Goal: Information Seeking & Learning: Learn about a topic

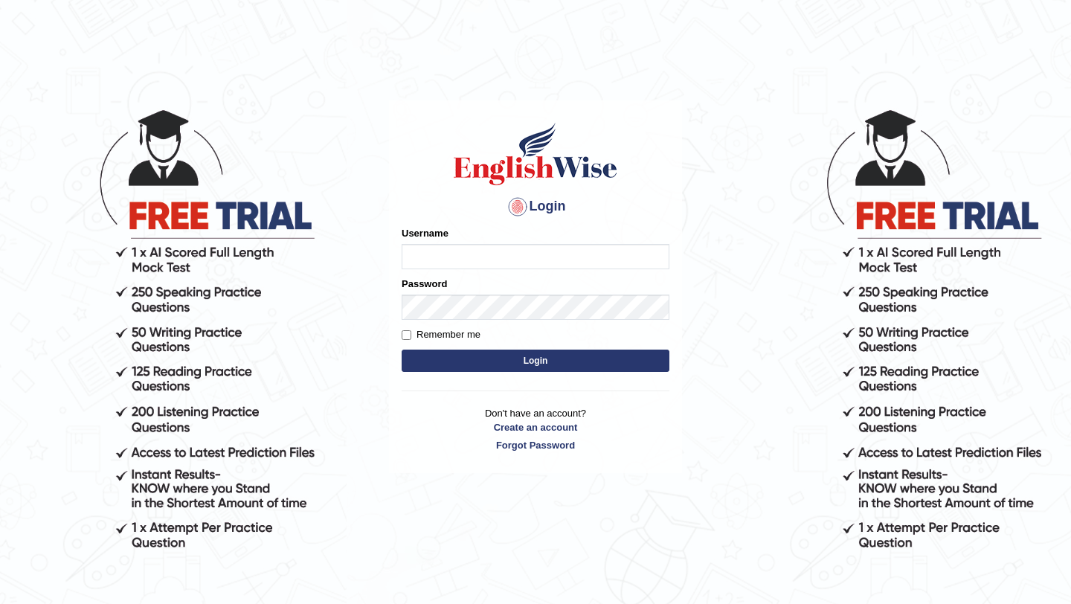
type input "Mayuguna"
click at [544, 365] on button "Login" at bounding box center [536, 361] width 268 height 22
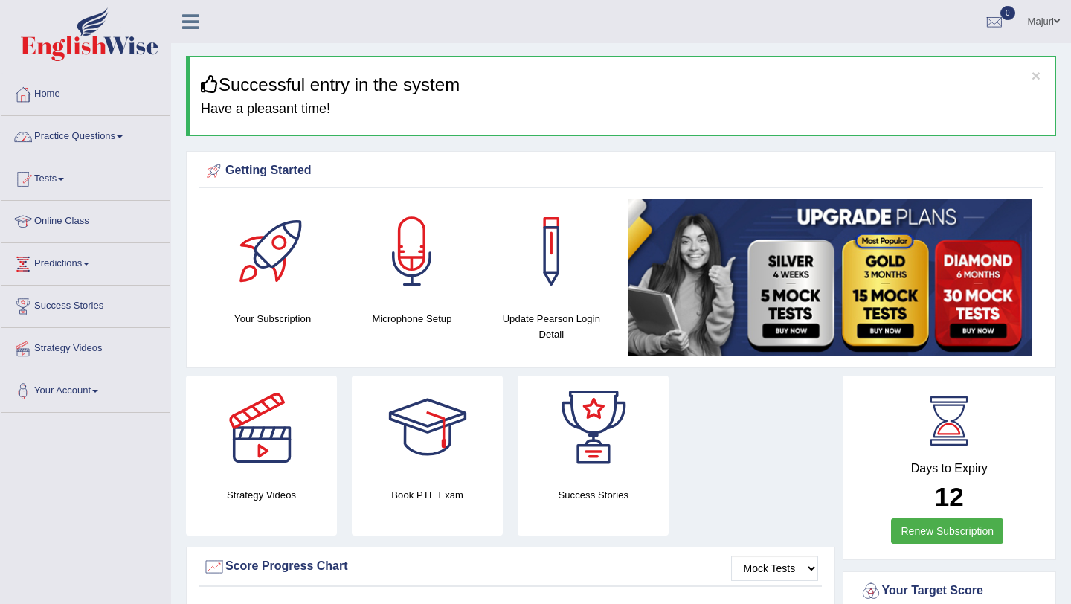
click at [57, 135] on link "Practice Questions" at bounding box center [86, 134] width 170 height 37
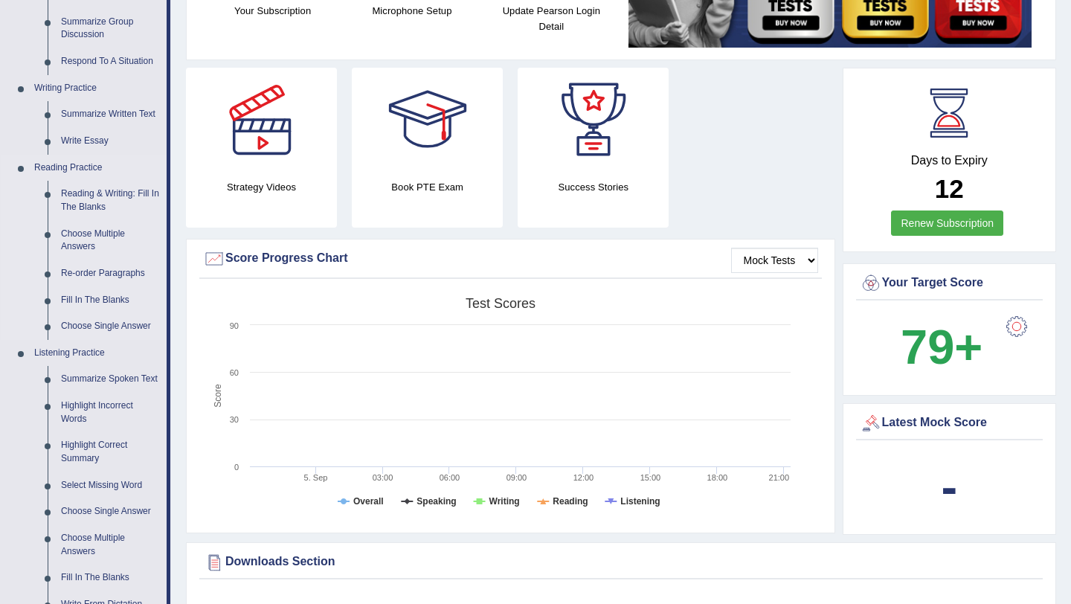
scroll to position [310, 0]
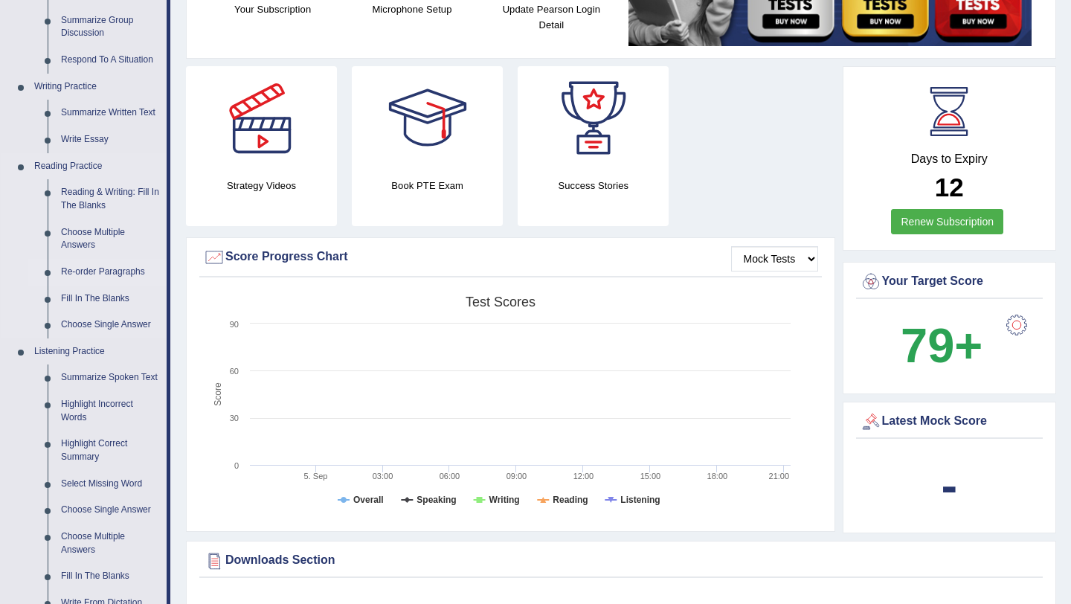
click at [118, 268] on link "Re-order Paragraphs" at bounding box center [110, 272] width 112 height 27
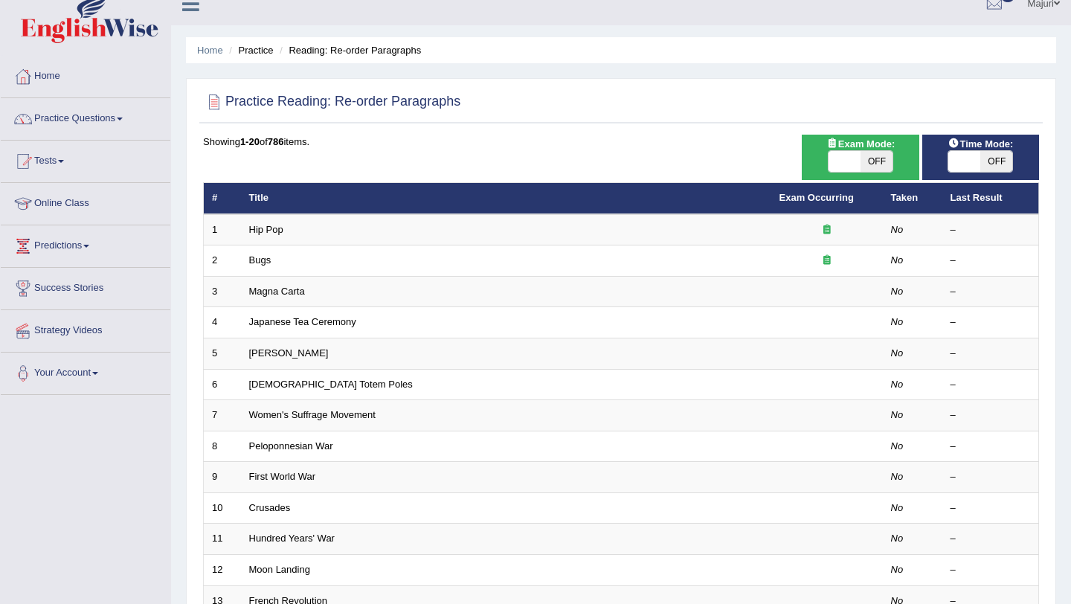
scroll to position [16, 0]
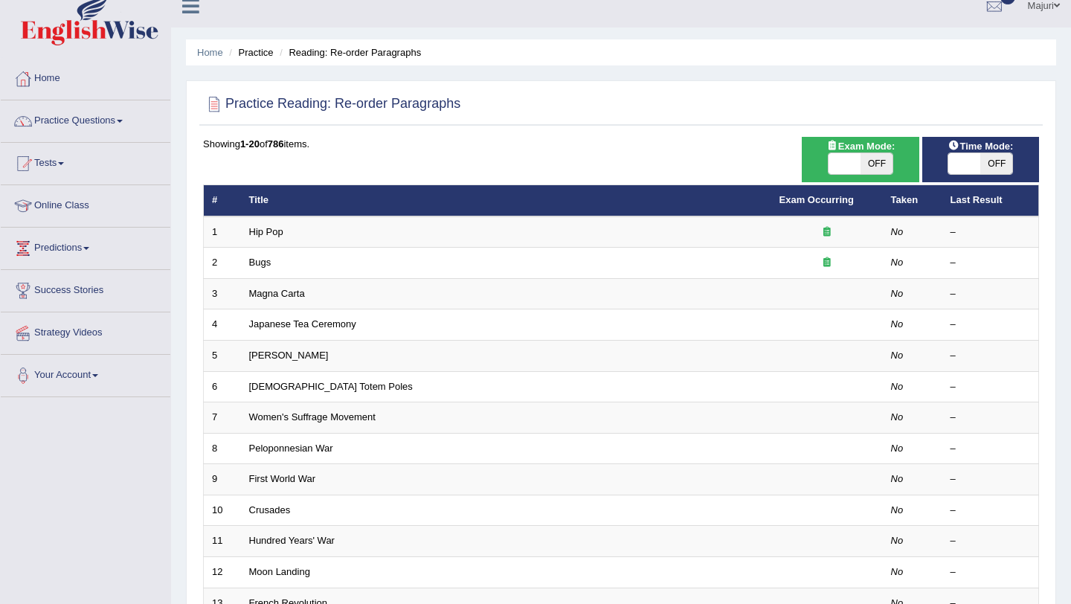
click at [843, 167] on span at bounding box center [845, 163] width 32 height 21
click at [846, 159] on span at bounding box center [845, 163] width 32 height 21
checkbox input "true"
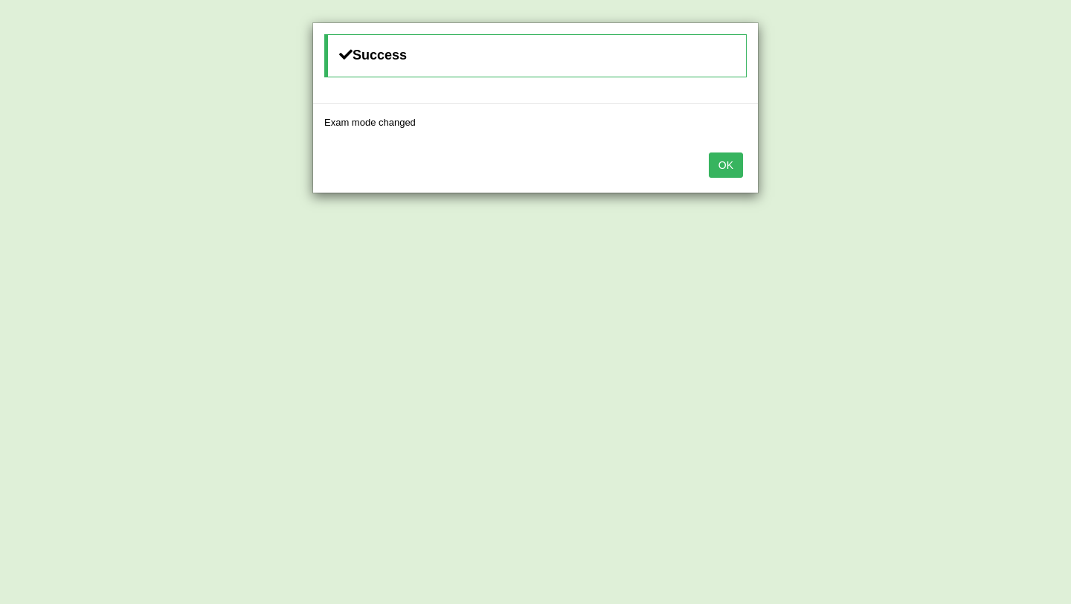
click at [741, 161] on button "OK" at bounding box center [726, 165] width 34 height 25
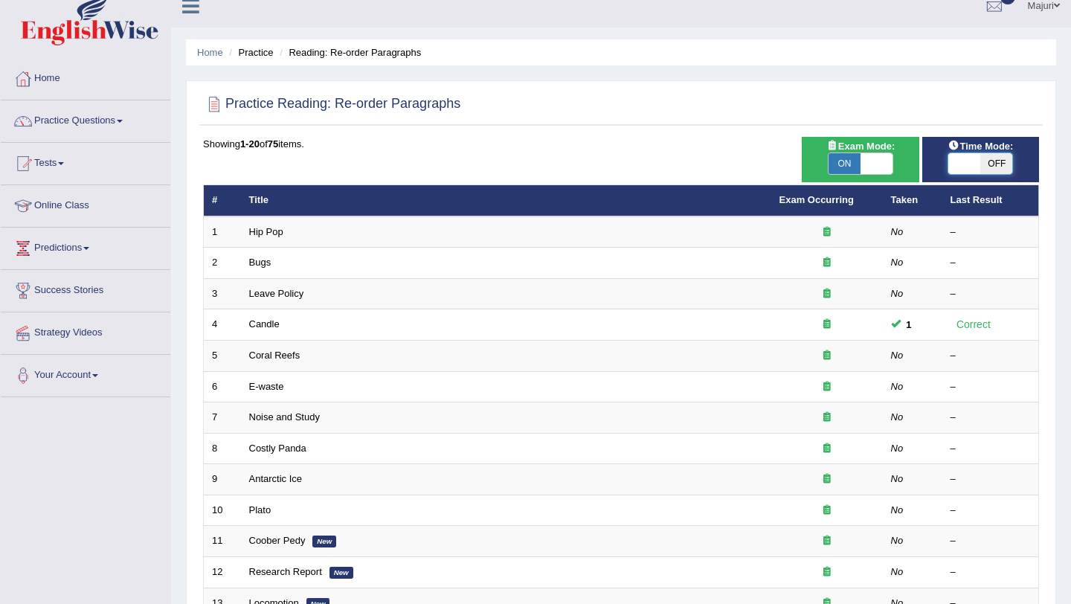
click at [968, 162] on span at bounding box center [965, 163] width 32 height 21
checkbox input "true"
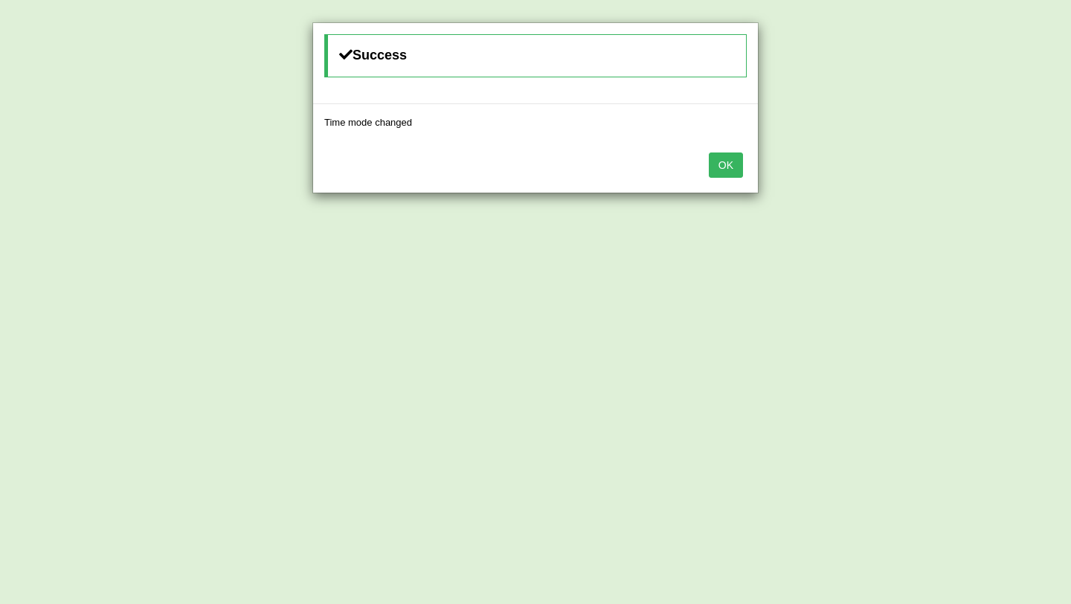
click at [725, 176] on button "OK" at bounding box center [726, 165] width 34 height 25
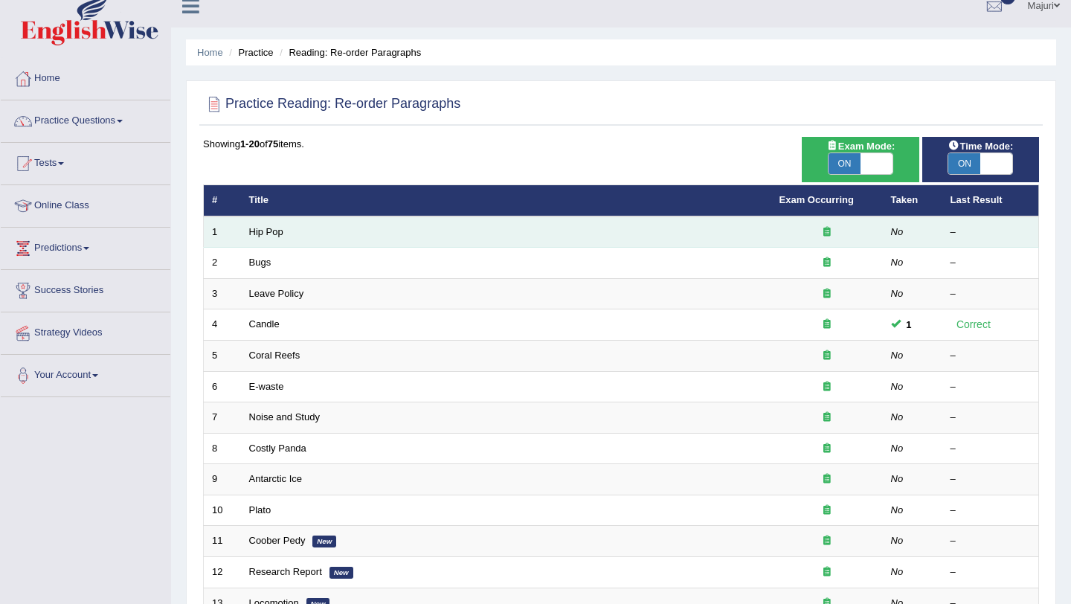
click at [269, 239] on td "Hip Pop" at bounding box center [506, 232] width 531 height 31
click at [268, 236] on link "Hip Pop" at bounding box center [266, 231] width 34 height 11
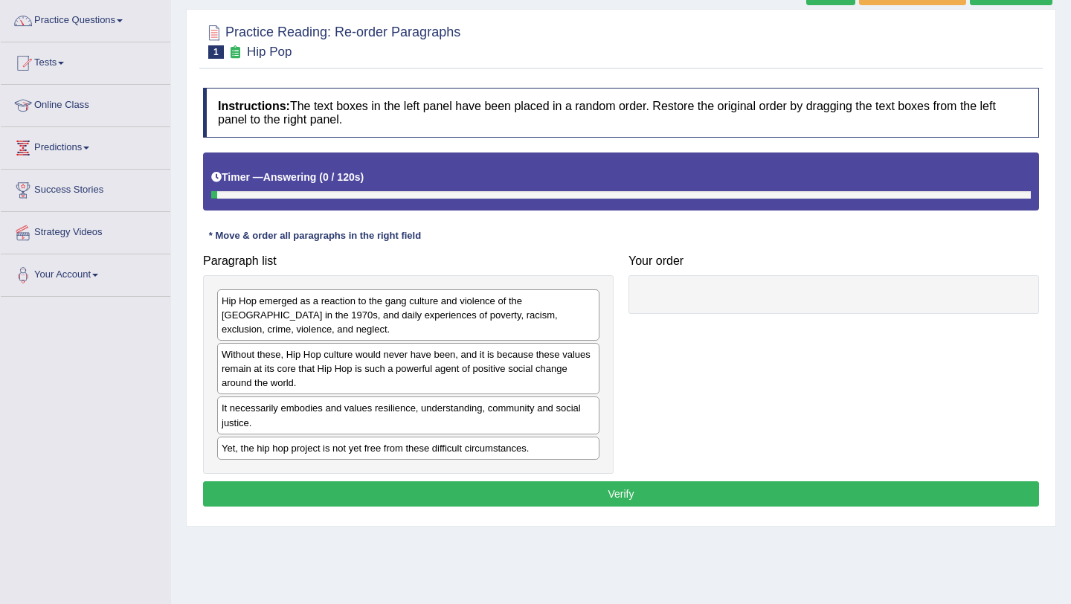
scroll to position [177, 0]
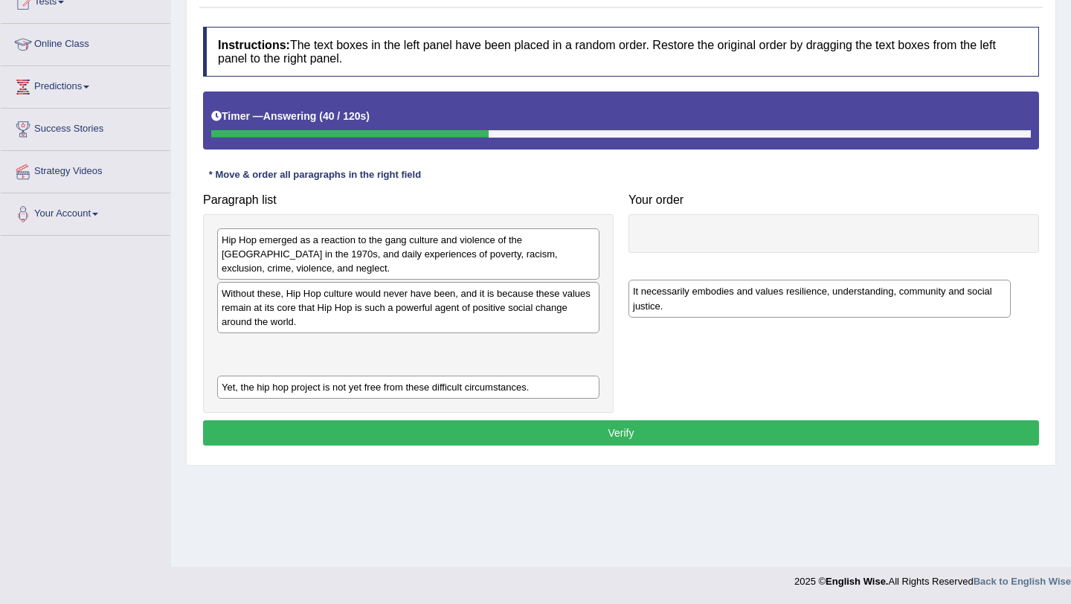
drag, startPoint x: 380, startPoint y: 349, endPoint x: 792, endPoint y: 293, distance: 416.0
click at [792, 293] on div "It necessarily embodies and values resilience, understanding, community and soc…" at bounding box center [820, 298] width 382 height 37
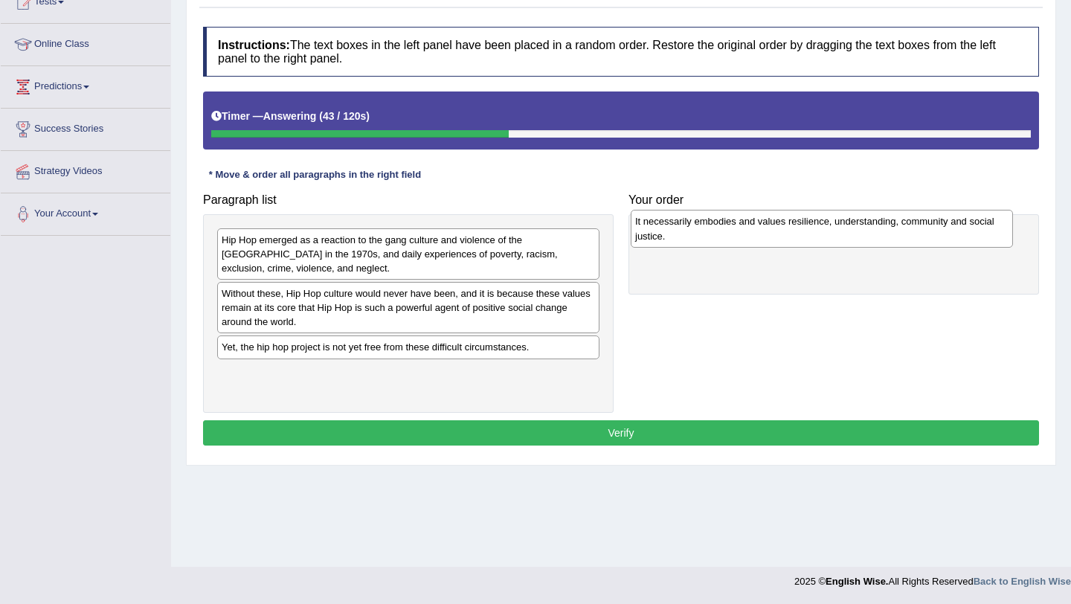
drag, startPoint x: 455, startPoint y: 344, endPoint x: 868, endPoint y: 218, distance: 432.4
click at [868, 218] on div "It necessarily embodies and values resilience, understanding, community and soc…" at bounding box center [822, 228] width 382 height 37
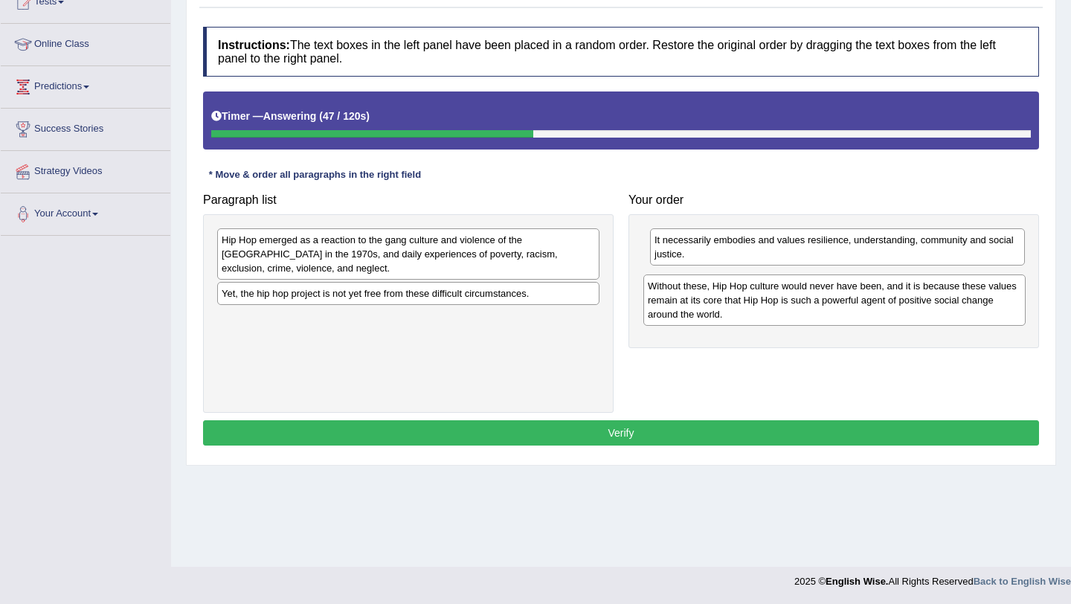
drag, startPoint x: 407, startPoint y: 300, endPoint x: 833, endPoint y: 292, distance: 426.4
click at [833, 292] on div "Without these, Hip Hop culture would never have been, and it is because these v…" at bounding box center [835, 300] width 382 height 51
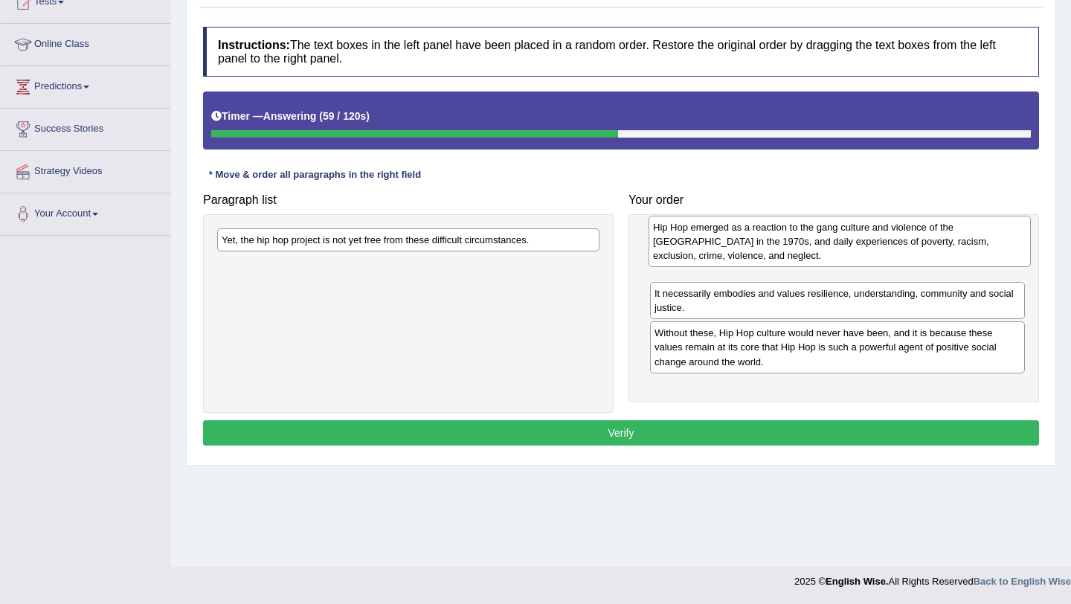
drag, startPoint x: 283, startPoint y: 251, endPoint x: 717, endPoint y: 237, distance: 434.0
click at [715, 237] on div "Hip Hop emerged as a reaction to the gang culture and violence of the [GEOGRAPH…" at bounding box center [840, 241] width 382 height 51
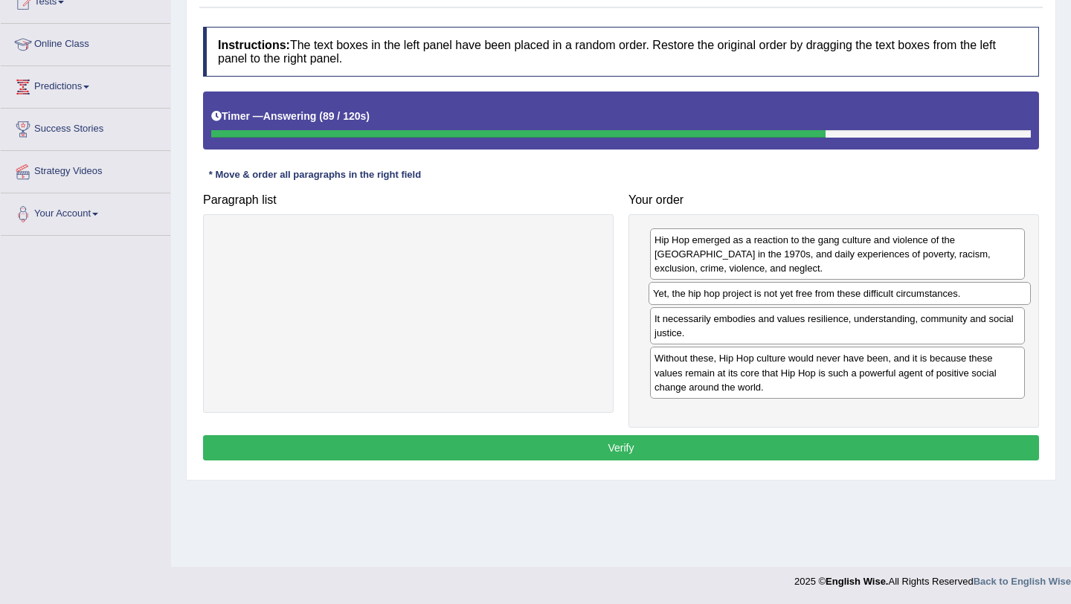
drag, startPoint x: 465, startPoint y: 240, endPoint x: 897, endPoint y: 294, distance: 434.9
click at [897, 294] on div "Yet, the hip hop project is not yet free from these difficult circumstances." at bounding box center [840, 293] width 382 height 23
click at [789, 452] on button "Verify" at bounding box center [621, 447] width 836 height 25
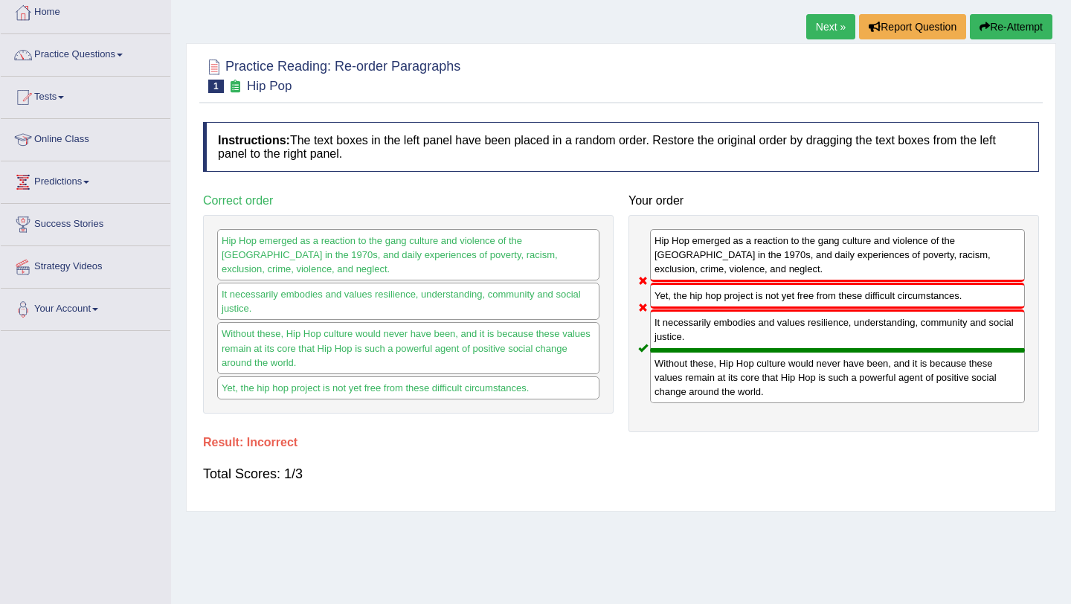
scroll to position [80, 0]
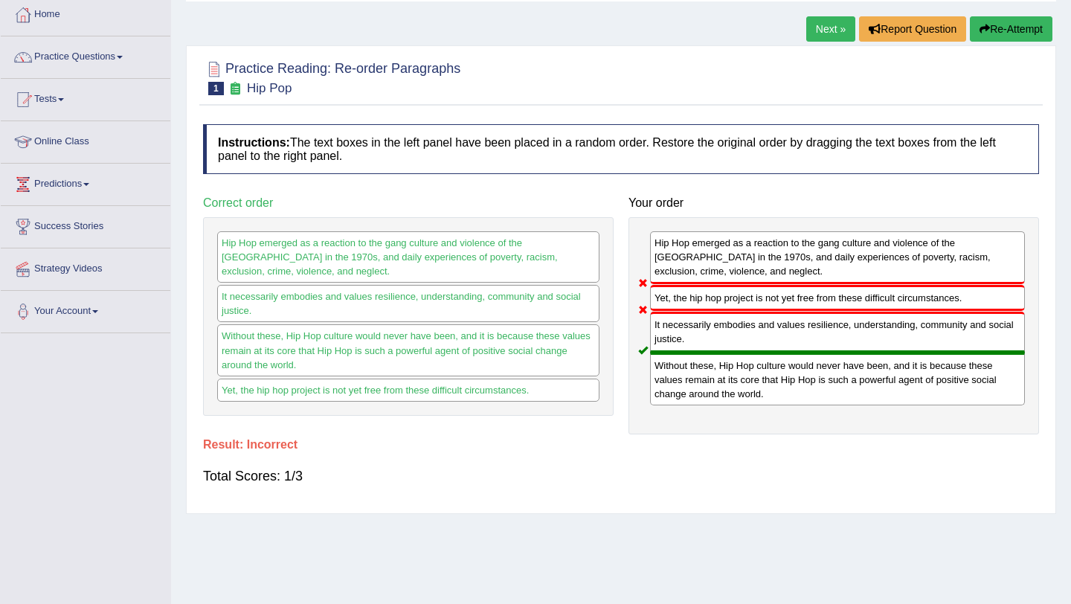
click at [684, 302] on div "Yet, the hip hop project is not yet free from these difficult circumstances." at bounding box center [837, 298] width 375 height 26
click at [1010, 37] on button "Re-Attempt" at bounding box center [1011, 28] width 83 height 25
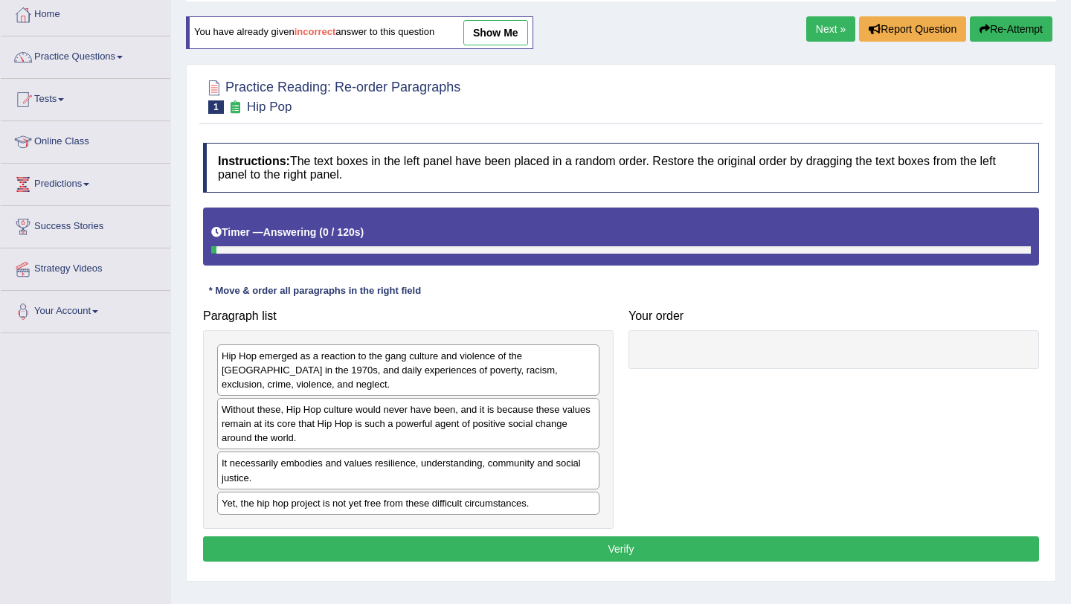
scroll to position [80, 0]
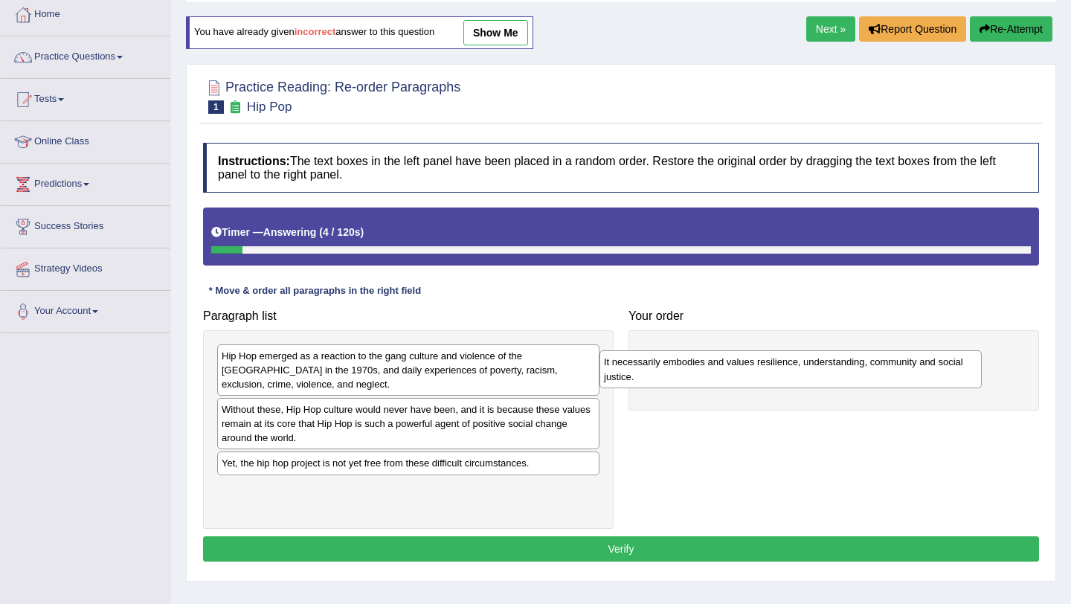
drag, startPoint x: 284, startPoint y: 475, endPoint x: 667, endPoint y: 374, distance: 395.6
click at [667, 374] on div "It necessarily embodies and values resilience, understanding, community and soc…" at bounding box center [791, 368] width 382 height 37
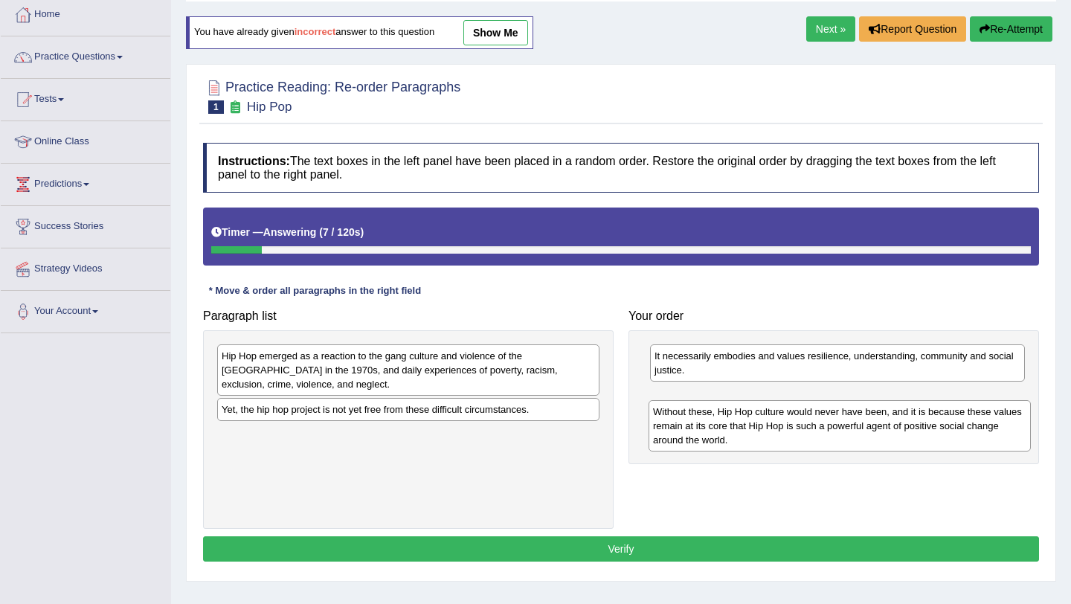
drag, startPoint x: 412, startPoint y: 431, endPoint x: 847, endPoint y: 431, distance: 435.3
click at [848, 432] on div "Without these, Hip Hop culture would never have been, and it is because these v…" at bounding box center [840, 425] width 382 height 51
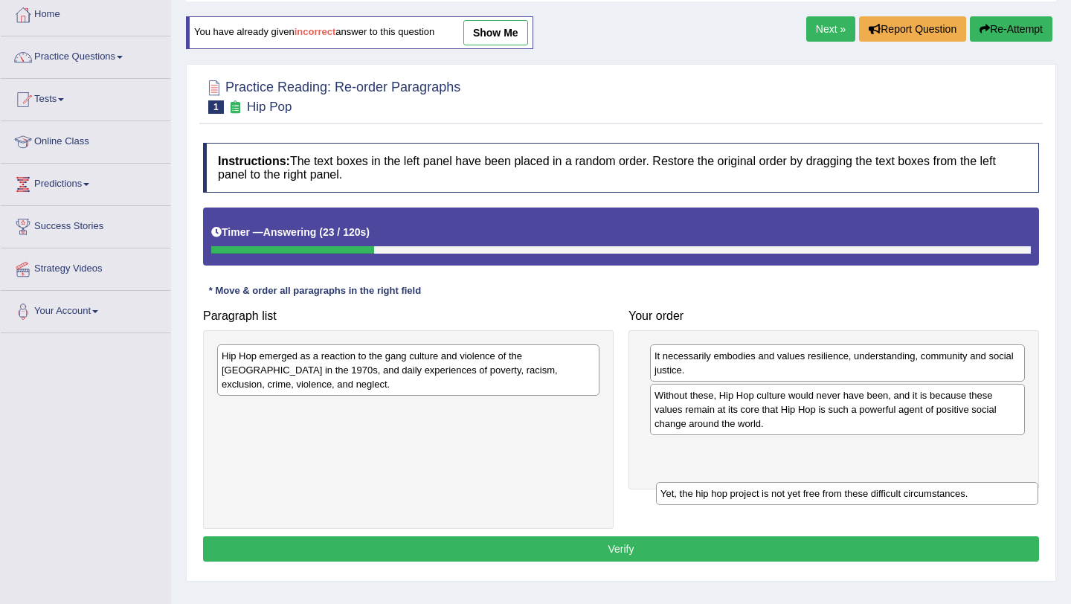
drag, startPoint x: 484, startPoint y: 415, endPoint x: 923, endPoint y: 499, distance: 447.0
click at [923, 499] on div "Yet, the hip hop project is not yet free from these difficult circumstances." at bounding box center [847, 493] width 382 height 23
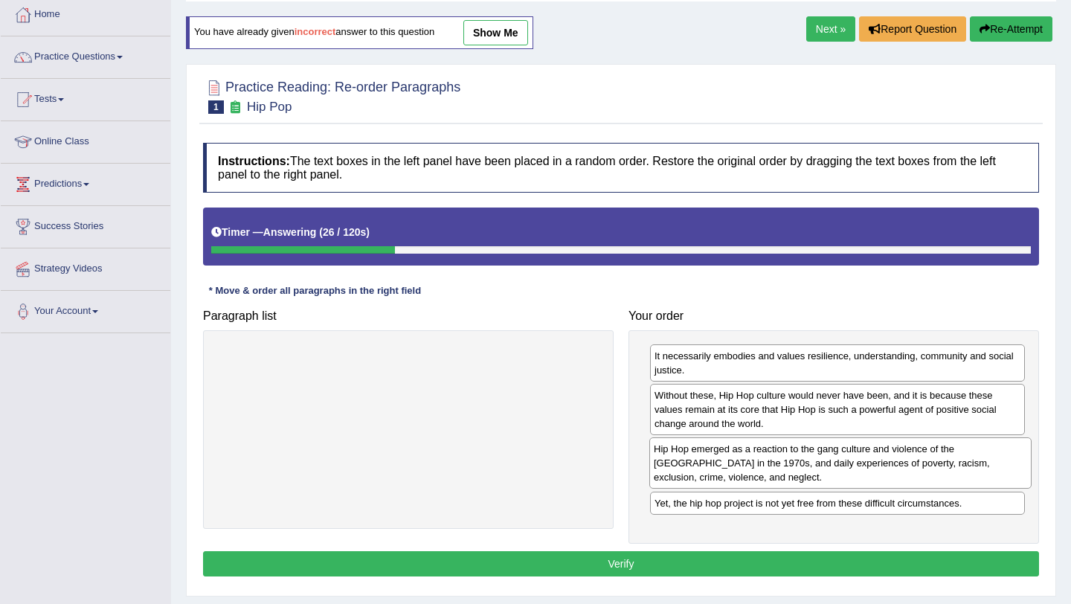
drag, startPoint x: 478, startPoint y: 368, endPoint x: 911, endPoint y: 460, distance: 441.9
click at [911, 461] on div "Hip Hop emerged as a reaction to the gang culture and violence of the South Bro…" at bounding box center [841, 463] width 382 height 51
click at [752, 508] on div "Yet, the hip hop project is not yet free from these difficult circumstances." at bounding box center [837, 504] width 375 height 23
click at [645, 569] on button "Verify" at bounding box center [621, 563] width 836 height 25
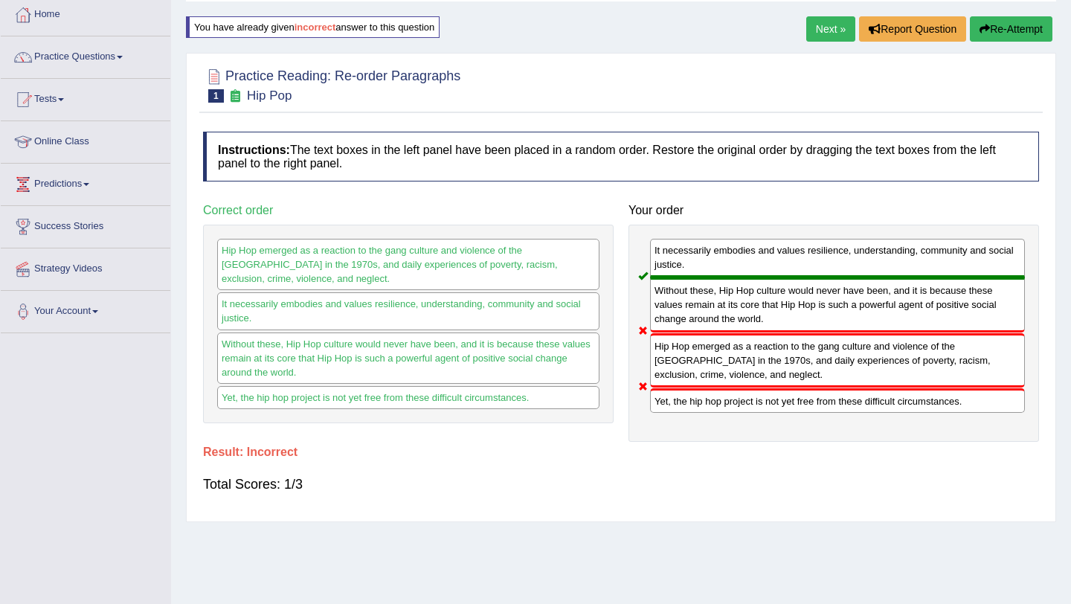
click at [1002, 35] on button "Re-Attempt" at bounding box center [1011, 28] width 83 height 25
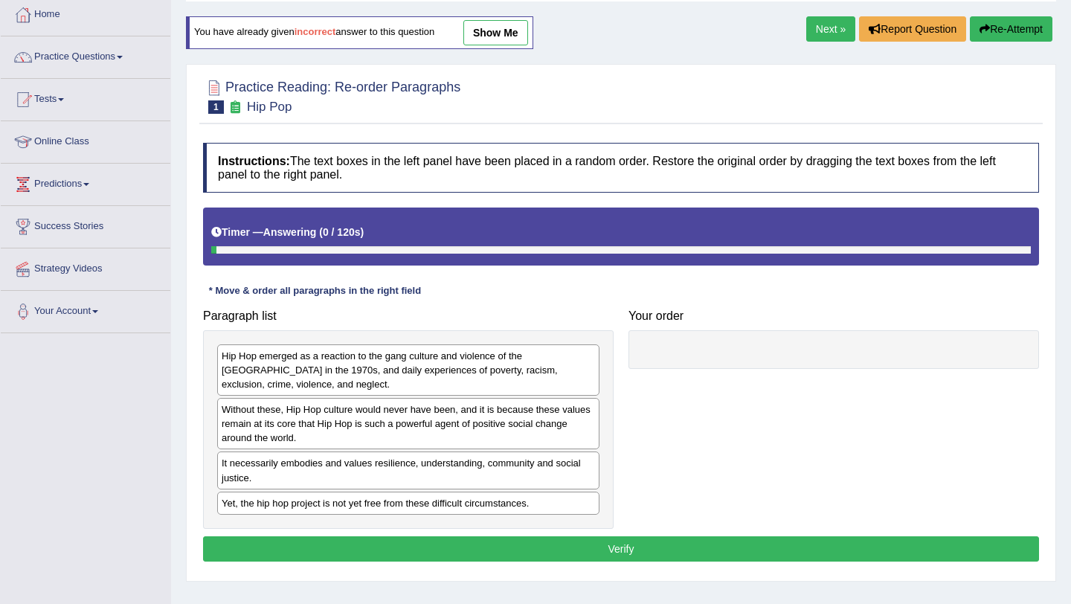
scroll to position [80, 0]
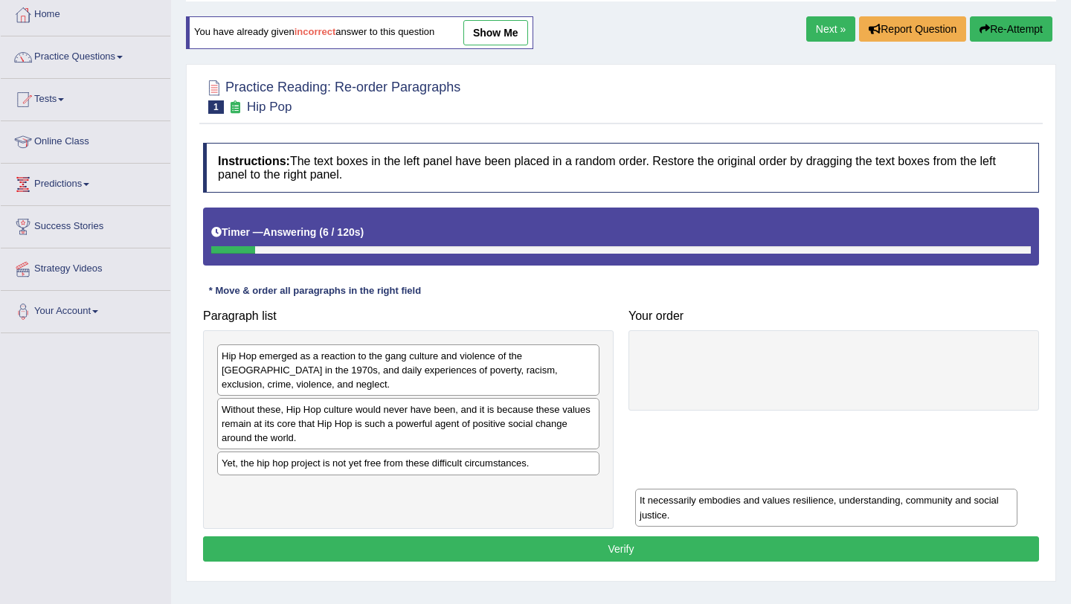
drag, startPoint x: 421, startPoint y: 470, endPoint x: 839, endPoint y: 507, distance: 419.8
click at [839, 507] on div "It necessarily embodies and values resilience, understanding, community and soc…" at bounding box center [826, 507] width 382 height 37
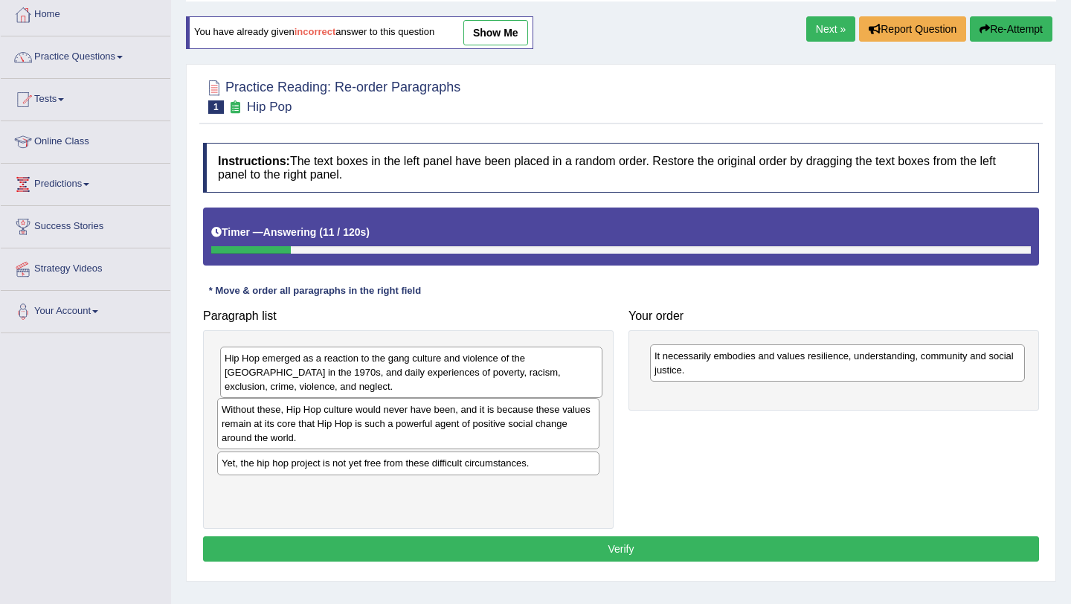
drag, startPoint x: 481, startPoint y: 378, endPoint x: 475, endPoint y: 373, distance: 7.9
click at [478, 376] on div "Hip Hop emerged as a reaction to the gang culture and violence of the [GEOGRAPH…" at bounding box center [411, 372] width 382 height 51
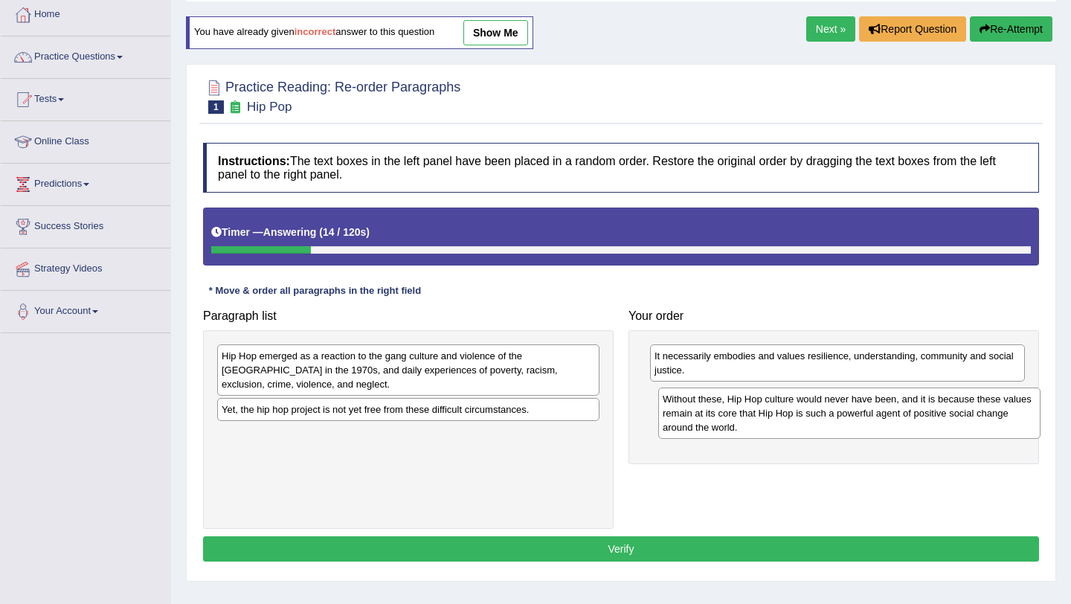
drag, startPoint x: 459, startPoint y: 420, endPoint x: 896, endPoint y: 411, distance: 436.9
click at [896, 411] on div "Without these, Hip Hop culture would never have been, and it is because these v…" at bounding box center [850, 413] width 382 height 51
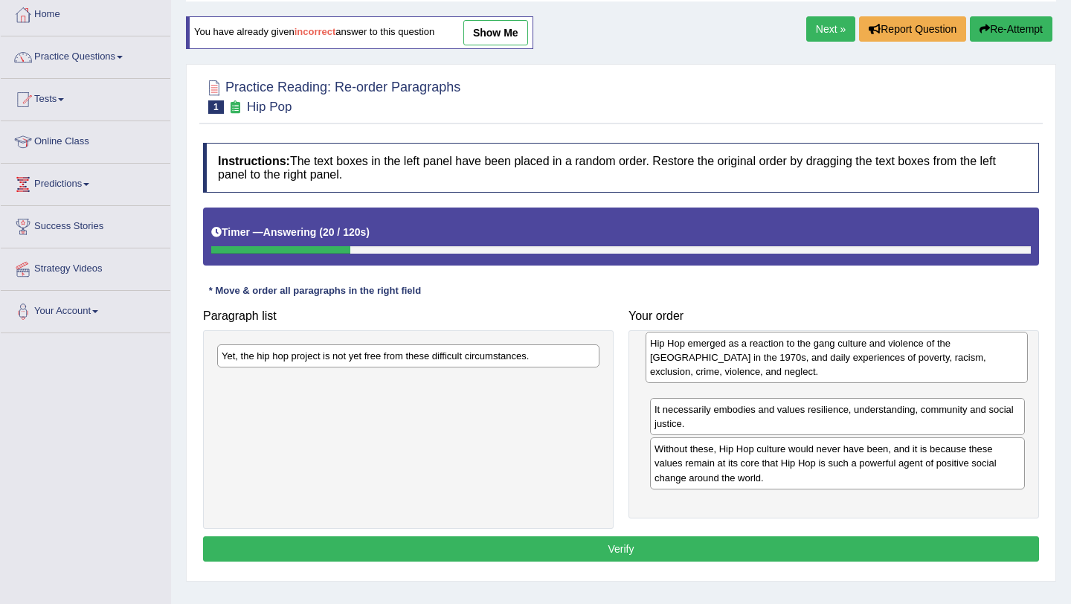
drag, startPoint x: 446, startPoint y: 367, endPoint x: 875, endPoint y: 353, distance: 428.8
click at [875, 354] on div "Hip Hop emerged as a reaction to the gang culture and violence of the [GEOGRAPH…" at bounding box center [837, 357] width 382 height 51
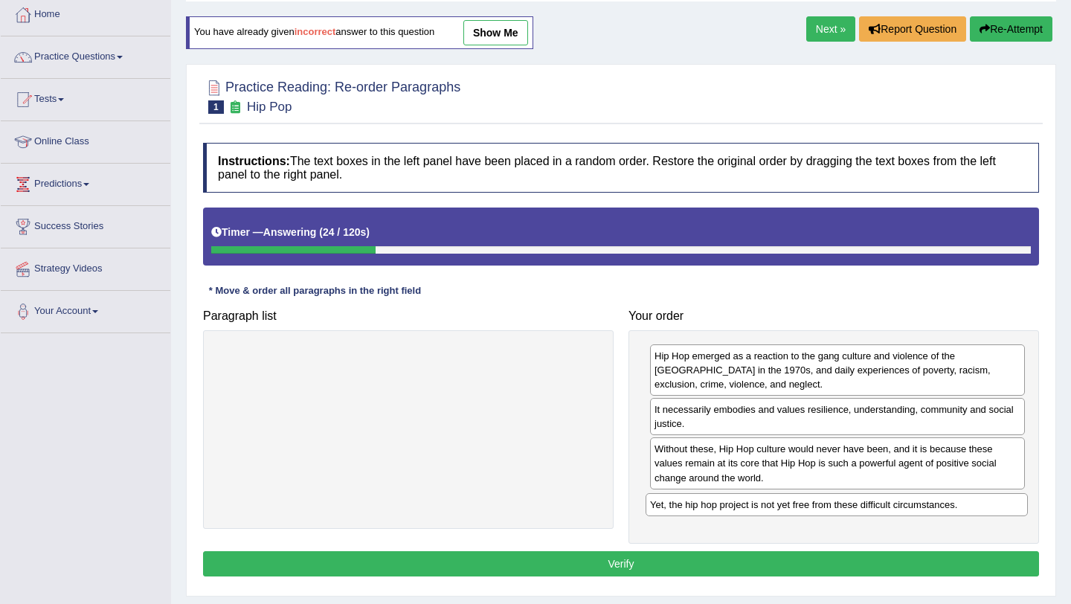
drag, startPoint x: 459, startPoint y: 356, endPoint x: 888, endPoint y: 504, distance: 453.7
click at [888, 504] on div "Yet, the hip hop project is not yet free from these difficult circumstances." at bounding box center [837, 504] width 382 height 23
click at [798, 567] on button "Verify" at bounding box center [621, 563] width 836 height 25
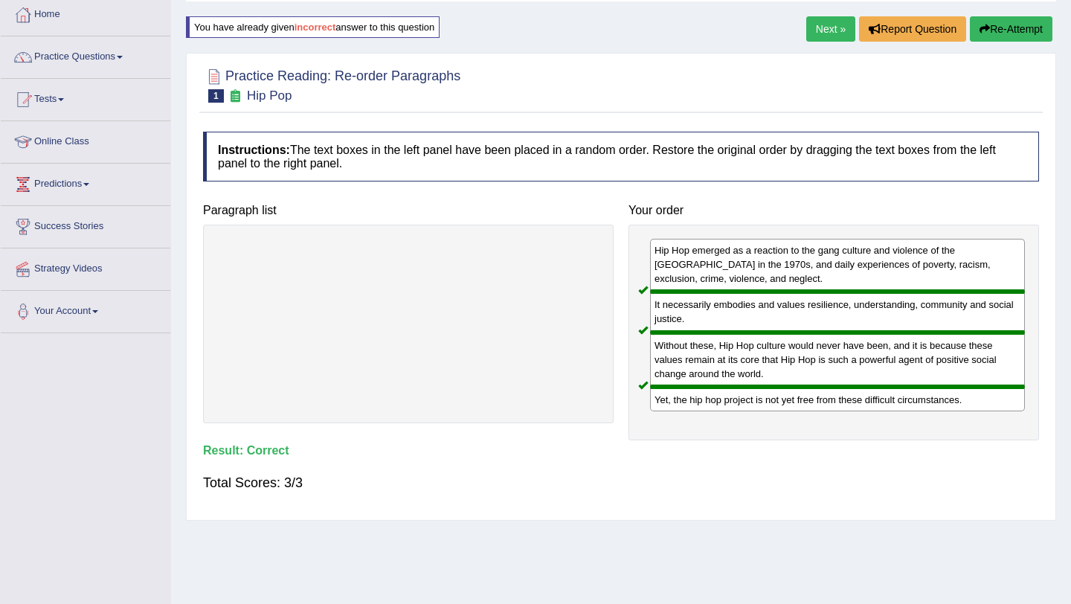
click at [1013, 28] on button "Re-Attempt" at bounding box center [1011, 28] width 83 height 25
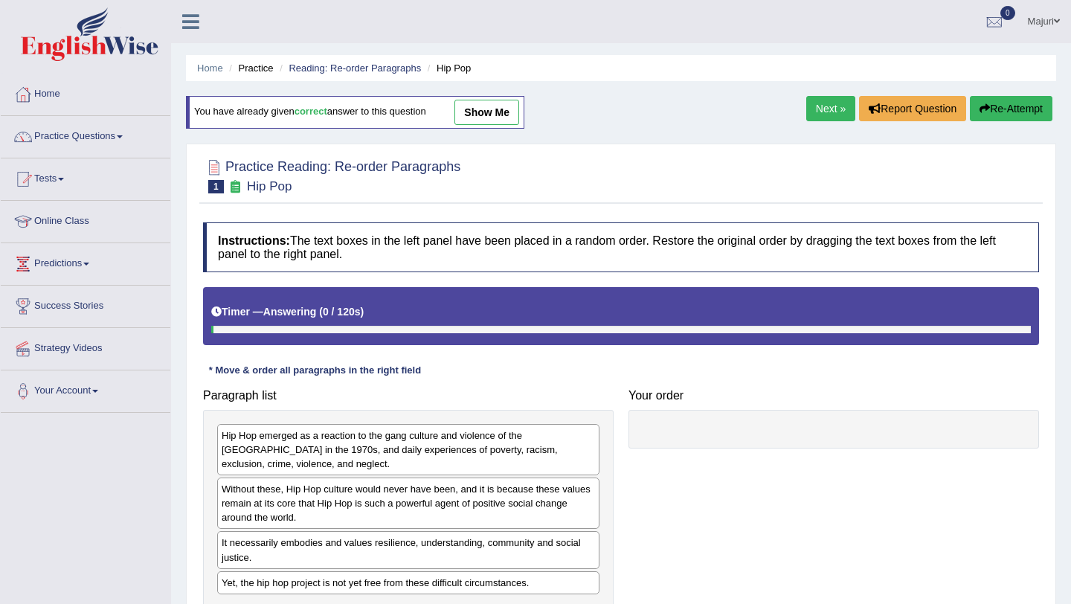
scroll to position [80, 0]
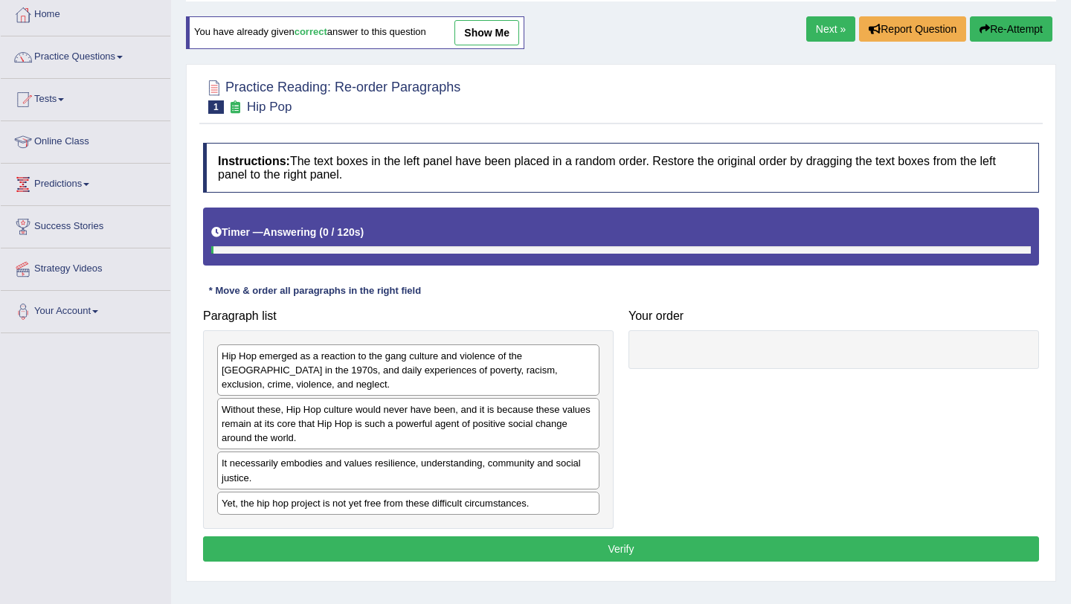
click at [1013, 29] on button "Re-Attempt" at bounding box center [1011, 28] width 83 height 25
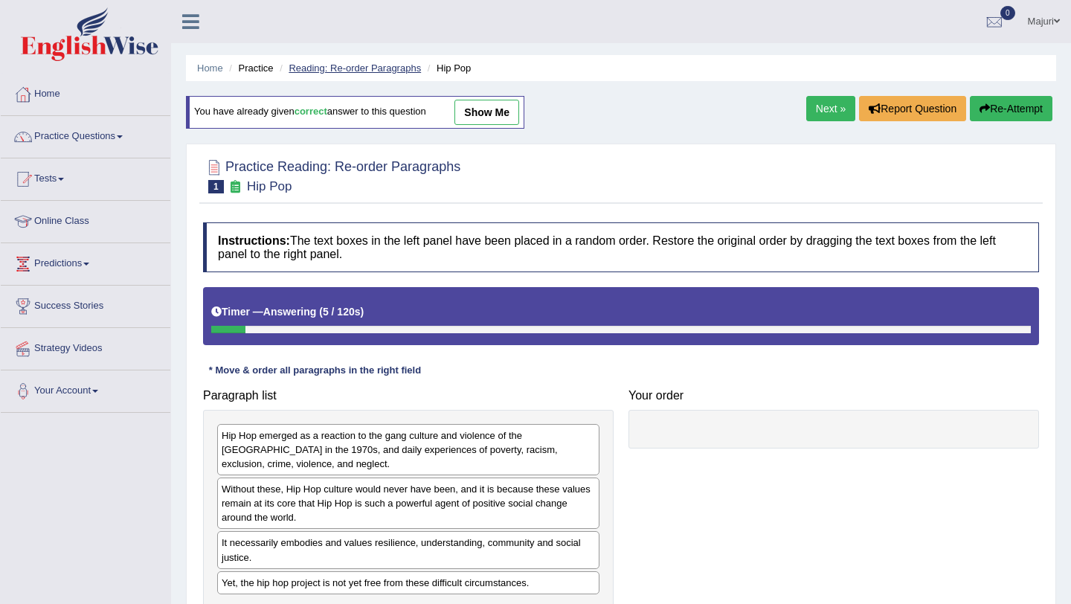
click at [371, 67] on link "Reading: Re-order Paragraphs" at bounding box center [355, 68] width 132 height 11
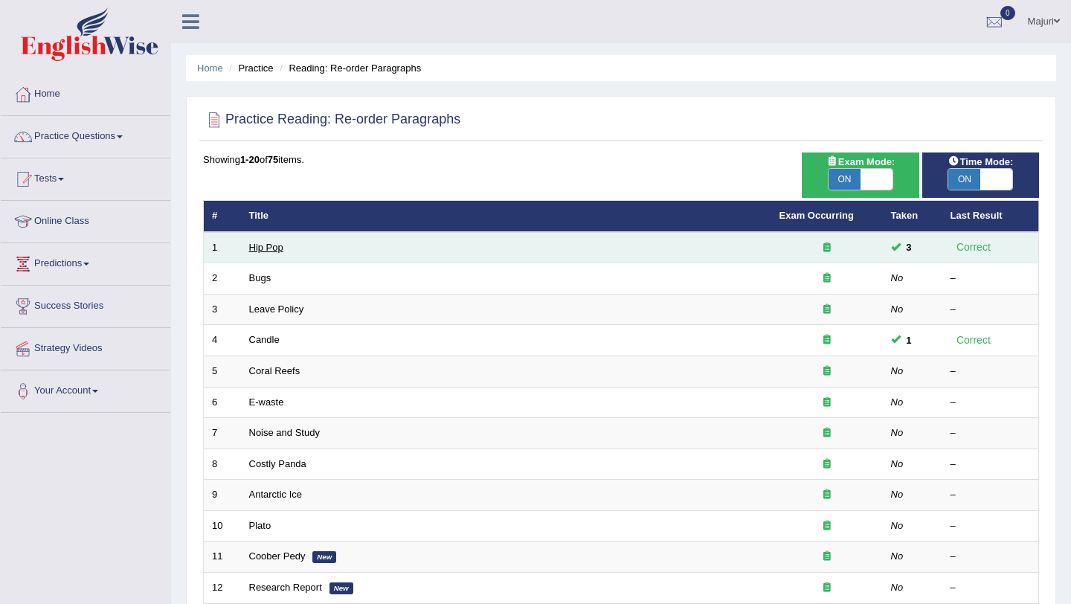
click at [266, 251] on link "Hip Pop" at bounding box center [266, 247] width 34 height 11
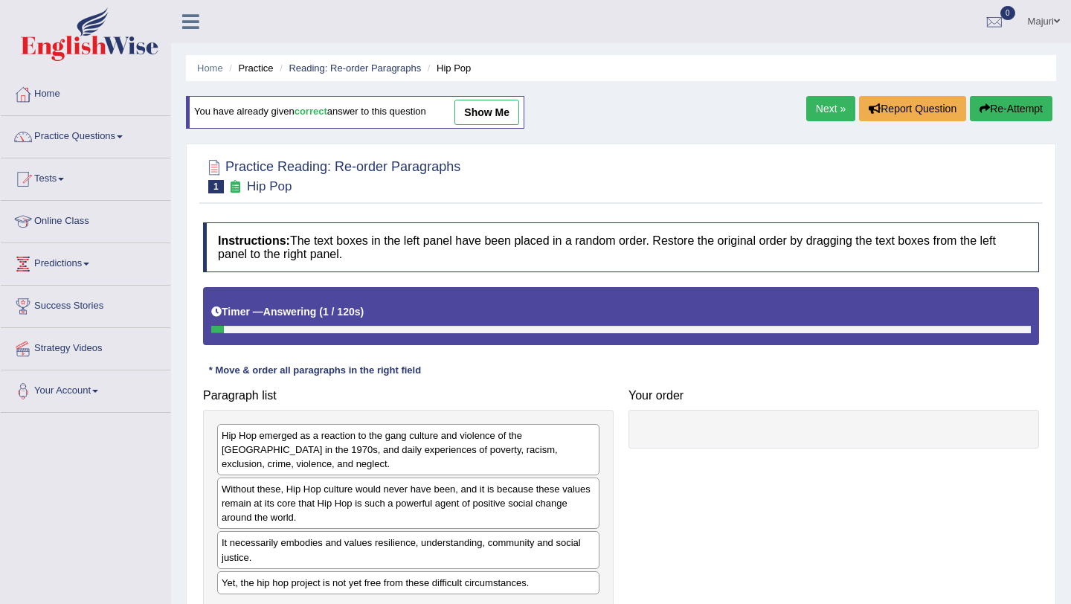
click at [487, 117] on link "show me" at bounding box center [487, 112] width 65 height 25
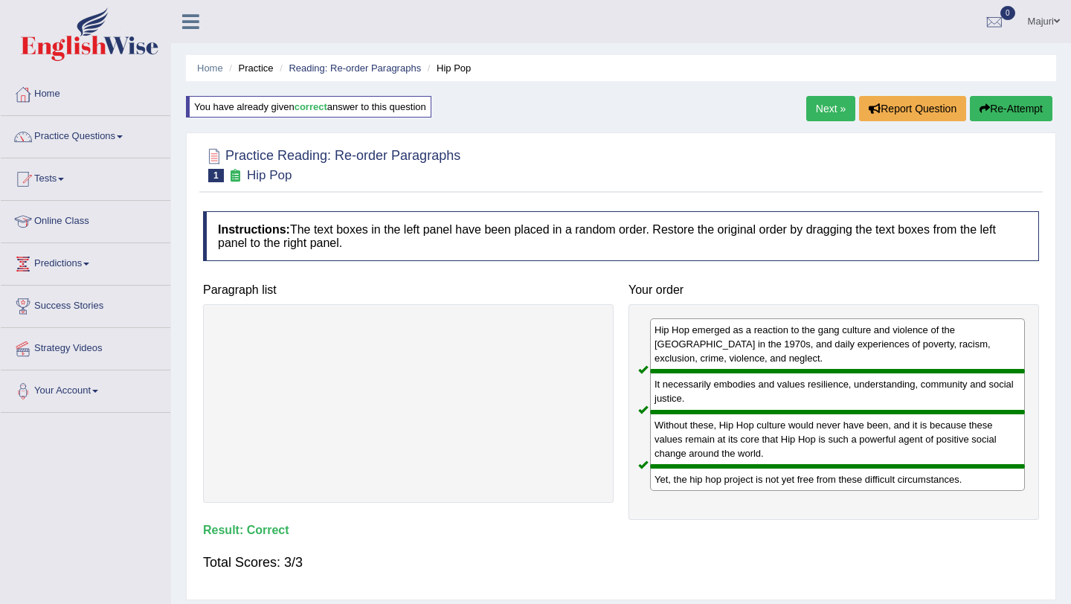
click at [355, 61] on li "Reading: Re-order Paragraphs" at bounding box center [348, 68] width 145 height 14
click at [355, 69] on link "Reading: Re-order Paragraphs" at bounding box center [355, 68] width 132 height 11
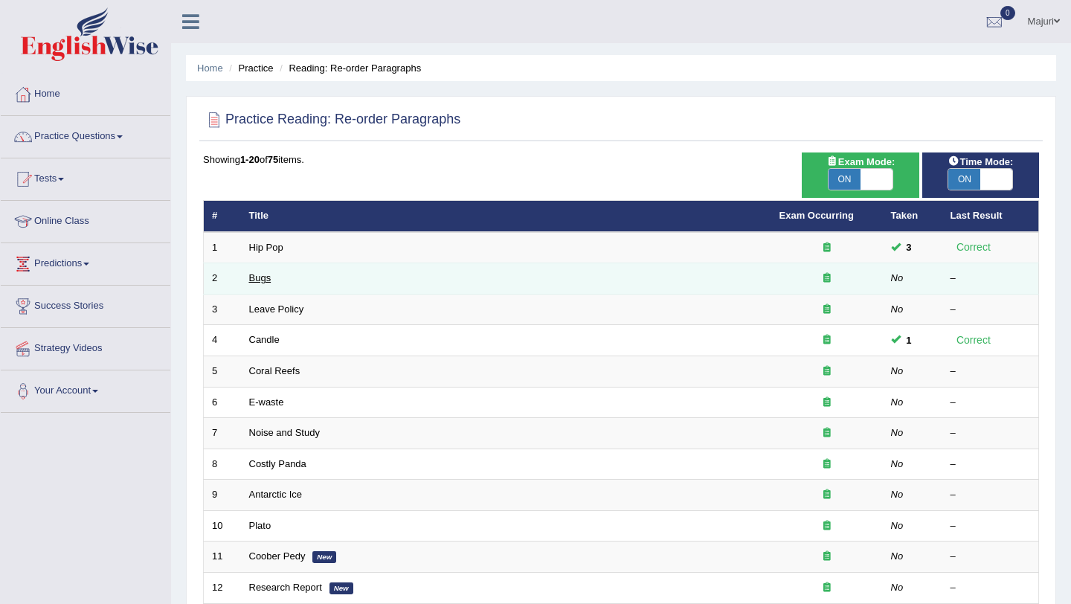
click at [262, 283] on link "Bugs" at bounding box center [260, 277] width 22 height 11
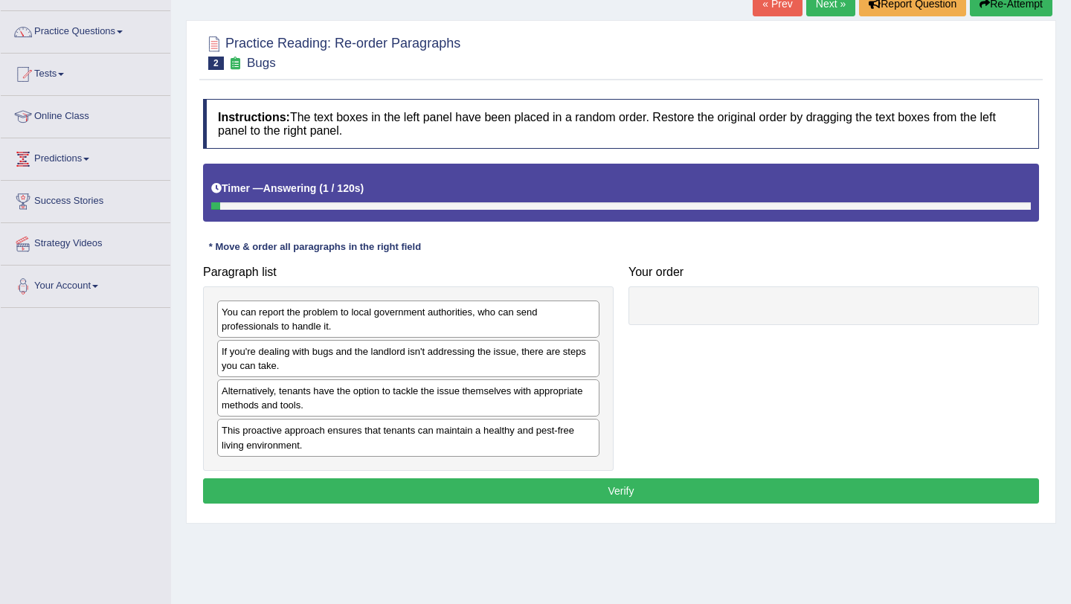
scroll to position [141, 0]
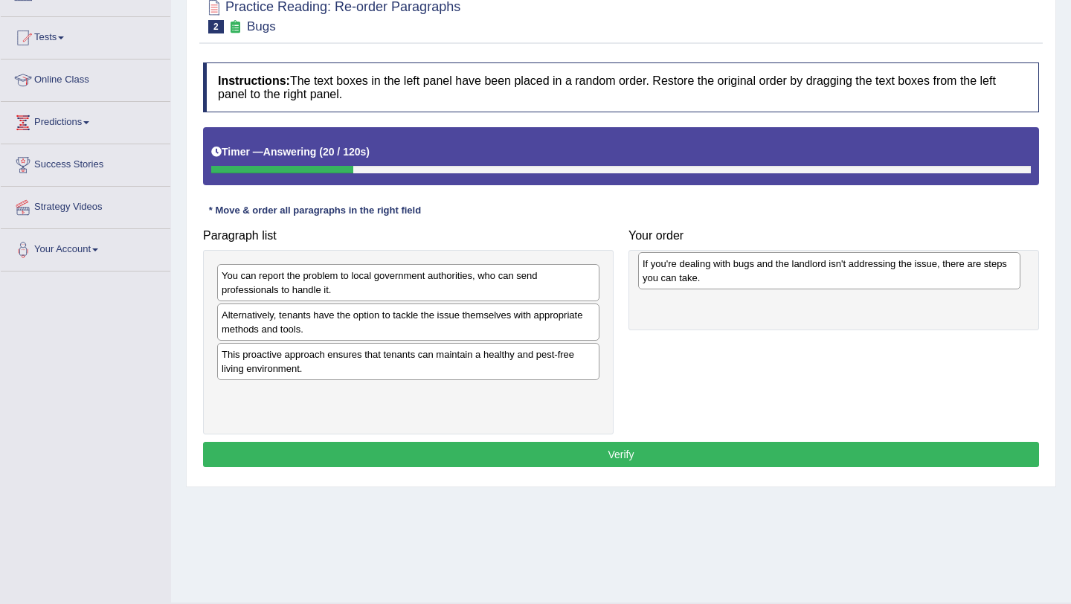
drag, startPoint x: 315, startPoint y: 320, endPoint x: 737, endPoint y: 266, distance: 425.4
click at [737, 267] on div "If you're dealing with bugs and the landlord isn't addressing the issue, there …" at bounding box center [829, 270] width 382 height 37
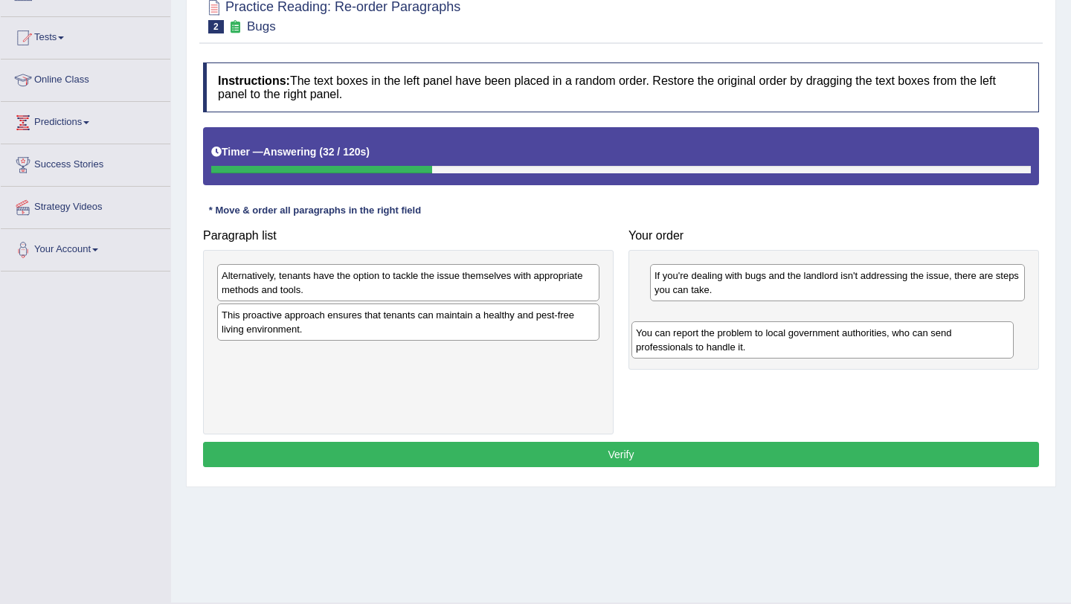
drag, startPoint x: 374, startPoint y: 282, endPoint x: 789, endPoint y: 339, distance: 418.4
click at [789, 339] on div "You can report the problem to local government authorities, who can send profes…" at bounding box center [823, 339] width 382 height 37
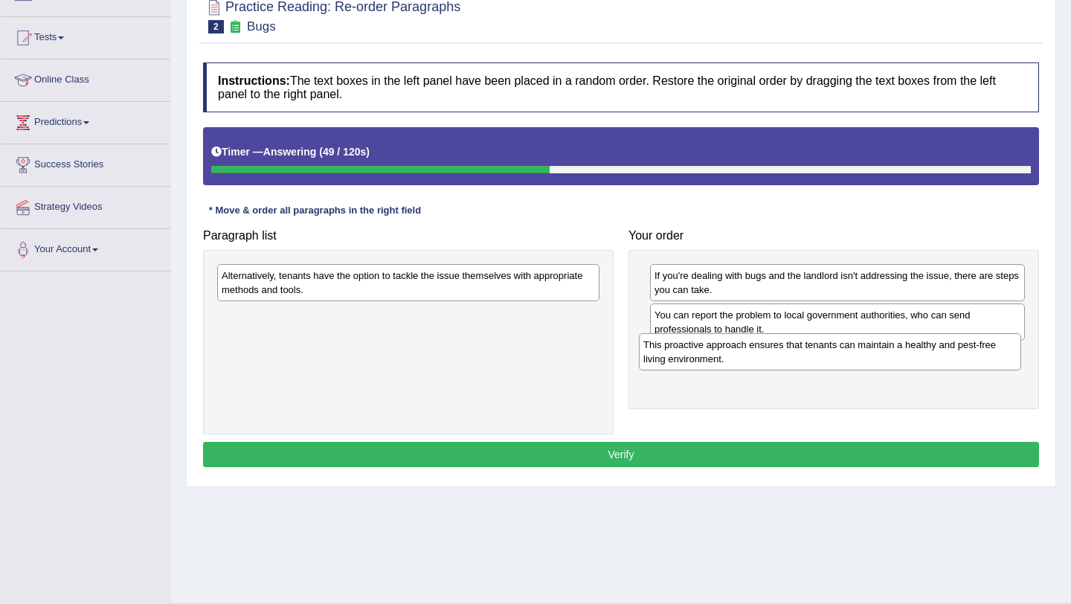
drag, startPoint x: 368, startPoint y: 321, endPoint x: 789, endPoint y: 350, distance: 422.9
click at [789, 350] on div "This proactive approach ensures that tenants can maintain a healthy and pest-fr…" at bounding box center [830, 351] width 382 height 37
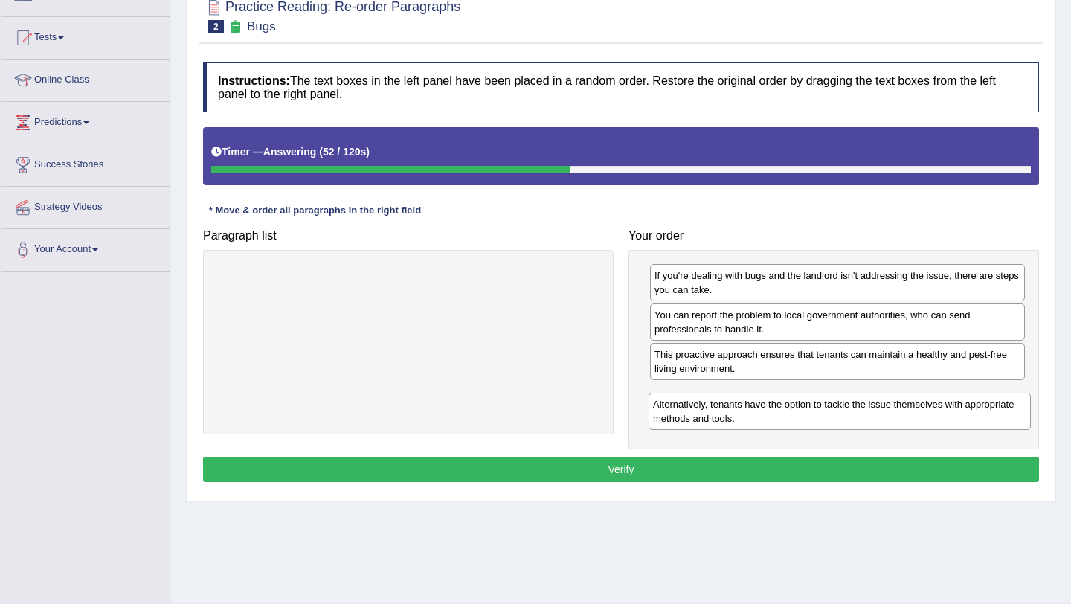
drag, startPoint x: 346, startPoint y: 282, endPoint x: 778, endPoint y: 411, distance: 450.4
click at [778, 411] on div "Alternatively, tenants have the option to tackle the issue themselves with appr…" at bounding box center [840, 411] width 382 height 37
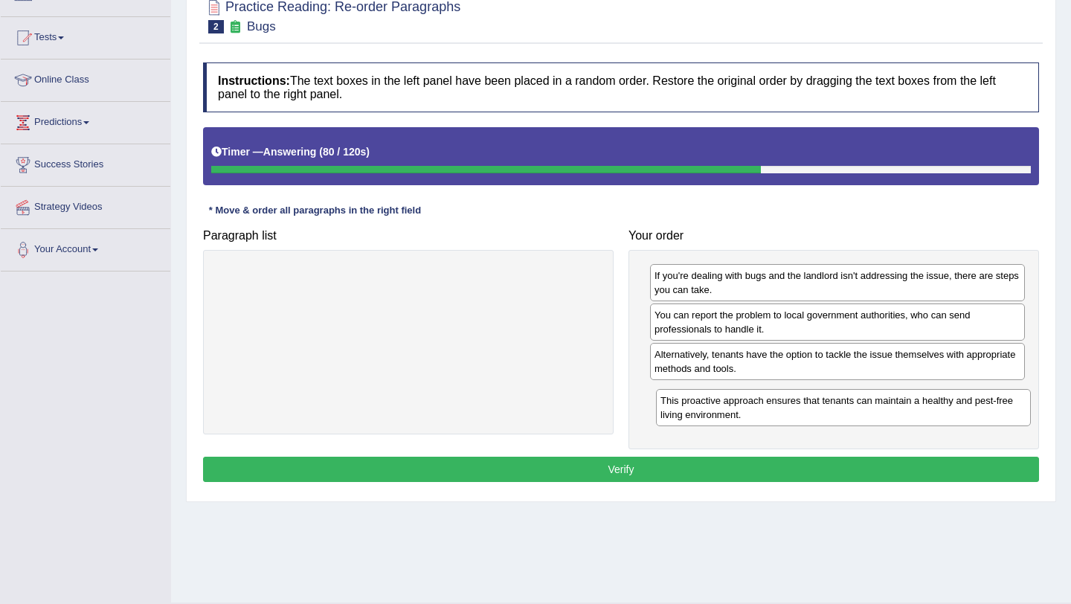
drag, startPoint x: 803, startPoint y: 366, endPoint x: 809, endPoint y: 412, distance: 46.5
click at [809, 412] on div "This proactive approach ensures that tenants can maintain a healthy and pest-fr…" at bounding box center [843, 407] width 375 height 37
click at [833, 404] on div "This proactive approach ensures that tenants can maintain a healthy and pest-fr…" at bounding box center [837, 400] width 375 height 37
click at [637, 468] on button "Verify" at bounding box center [621, 469] width 836 height 25
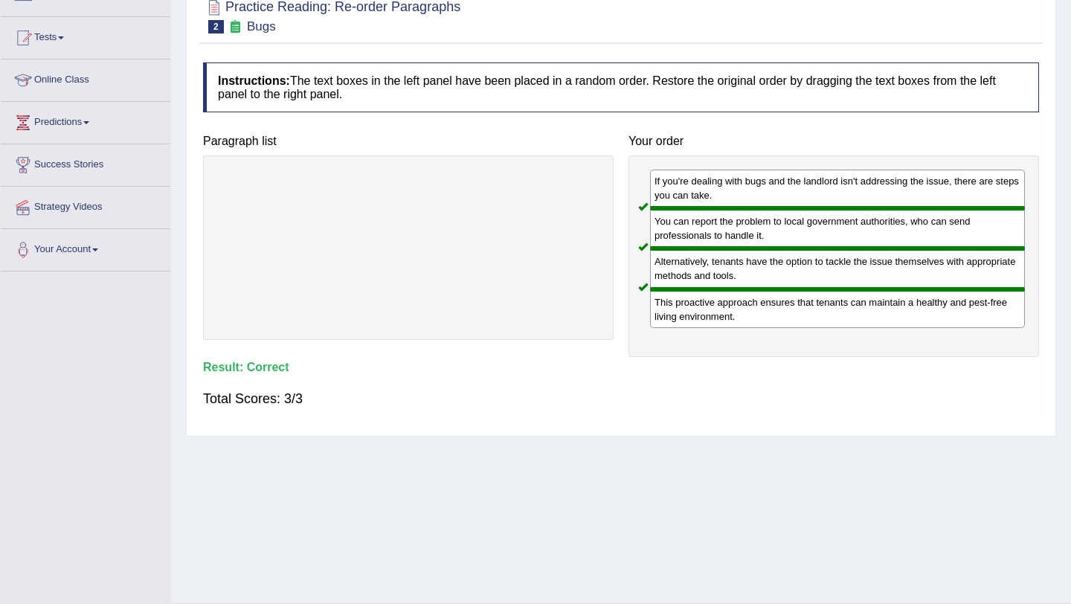
scroll to position [0, 0]
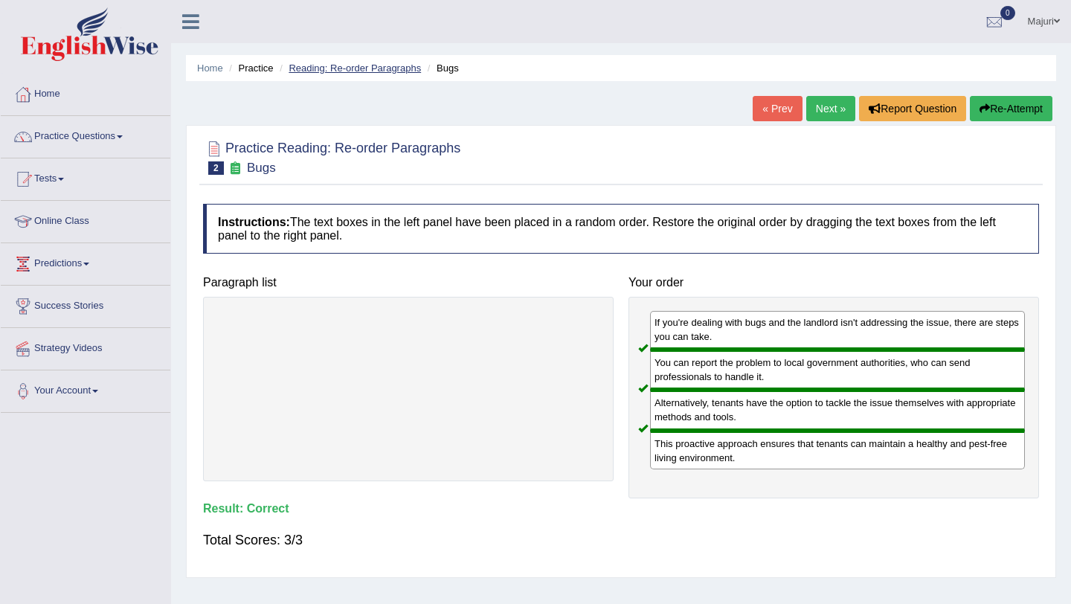
click at [353, 71] on link "Reading: Re-order Paragraphs" at bounding box center [355, 68] width 132 height 11
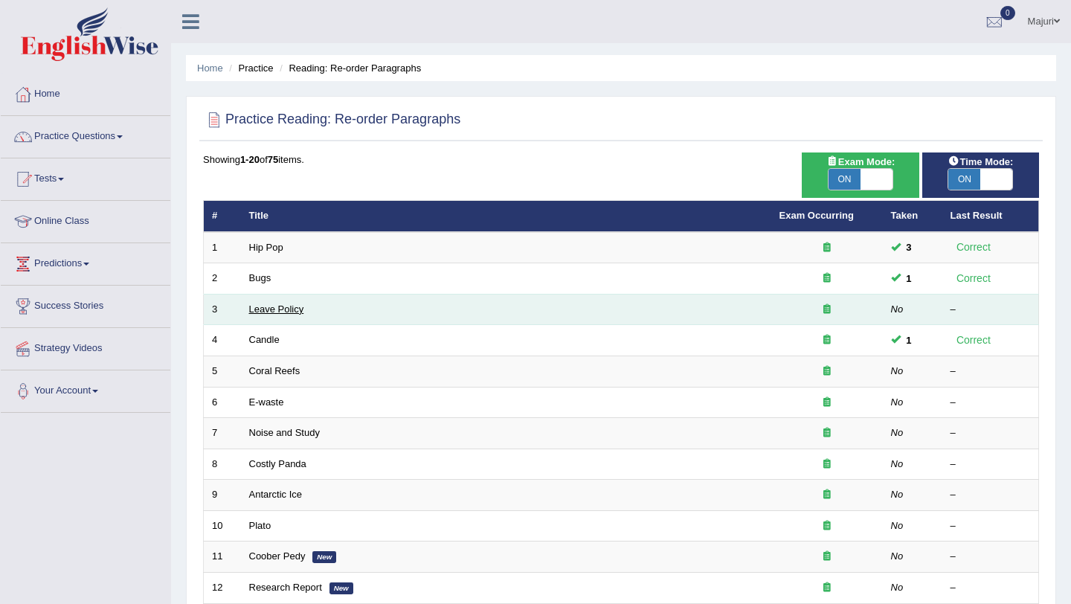
click at [276, 309] on link "Leave Policy" at bounding box center [276, 309] width 55 height 11
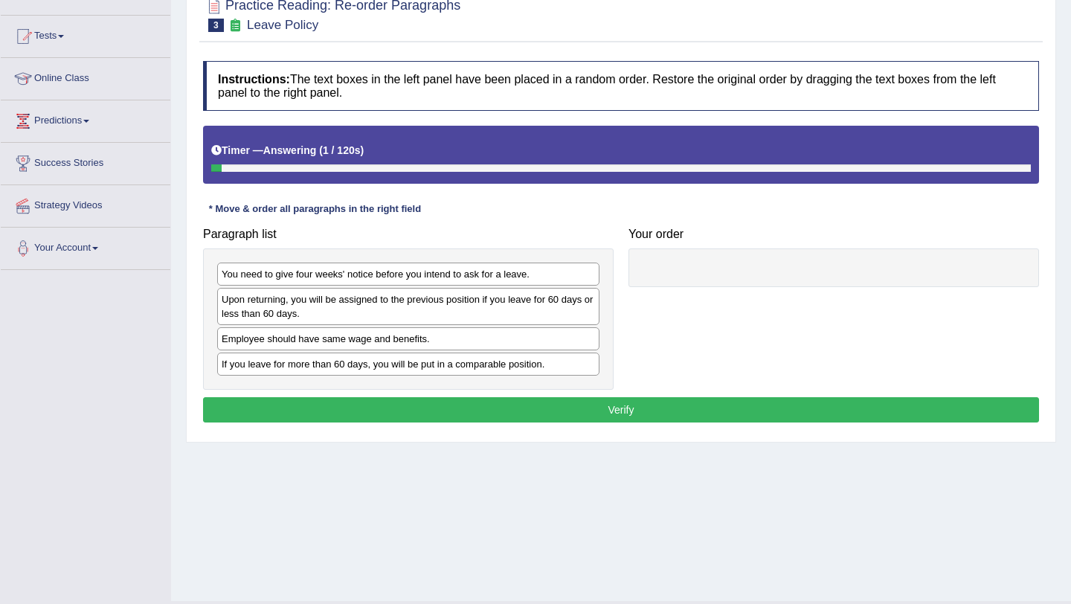
scroll to position [158, 0]
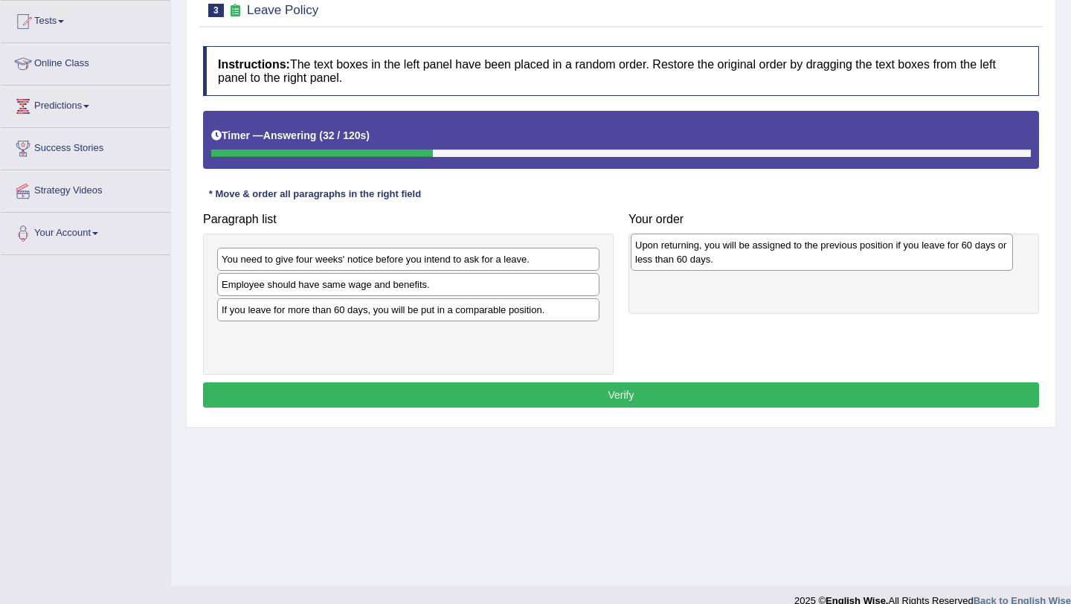
drag, startPoint x: 275, startPoint y: 292, endPoint x: 688, endPoint y: 252, distance: 415.6
click at [688, 252] on div "Upon returning, you will be assigned to the previous position if you leave for …" at bounding box center [822, 252] width 382 height 37
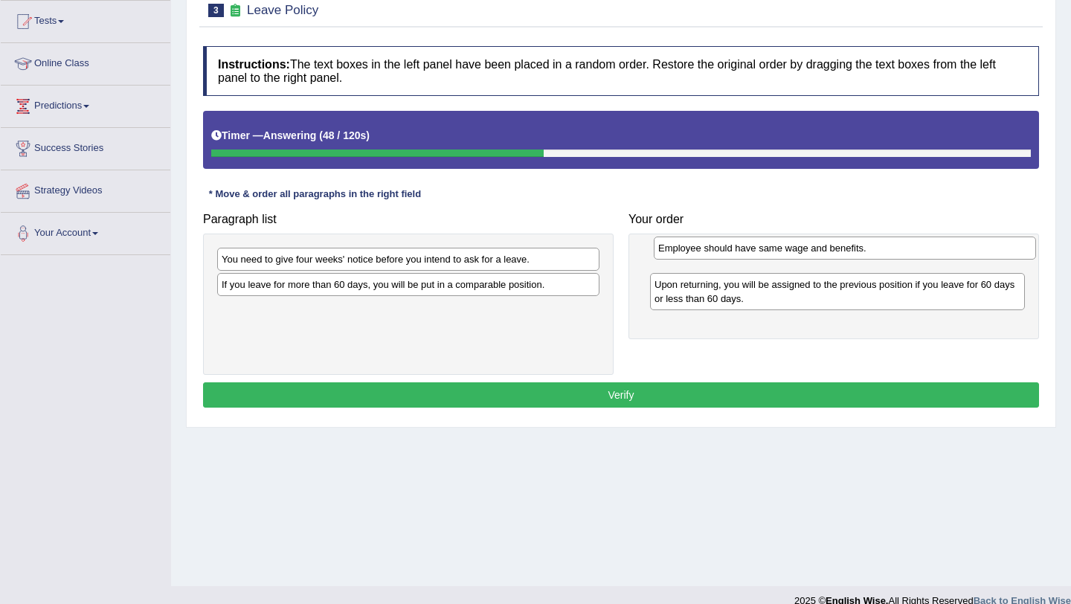
drag, startPoint x: 389, startPoint y: 284, endPoint x: 827, endPoint y: 247, distance: 439.8
click at [826, 248] on div "Employee should have same wage and benefits." at bounding box center [845, 248] width 382 height 23
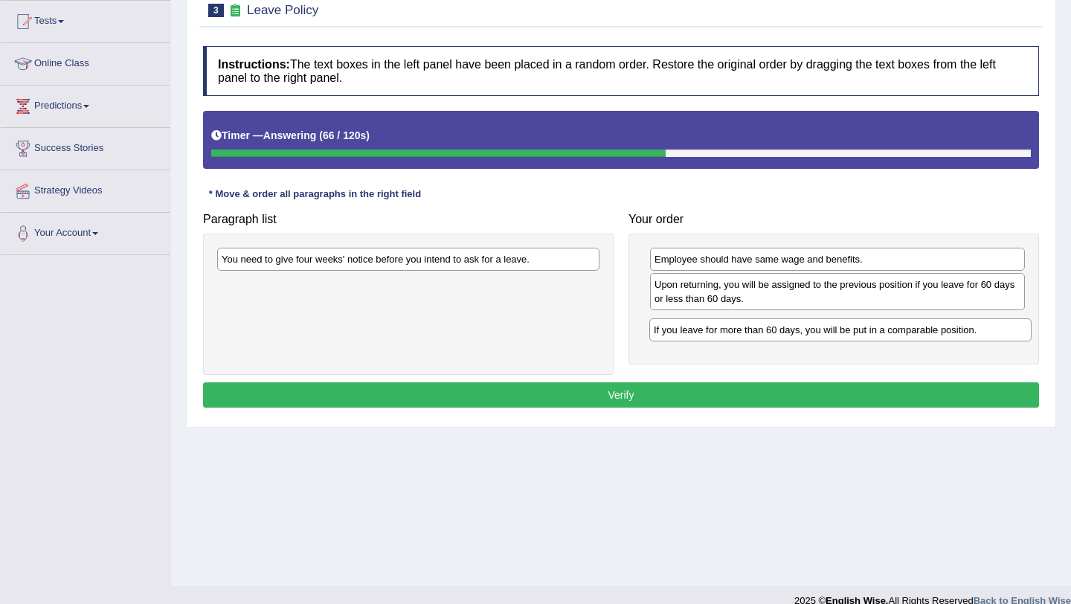
drag, startPoint x: 382, startPoint y: 285, endPoint x: 817, endPoint y: 330, distance: 437.6
click at [816, 330] on div "If you leave for more than 60 days, you will be put in a comparable position." at bounding box center [841, 329] width 382 height 23
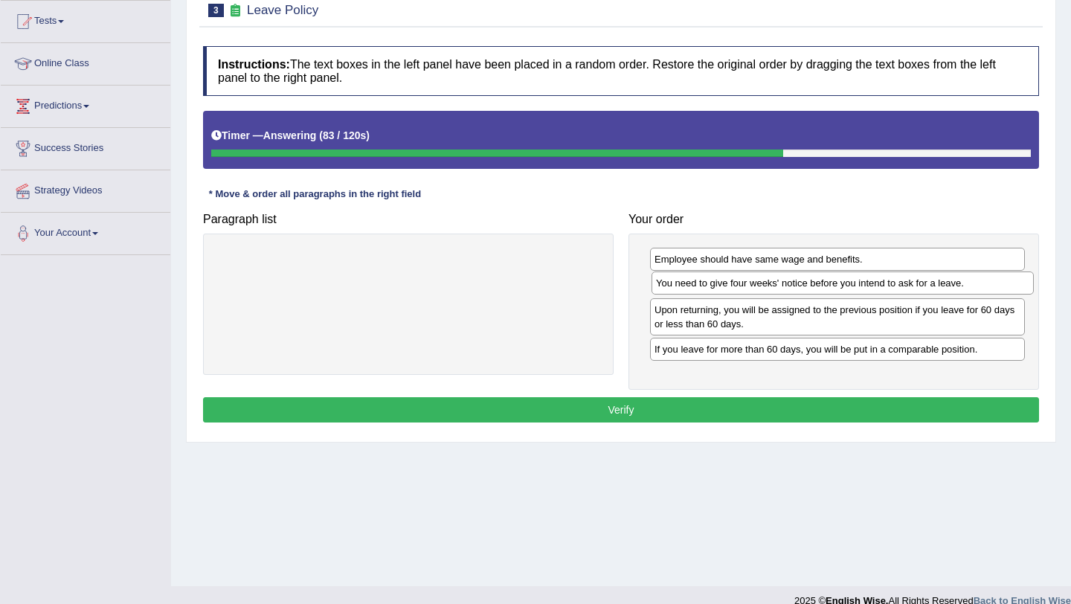
drag, startPoint x: 406, startPoint y: 260, endPoint x: 840, endPoint y: 283, distance: 435.2
click at [840, 283] on div "You need to give four weeks' notice before you intend to ask for a leave." at bounding box center [843, 283] width 382 height 23
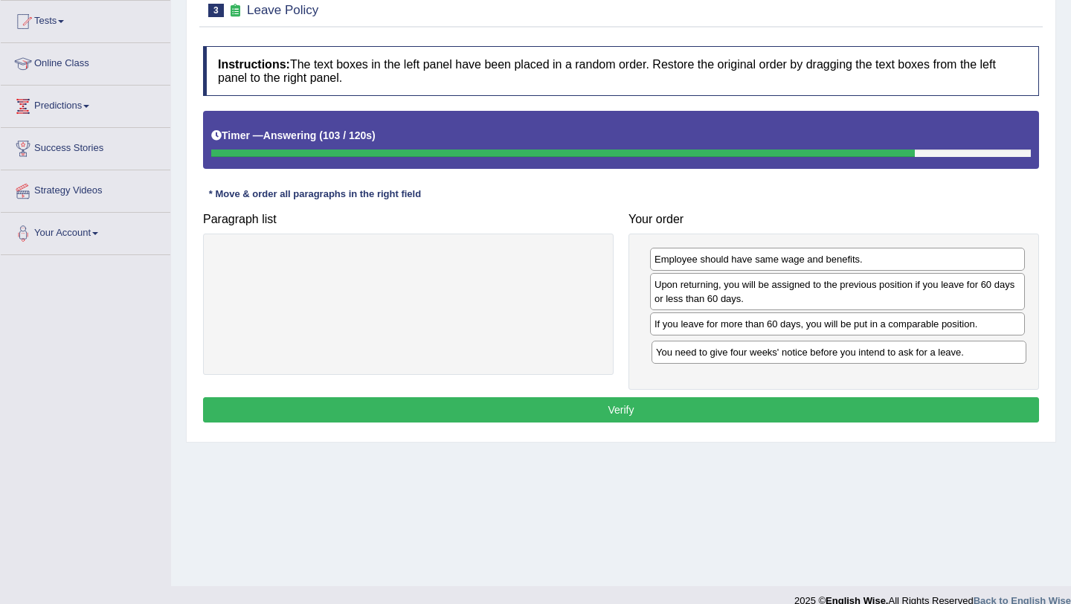
drag, startPoint x: 757, startPoint y: 283, endPoint x: 759, endPoint y: 351, distance: 67.7
click at [759, 351] on div "You need to give four weeks' notice before you intend to ask for a leave." at bounding box center [839, 352] width 375 height 23
click at [758, 415] on button "Verify" at bounding box center [621, 409] width 836 height 25
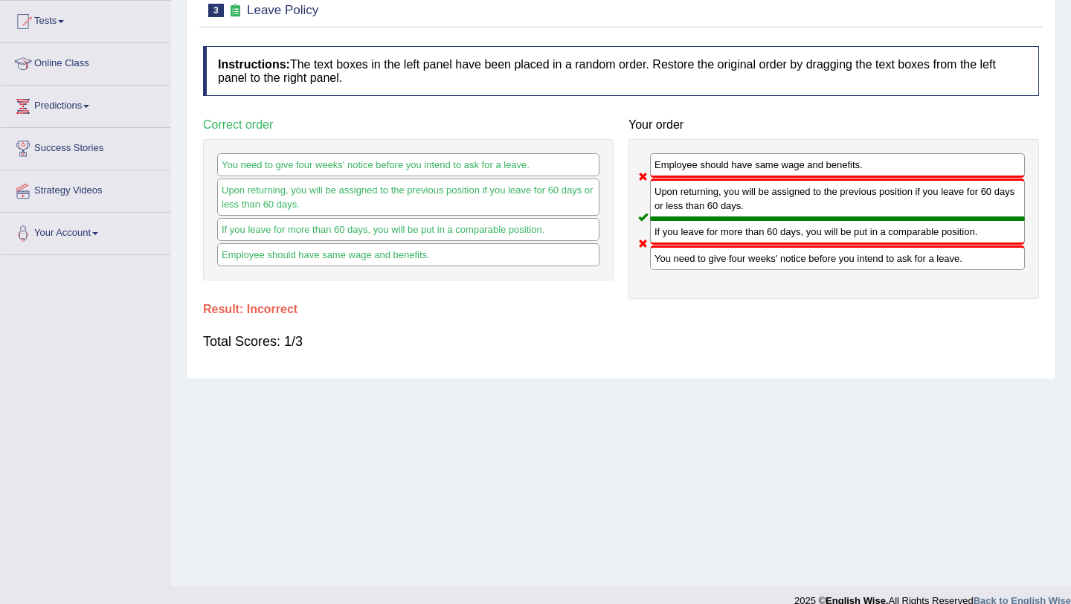
scroll to position [0, 0]
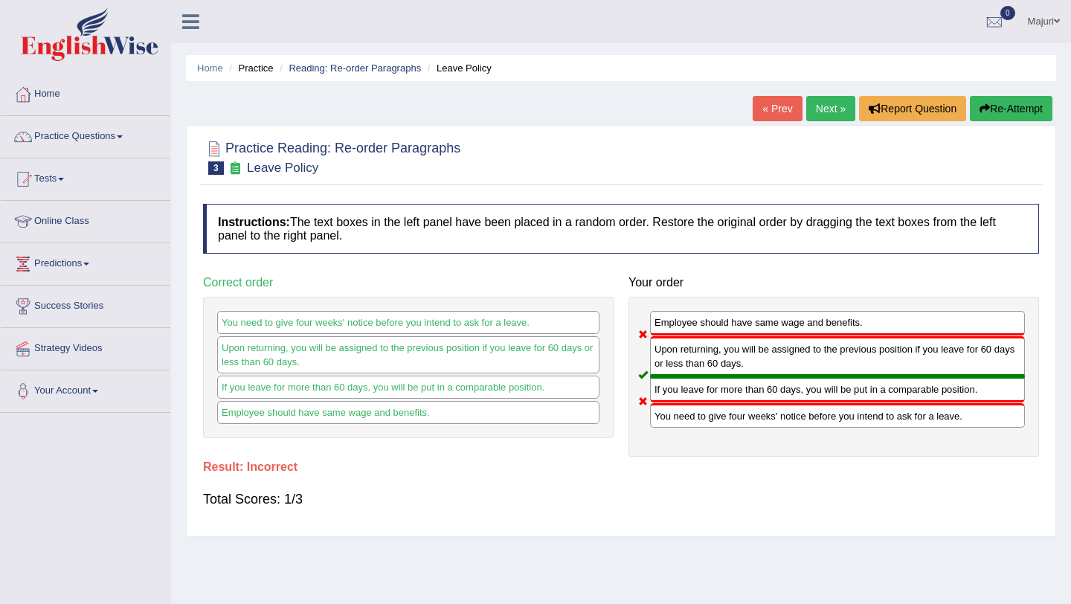
click at [1017, 109] on button "Re-Attempt" at bounding box center [1011, 108] width 83 height 25
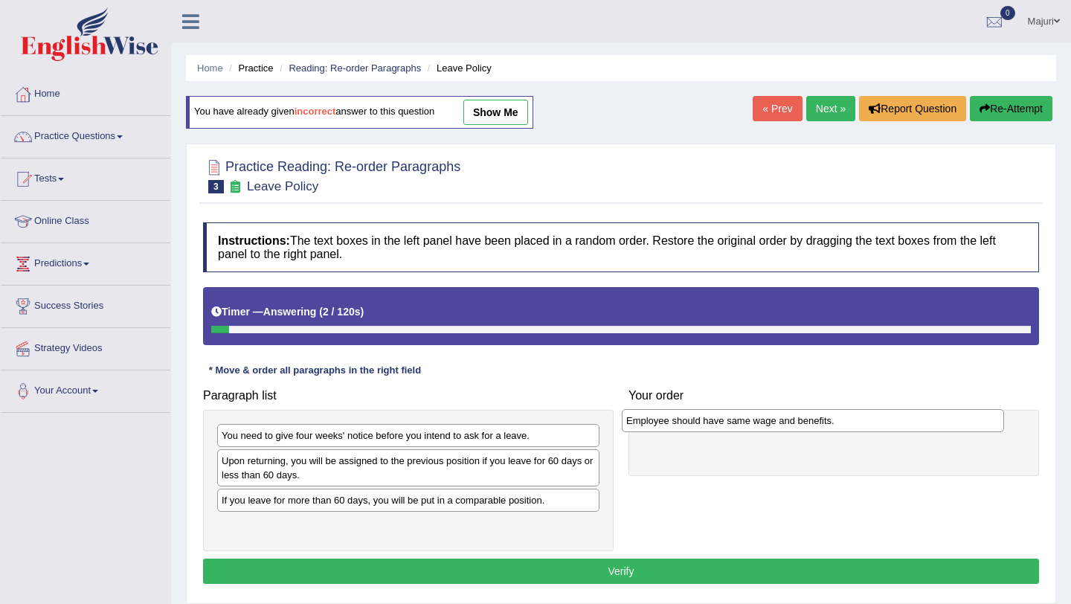
drag, startPoint x: 347, startPoint y: 500, endPoint x: 752, endPoint y: 419, distance: 412.8
click at [752, 420] on div "Employee should have same wage and benefits." at bounding box center [813, 420] width 382 height 23
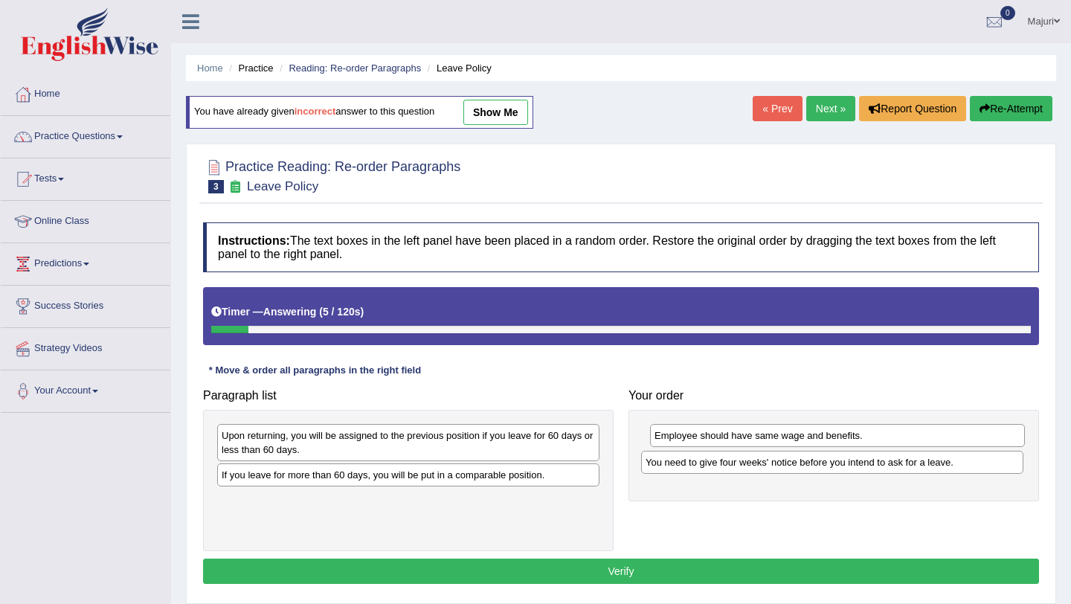
drag, startPoint x: 349, startPoint y: 438, endPoint x: 773, endPoint y: 464, distance: 424.9
click at [773, 465] on div "You need to give four weeks' notice before you intend to ask for a leave." at bounding box center [832, 462] width 382 height 23
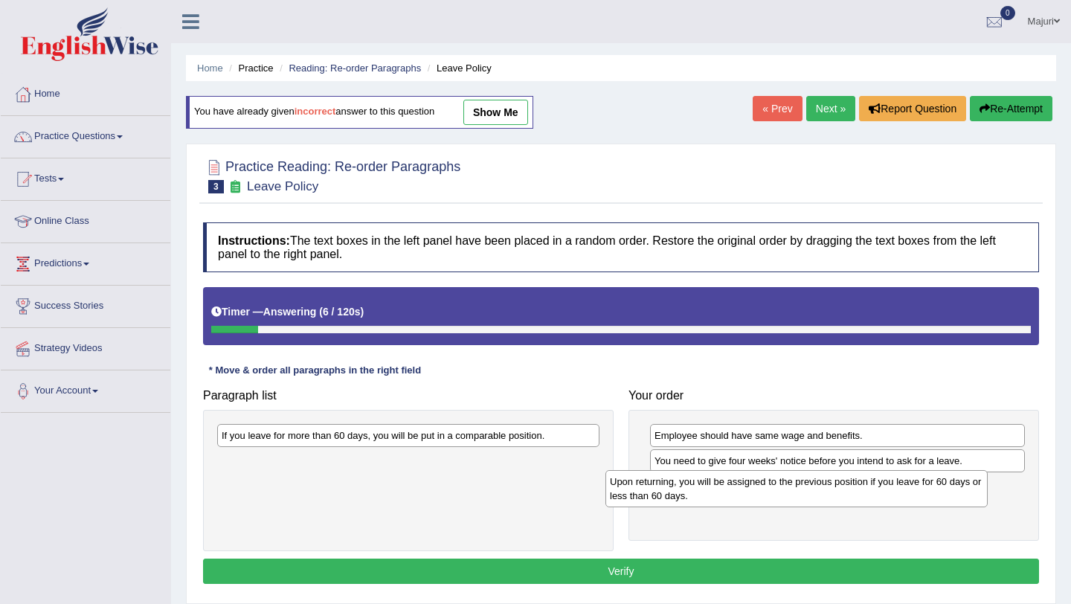
drag, startPoint x: 473, startPoint y: 445, endPoint x: 866, endPoint y: 500, distance: 396.7
click at [866, 500] on div "Upon returning, you will be assigned to the previous position if you leave for …" at bounding box center [797, 488] width 382 height 37
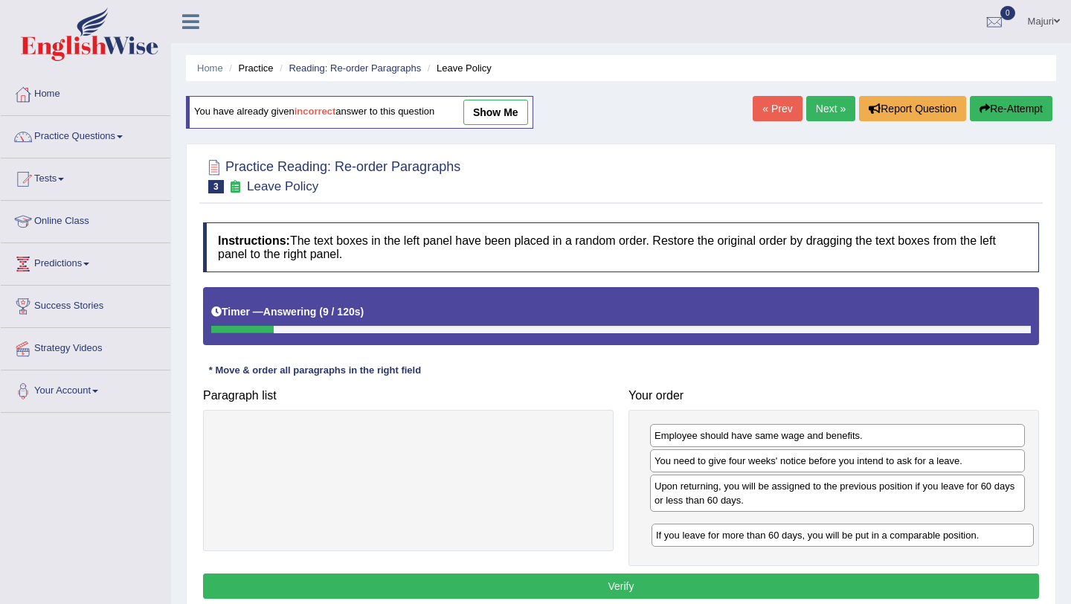
drag, startPoint x: 476, startPoint y: 437, endPoint x: 911, endPoint y: 536, distance: 445.8
click at [911, 536] on div "If you leave for more than 60 days, you will be put in a comparable position." at bounding box center [843, 535] width 382 height 23
click at [882, 586] on button "Verify" at bounding box center [621, 586] width 836 height 25
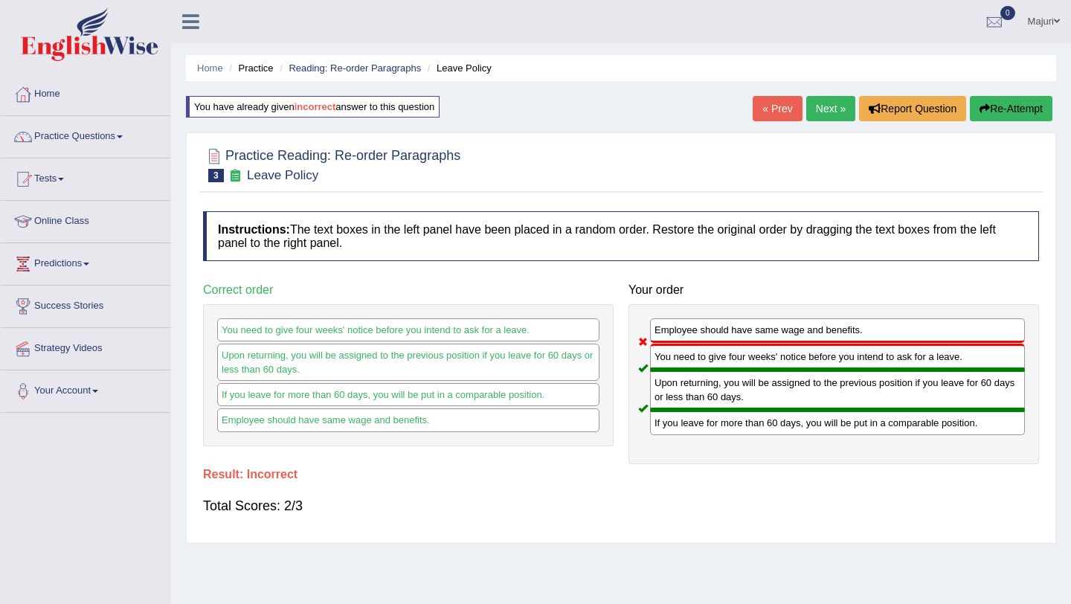
drag, startPoint x: 683, startPoint y: 335, endPoint x: 731, endPoint y: 495, distance: 167.1
click at [733, 496] on div "Instructions: The text boxes in the left panel have been placed in a random ord…" at bounding box center [621, 370] width 844 height 332
click at [339, 74] on li "Reading: Re-order Paragraphs" at bounding box center [348, 68] width 145 height 14
click at [351, 67] on link "Reading: Re-order Paragraphs" at bounding box center [355, 68] width 132 height 11
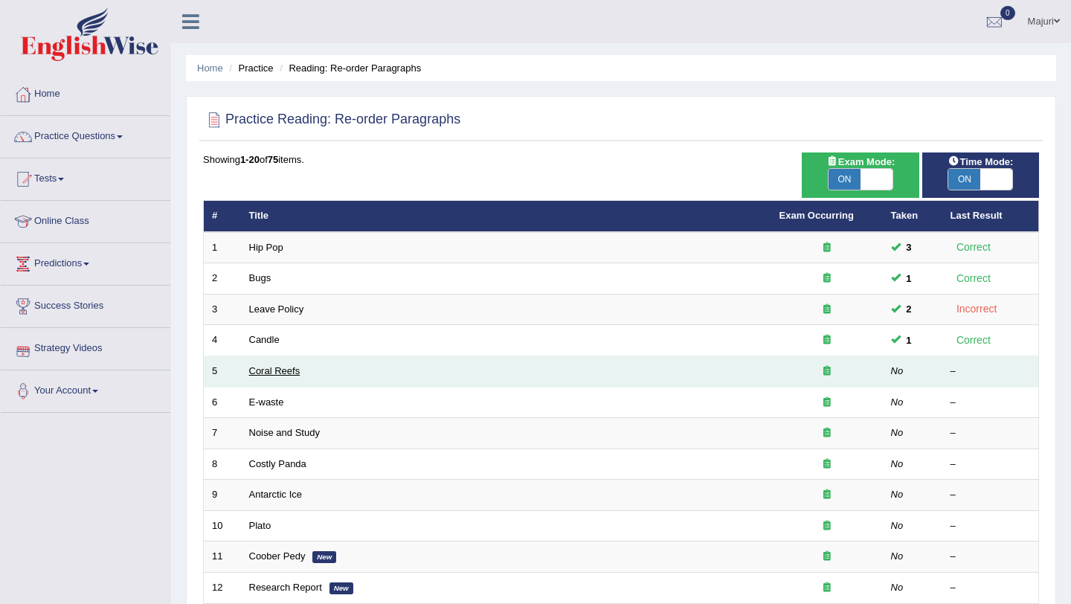
click at [264, 366] on link "Coral Reefs" at bounding box center [274, 370] width 51 height 11
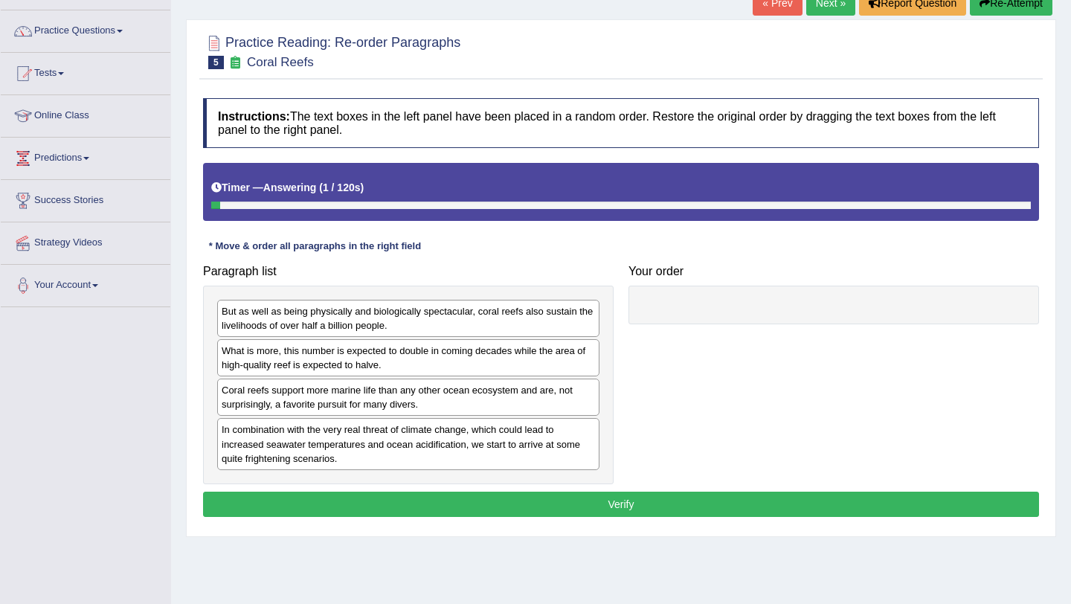
scroll to position [177, 0]
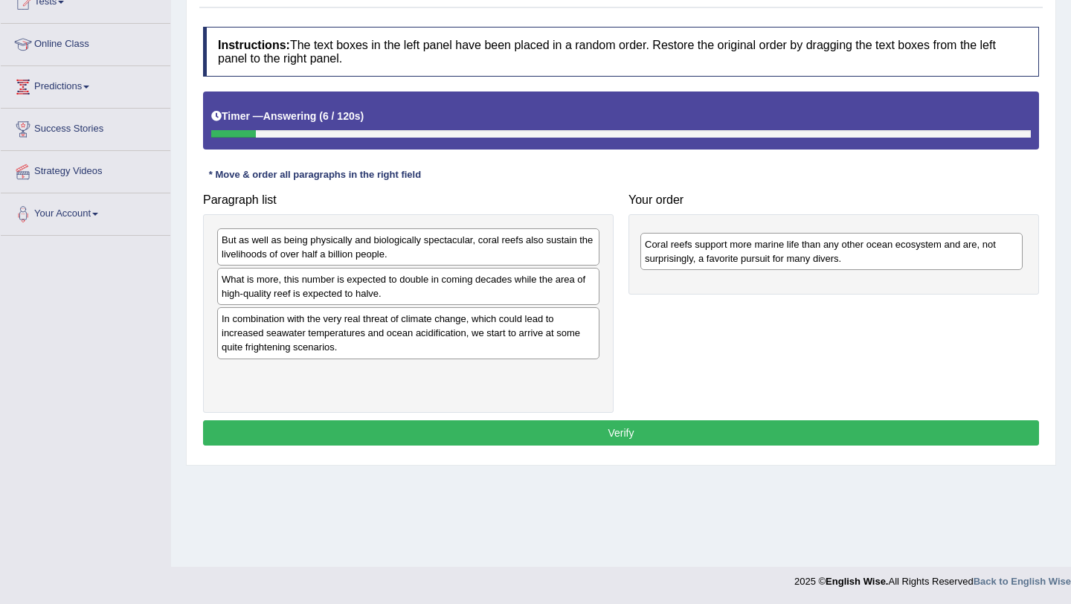
drag, startPoint x: 362, startPoint y: 327, endPoint x: 786, endPoint y: 257, distance: 429.9
click at [786, 258] on div "Coral reefs support more marine life than any other ocean ecosystem and are, no…" at bounding box center [832, 251] width 382 height 37
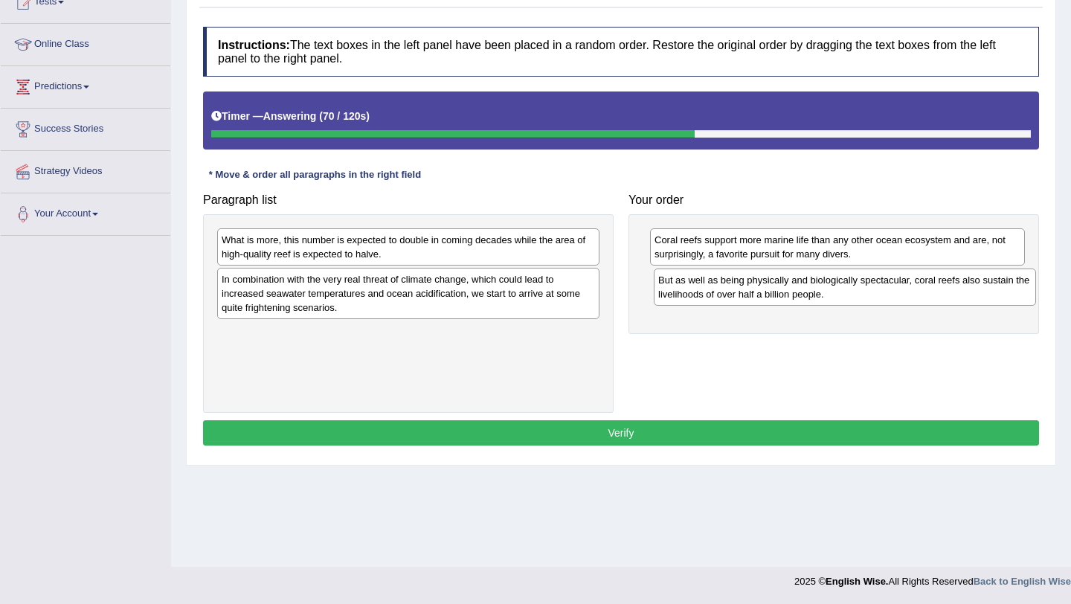
drag, startPoint x: 304, startPoint y: 247, endPoint x: 741, endPoint y: 287, distance: 438.6
click at [741, 287] on div "But as well as being physically and biologically spectacular, coral reefs also …" at bounding box center [845, 287] width 382 height 37
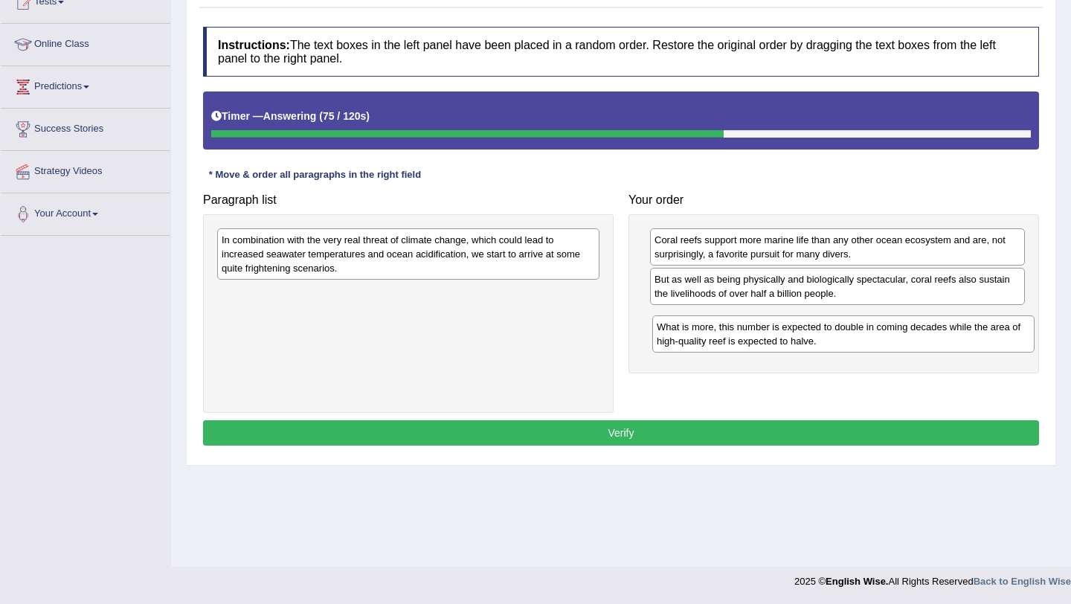
drag, startPoint x: 336, startPoint y: 244, endPoint x: 772, endPoint y: 330, distance: 444.5
click at [772, 330] on div "What is more, this number is expected to double in coming decades while the are…" at bounding box center [844, 333] width 382 height 37
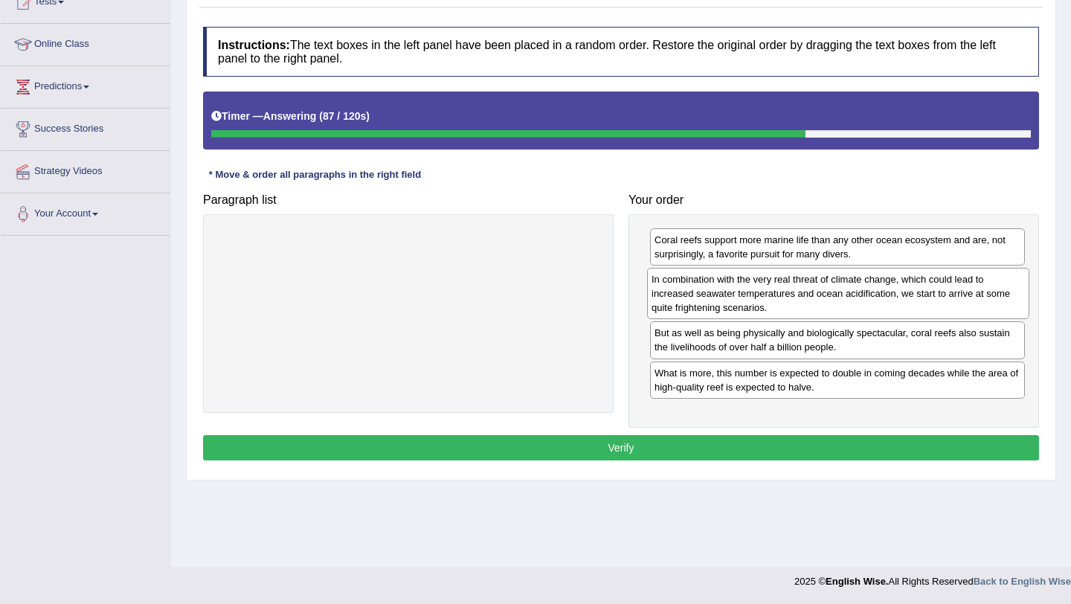
drag, startPoint x: 429, startPoint y: 247, endPoint x: 859, endPoint y: 285, distance: 431.7
click at [859, 286] on div "In combination with the very real threat of climate change, which could lead to…" at bounding box center [838, 293] width 382 height 51
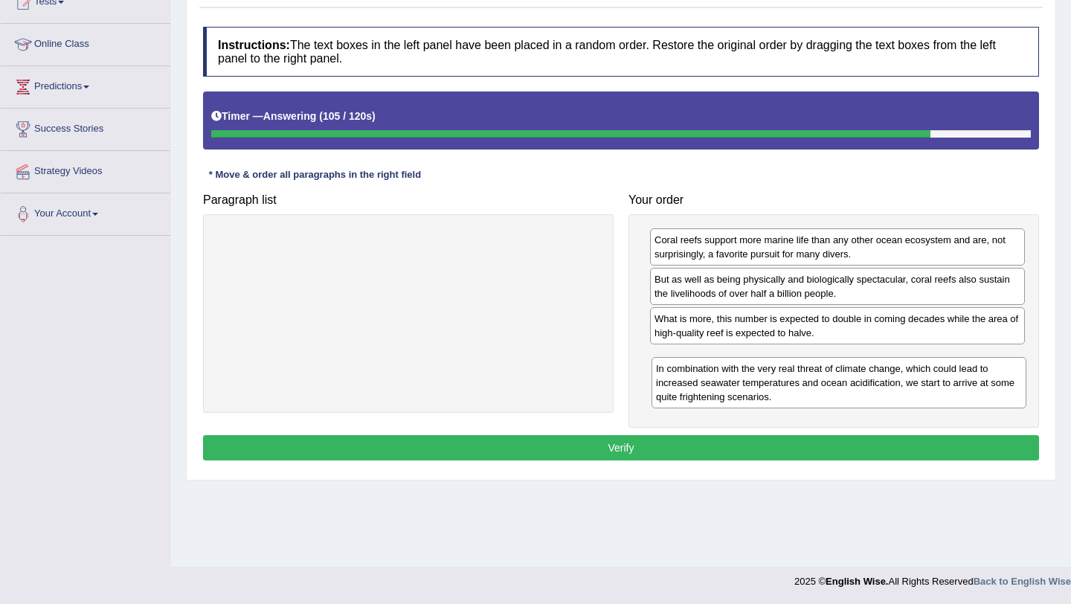
drag, startPoint x: 862, startPoint y: 289, endPoint x: 864, endPoint y: 378, distance: 89.3
click at [864, 378] on div "In combination with the very real threat of climate change, which could lead to…" at bounding box center [839, 382] width 375 height 51
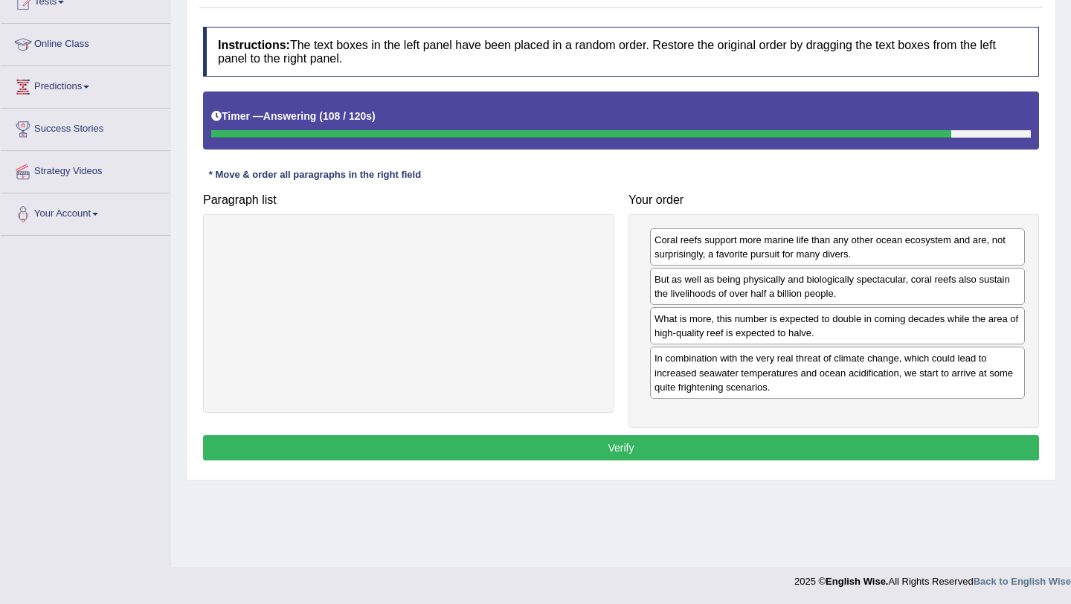
click at [699, 445] on button "Verify" at bounding box center [621, 447] width 836 height 25
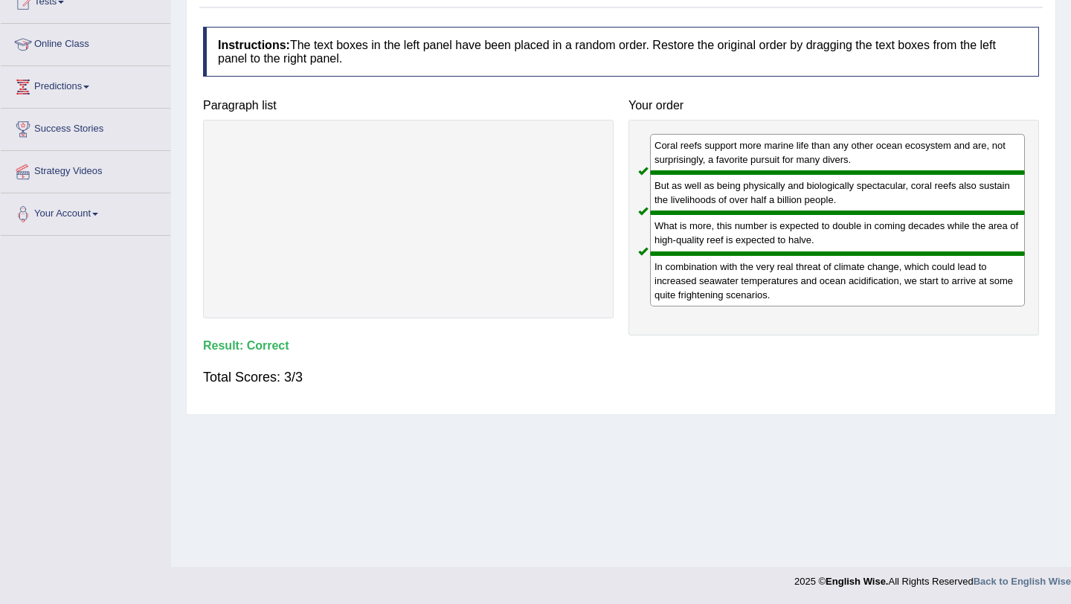
scroll to position [0, 0]
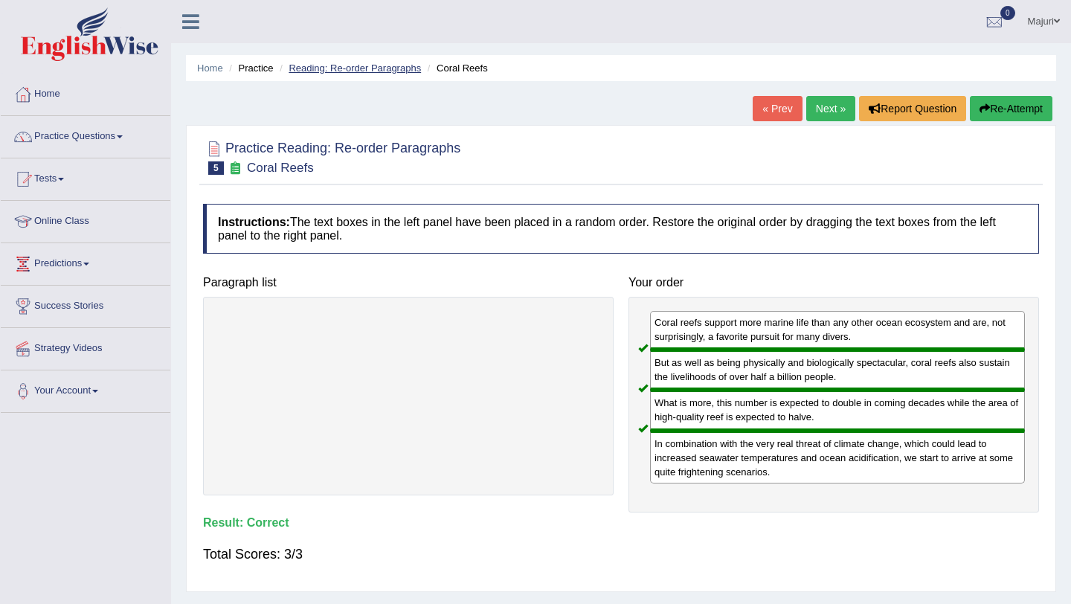
click at [329, 69] on link "Reading: Re-order Paragraphs" at bounding box center [355, 68] width 132 height 11
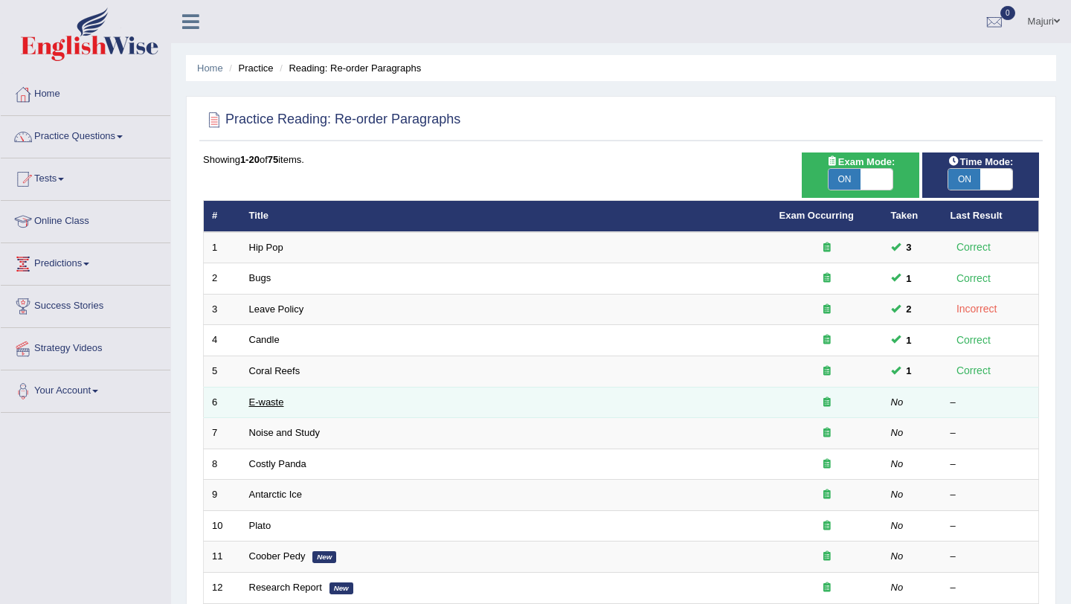
click at [259, 403] on link "E-waste" at bounding box center [266, 402] width 35 height 11
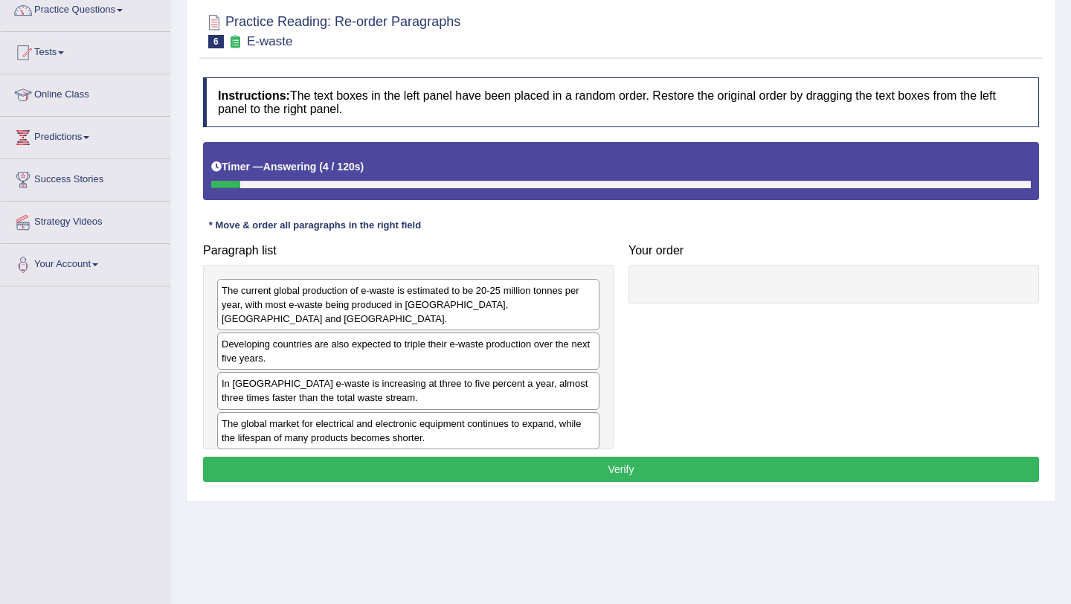
scroll to position [128, 0]
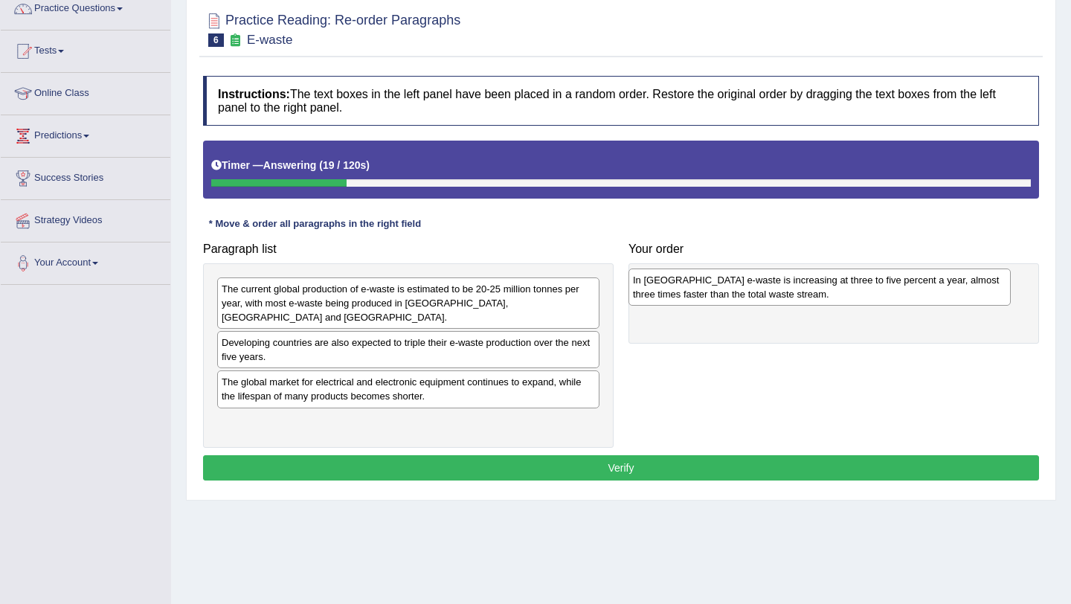
drag, startPoint x: 286, startPoint y: 374, endPoint x: 697, endPoint y: 286, distance: 420.7
click at [697, 286] on div "In [GEOGRAPHIC_DATA] e-waste is increasing at three to five percent a year, alm…" at bounding box center [820, 287] width 382 height 37
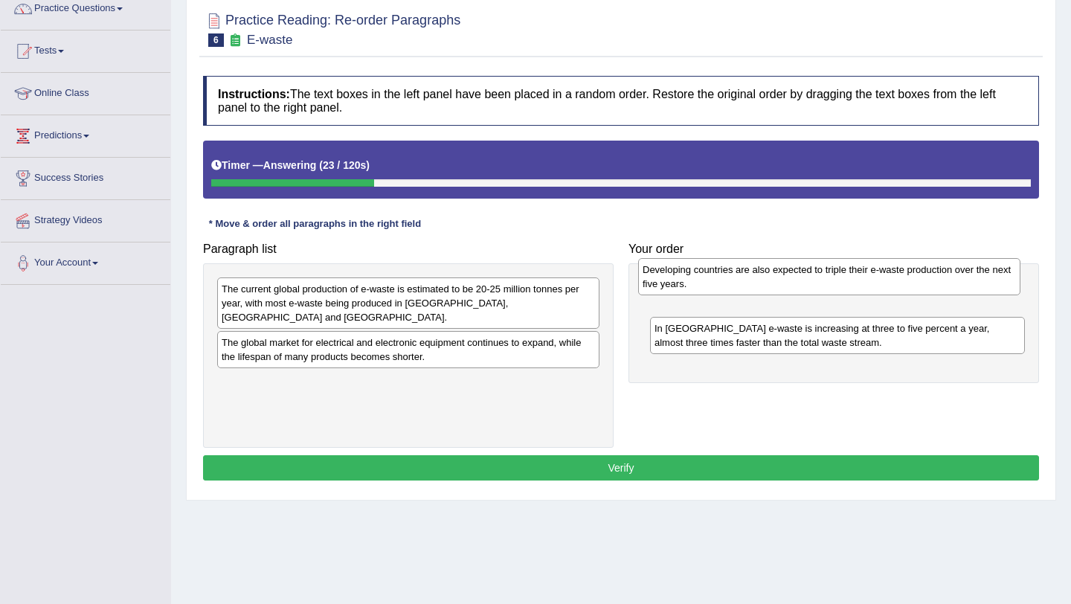
drag, startPoint x: 345, startPoint y: 342, endPoint x: 766, endPoint y: 283, distance: 425.2
click at [766, 283] on div "Developing countries are also expected to triple their e-waste production over …" at bounding box center [829, 276] width 382 height 37
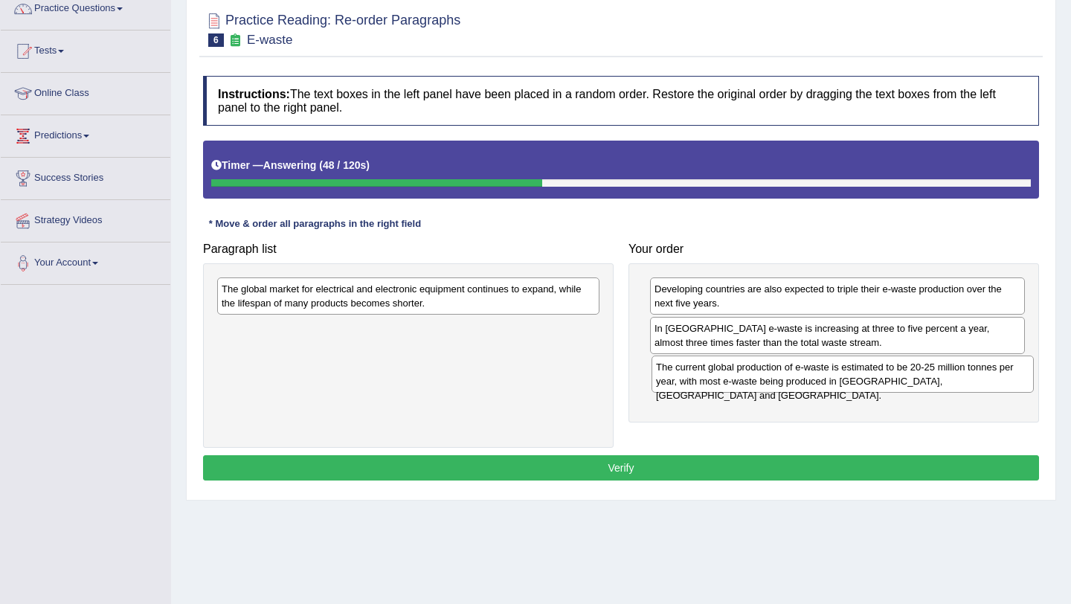
drag, startPoint x: 377, startPoint y: 295, endPoint x: 811, endPoint y: 374, distance: 441.5
click at [811, 374] on div "The current global production of e-waste is estimated to be 20-25 million tonne…" at bounding box center [843, 374] width 382 height 37
click at [438, 298] on div "The global market for electrical and electronic equipment continues to expand, …" at bounding box center [408, 295] width 382 height 37
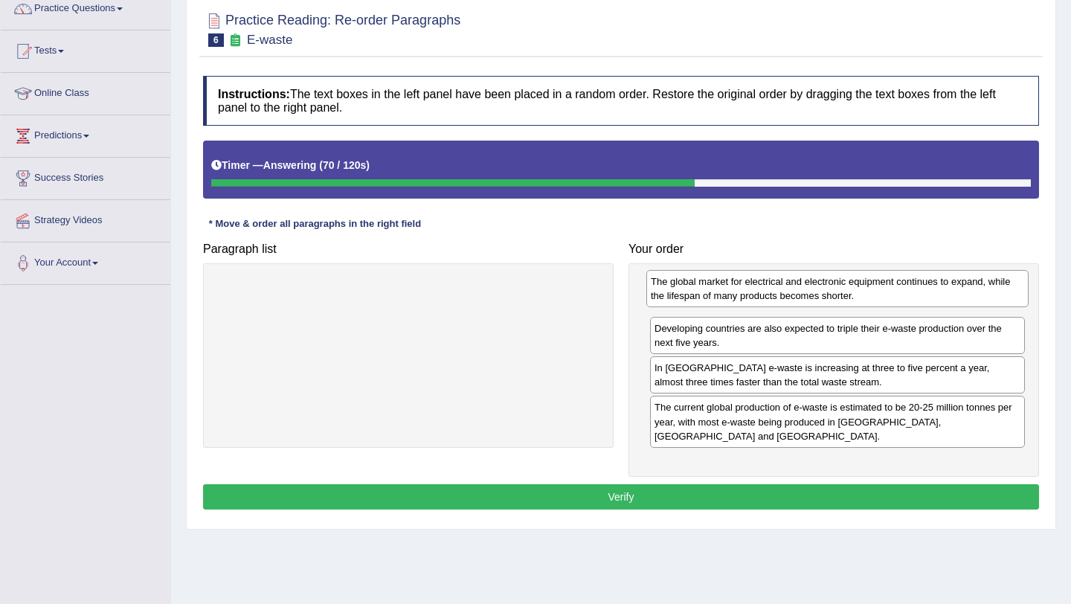
drag, startPoint x: 441, startPoint y: 300, endPoint x: 871, endPoint y: 292, distance: 429.4
click at [871, 292] on div "The global market for electrical and electronic equipment continues to expand, …" at bounding box center [838, 288] width 382 height 37
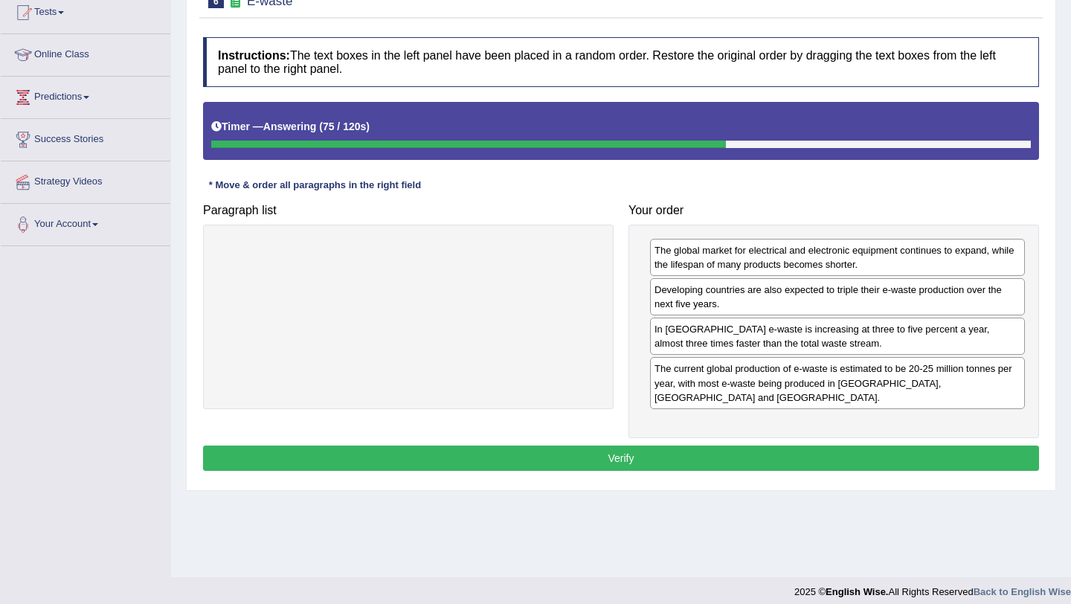
scroll to position [171, 0]
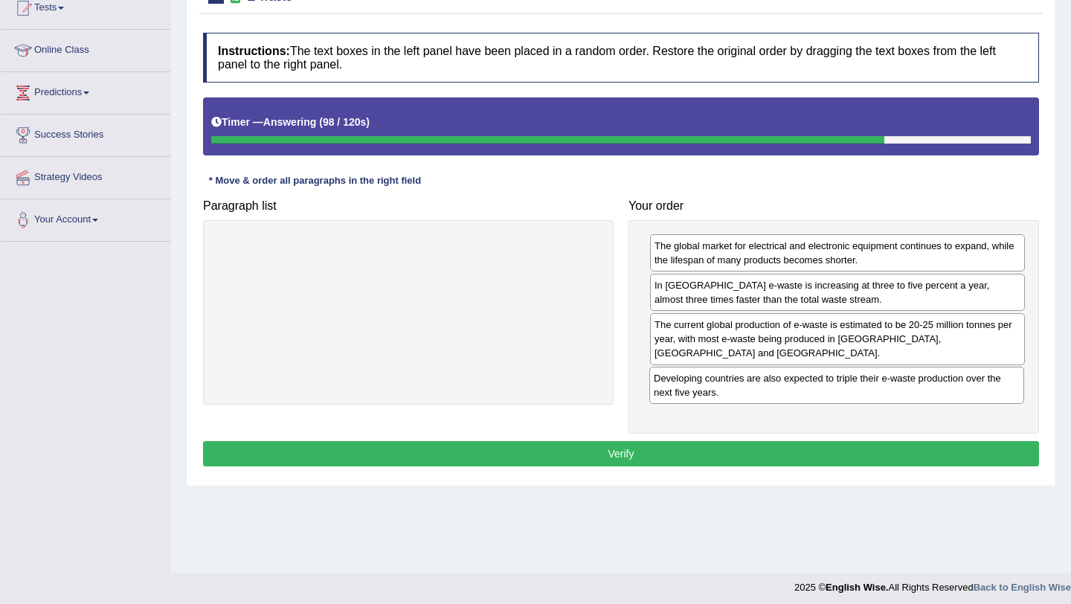
drag, startPoint x: 865, startPoint y: 295, endPoint x: 865, endPoint y: 388, distance: 93.0
click at [865, 388] on div "Developing countries are also expected to triple their e-waste production over …" at bounding box center [837, 385] width 375 height 37
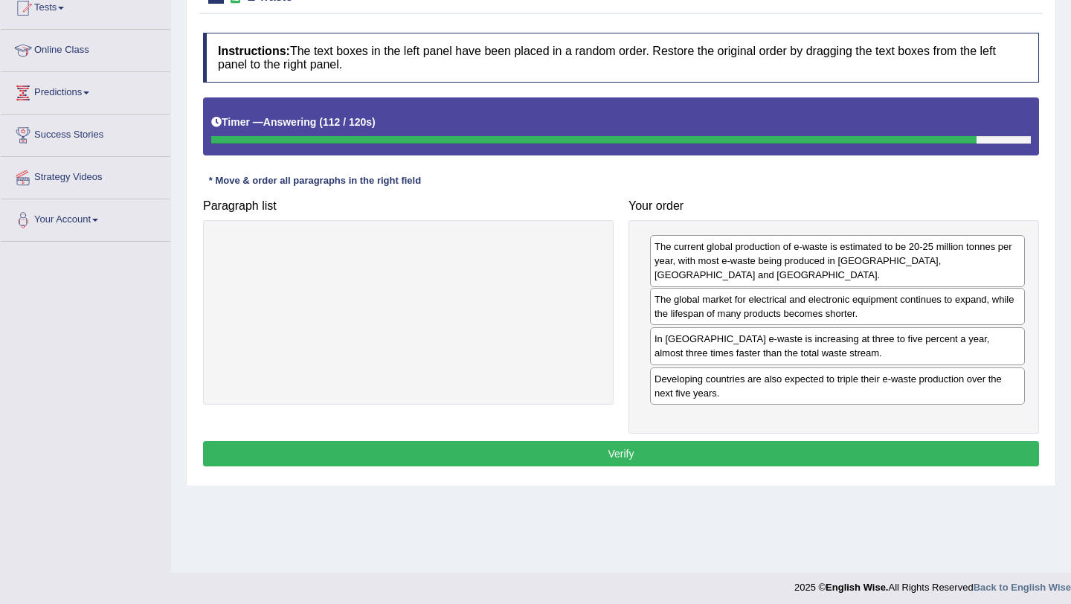
drag, startPoint x: 803, startPoint y: 339, endPoint x: 803, endPoint y: 261, distance: 78.1
click at [803, 261] on div "The current global production of e-waste is estimated to be 20-25 million tonne…" at bounding box center [837, 260] width 375 height 51
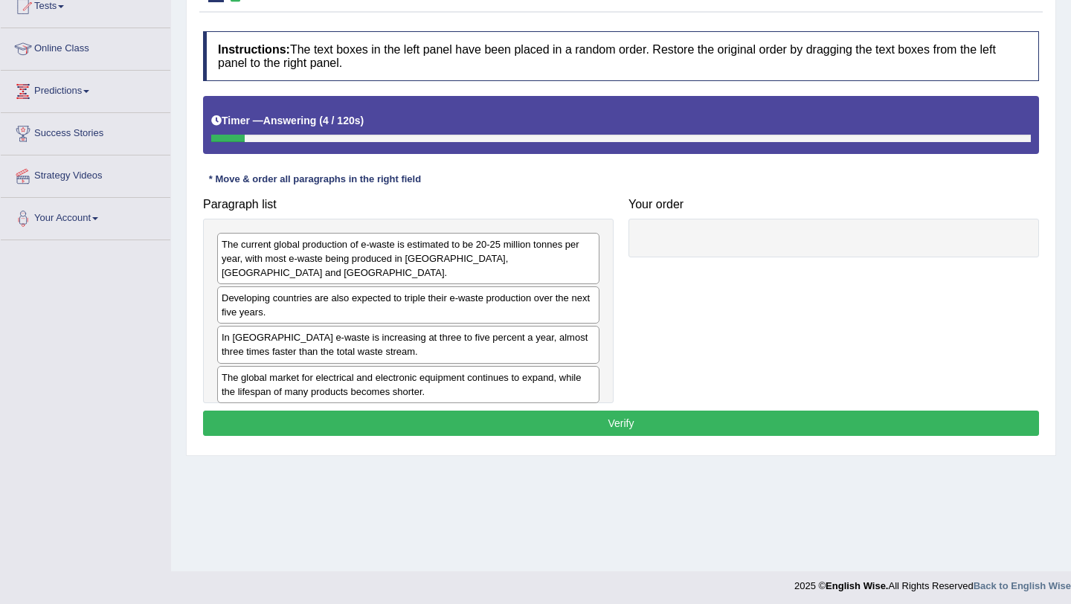
scroll to position [174, 0]
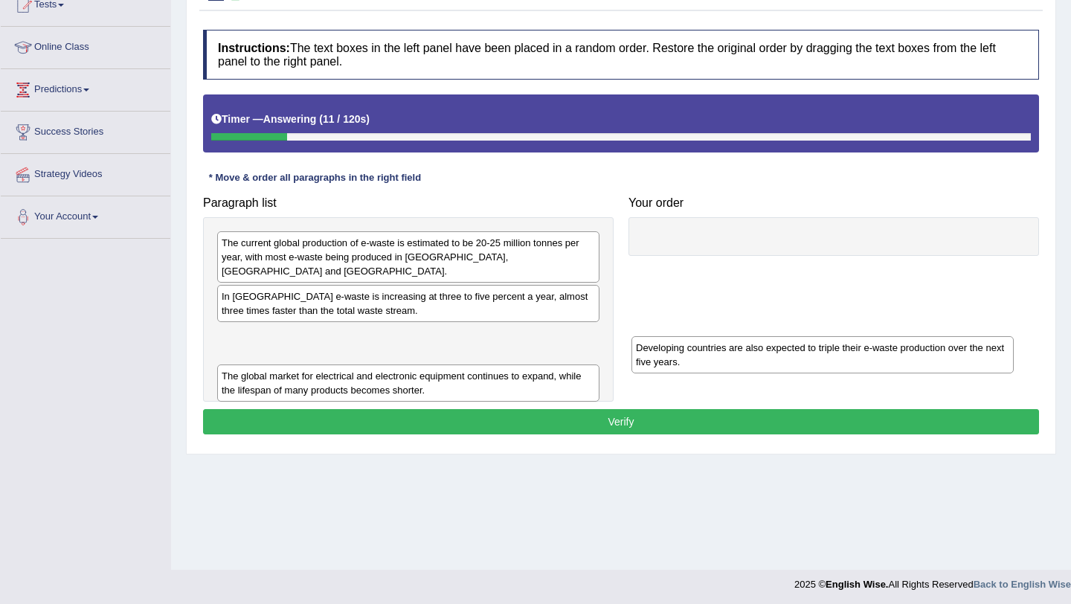
drag, startPoint x: 357, startPoint y: 286, endPoint x: 772, endPoint y: 351, distance: 419.6
click at [772, 351] on div "Developing countries are also expected to triple their e-waste production over …" at bounding box center [823, 354] width 382 height 37
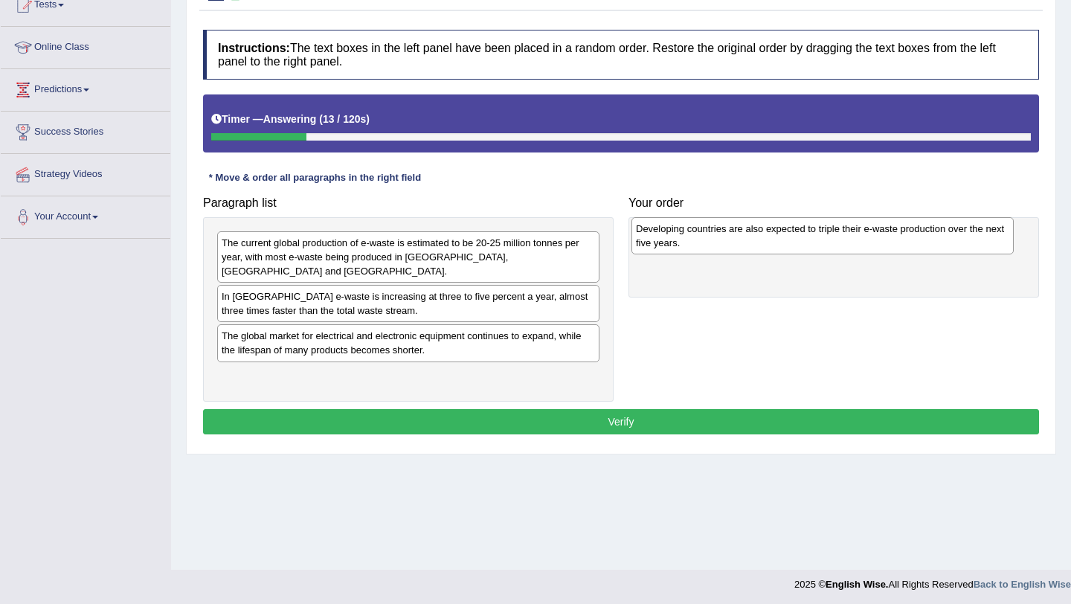
drag, startPoint x: 519, startPoint y: 324, endPoint x: 934, endPoint y: 231, distance: 424.8
click at [934, 231] on div "Developing countries are also expected to triple their e-waste production over …" at bounding box center [823, 235] width 382 height 37
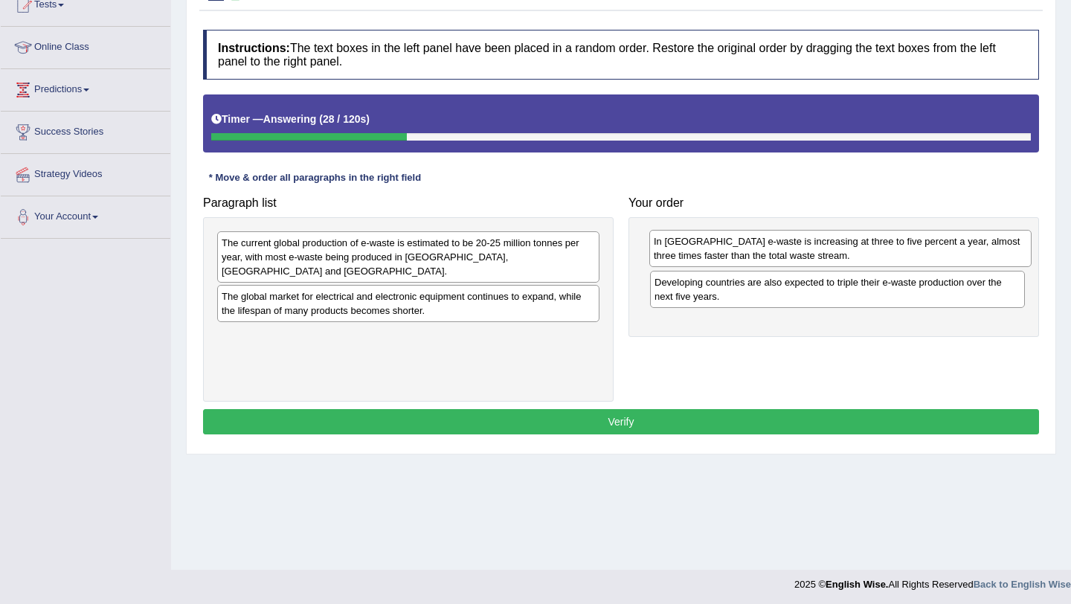
drag, startPoint x: 310, startPoint y: 293, endPoint x: 743, endPoint y: 252, distance: 434.2
click at [743, 252] on div "In [GEOGRAPHIC_DATA] e-waste is increasing at three to five percent a year, alm…" at bounding box center [841, 248] width 382 height 37
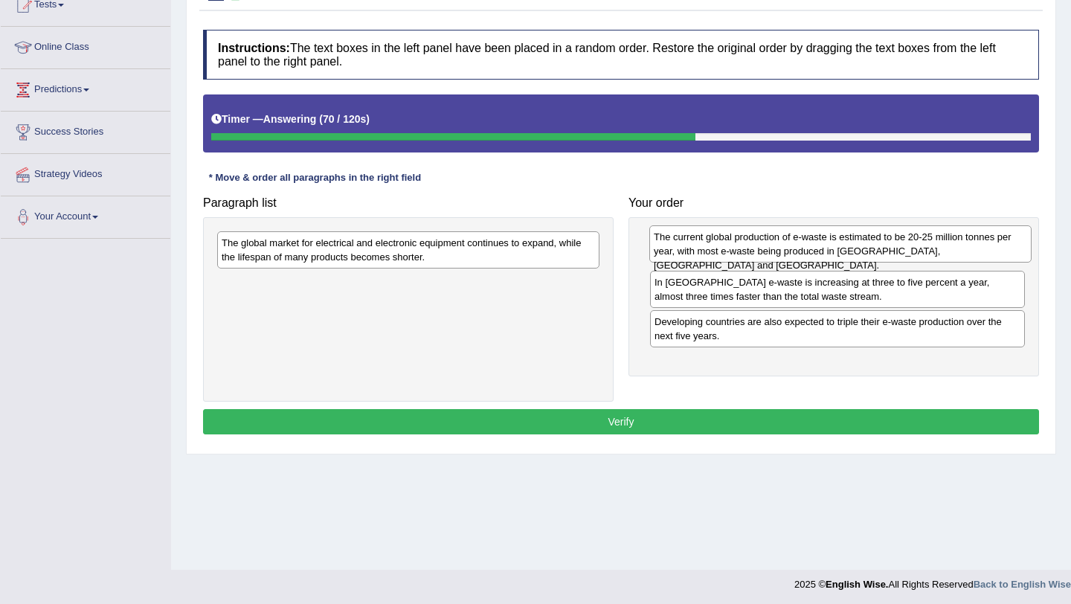
drag, startPoint x: 448, startPoint y: 247, endPoint x: 880, endPoint y: 240, distance: 432.4
click at [880, 240] on div "The current global production of e-waste is estimated to be 20-25 million tonne…" at bounding box center [841, 243] width 382 height 37
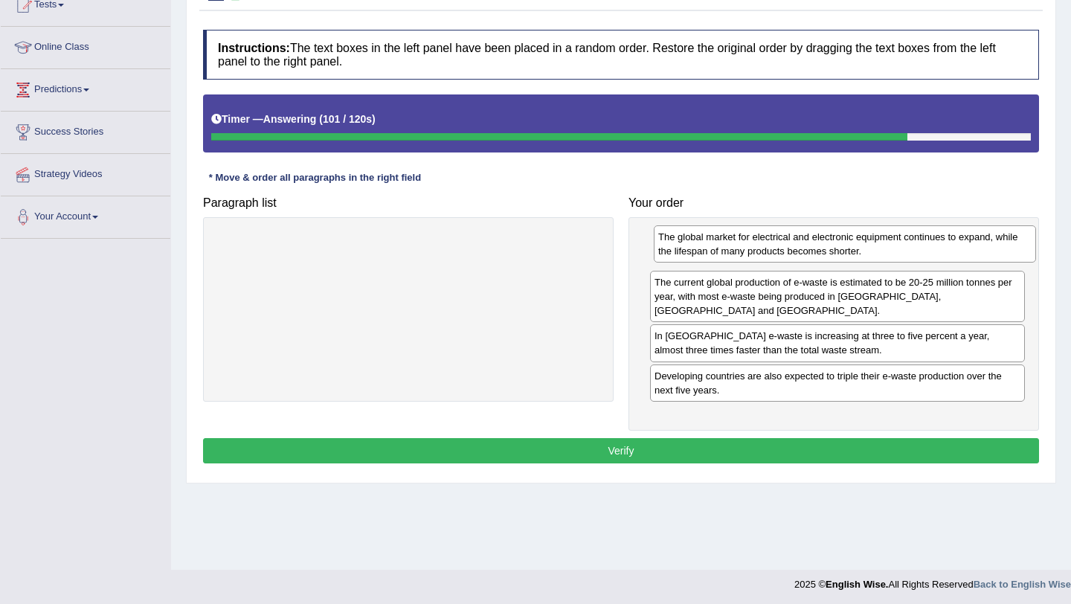
drag, startPoint x: 480, startPoint y: 250, endPoint x: 918, endPoint y: 243, distance: 438.3
click at [917, 243] on div "The global market for electrical and electronic equipment continues to expand, …" at bounding box center [845, 243] width 382 height 37
click at [717, 455] on button "Verify" at bounding box center [621, 450] width 836 height 25
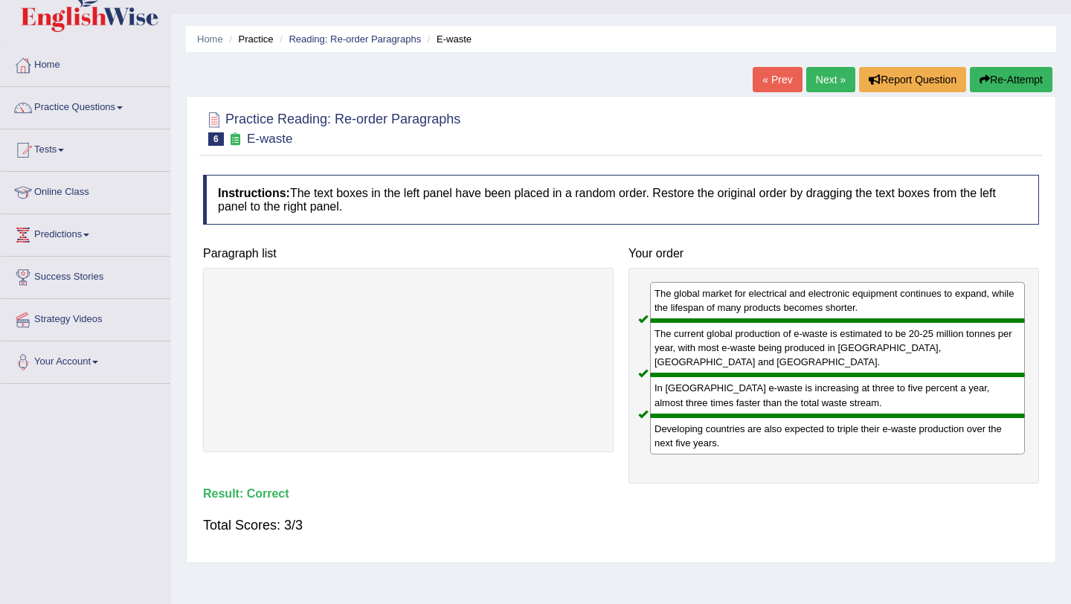
scroll to position [27, 0]
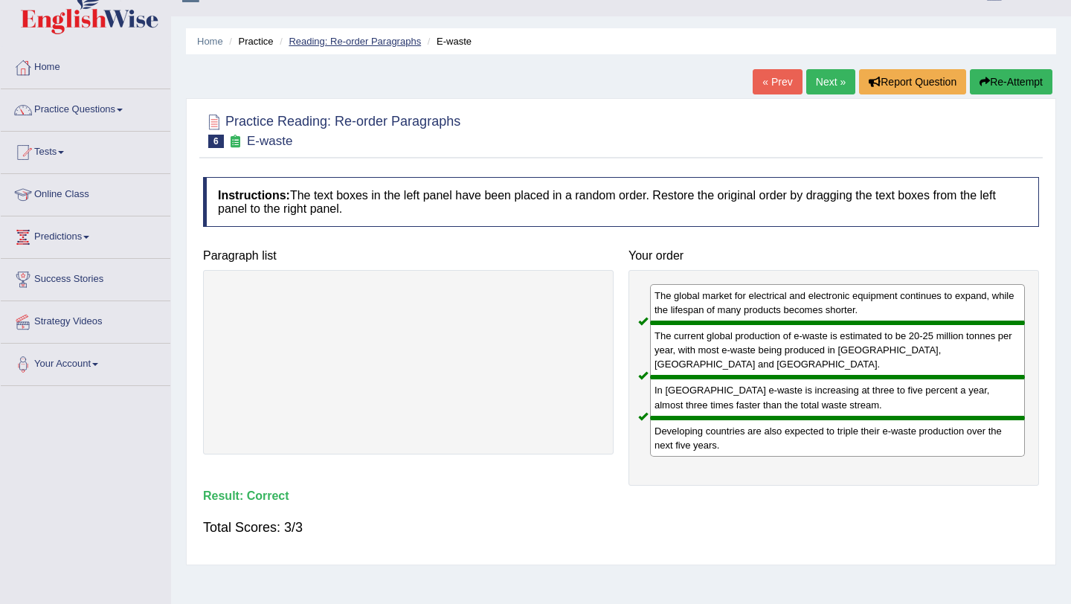
click at [342, 45] on link "Reading: Re-order Paragraphs" at bounding box center [355, 41] width 132 height 11
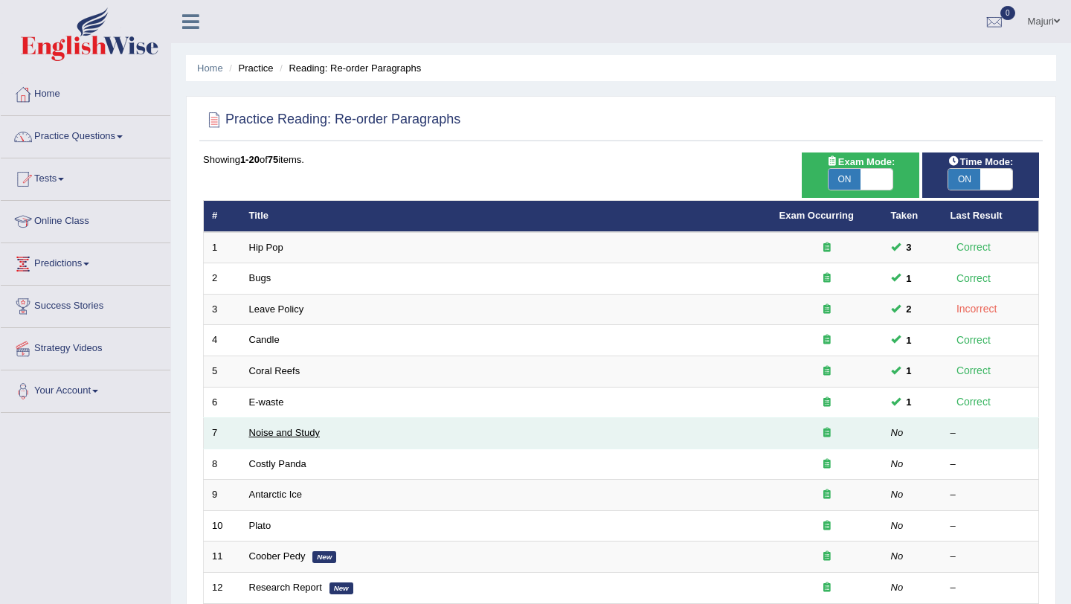
click at [266, 435] on link "Noise and Study" at bounding box center [284, 432] width 71 height 11
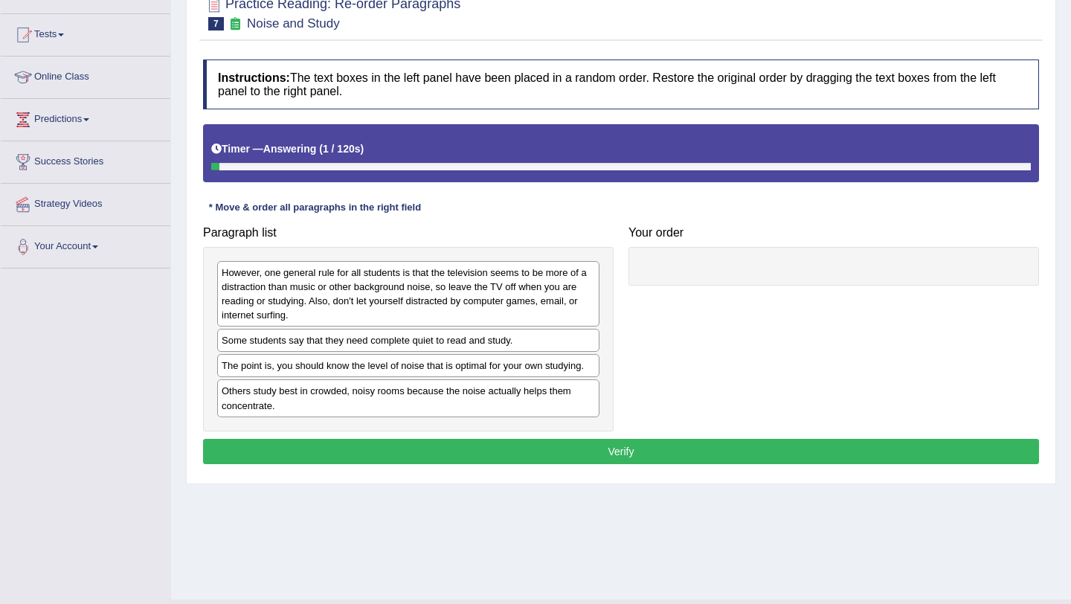
scroll to position [177, 0]
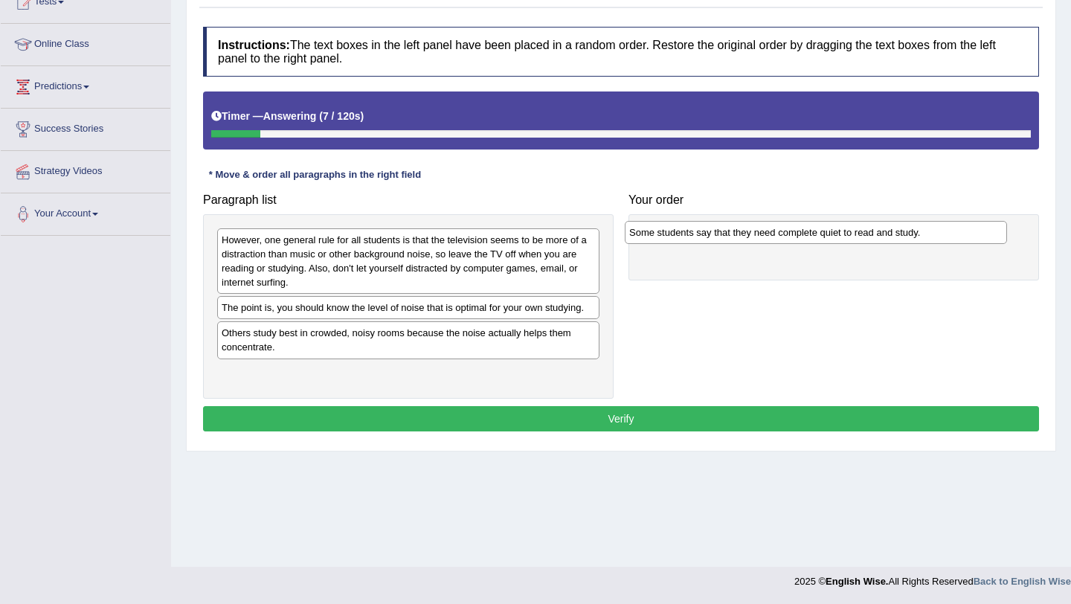
drag, startPoint x: 395, startPoint y: 307, endPoint x: 810, endPoint y: 228, distance: 421.9
click at [808, 229] on div "Some students say that they need complete quiet to read and study." at bounding box center [816, 232] width 382 height 23
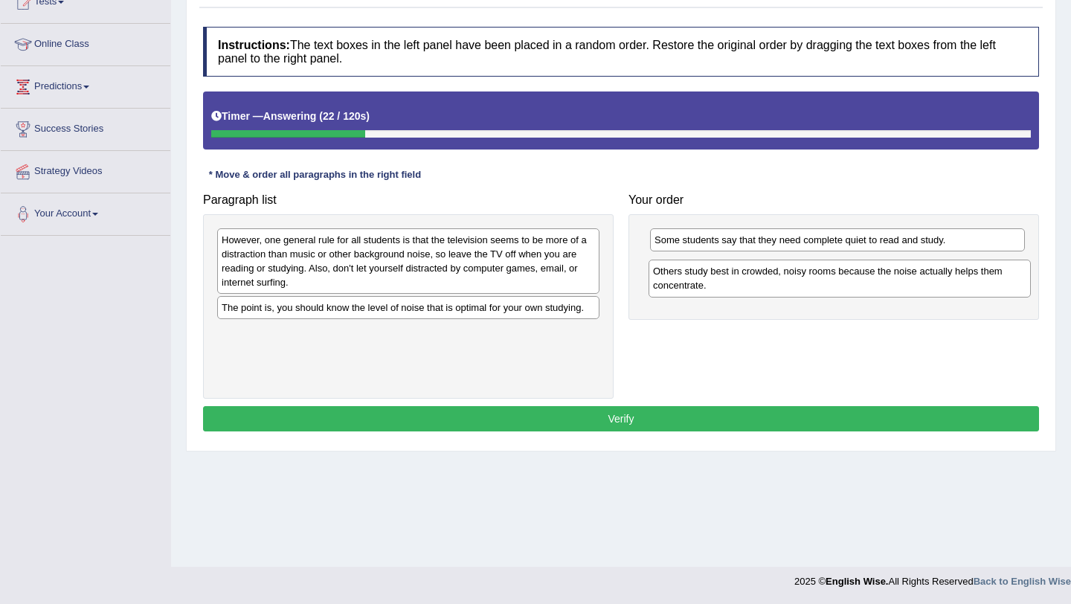
drag, startPoint x: 454, startPoint y: 345, endPoint x: 885, endPoint y: 281, distance: 436.3
click at [885, 283] on div "Others study best in crowded, noisy rooms because the noise actually helps them…" at bounding box center [840, 278] width 382 height 37
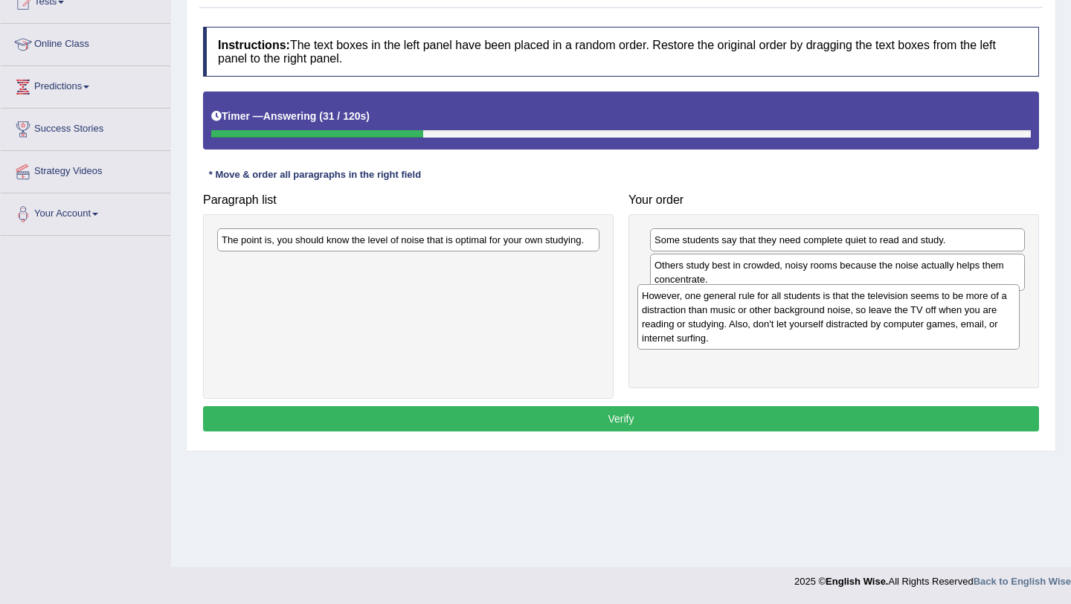
drag, startPoint x: 452, startPoint y: 255, endPoint x: 873, endPoint y: 312, distance: 424.9
click at [873, 312] on div "However, one general rule for all students is that the television seems to be m…" at bounding box center [829, 316] width 382 height 65
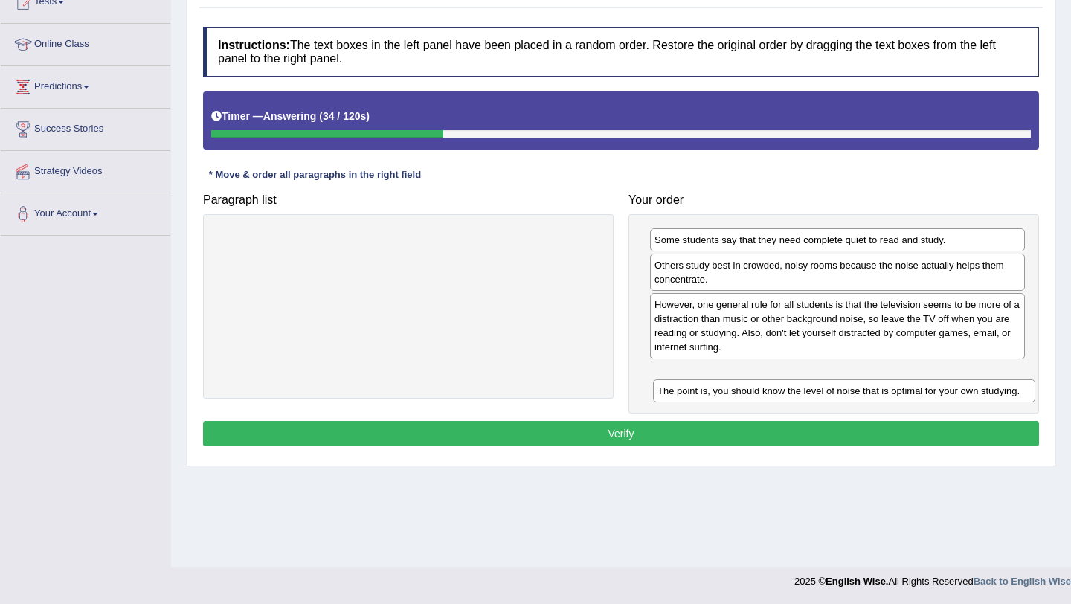
drag, startPoint x: 509, startPoint y: 236, endPoint x: 945, endPoint y: 383, distance: 460.2
click at [945, 386] on div "The point is, you should know the level of noise that is optimal for your own s…" at bounding box center [844, 390] width 382 height 23
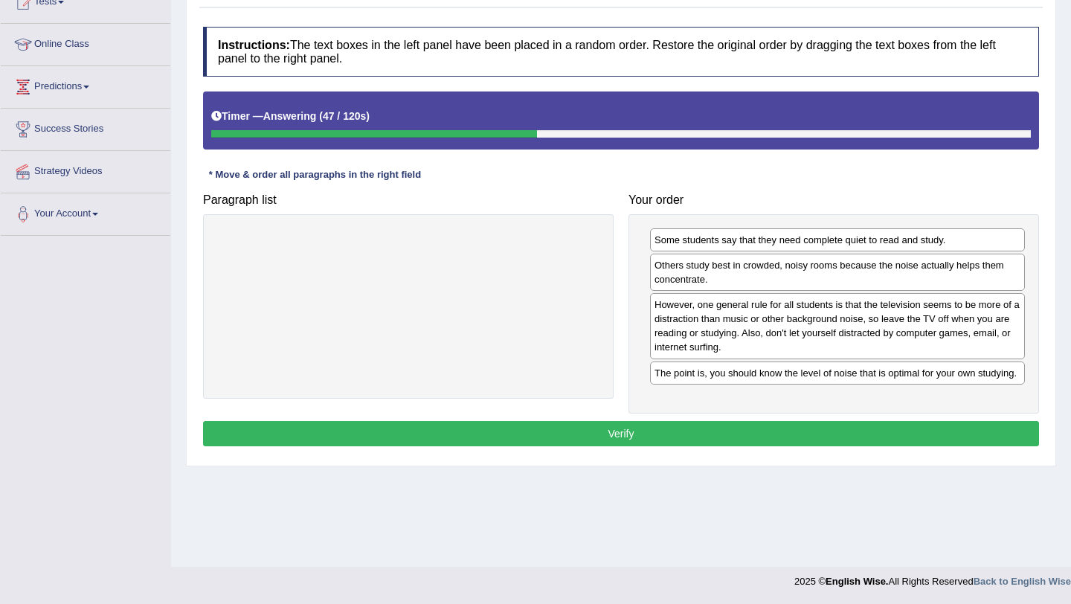
click at [781, 446] on button "Verify" at bounding box center [621, 433] width 836 height 25
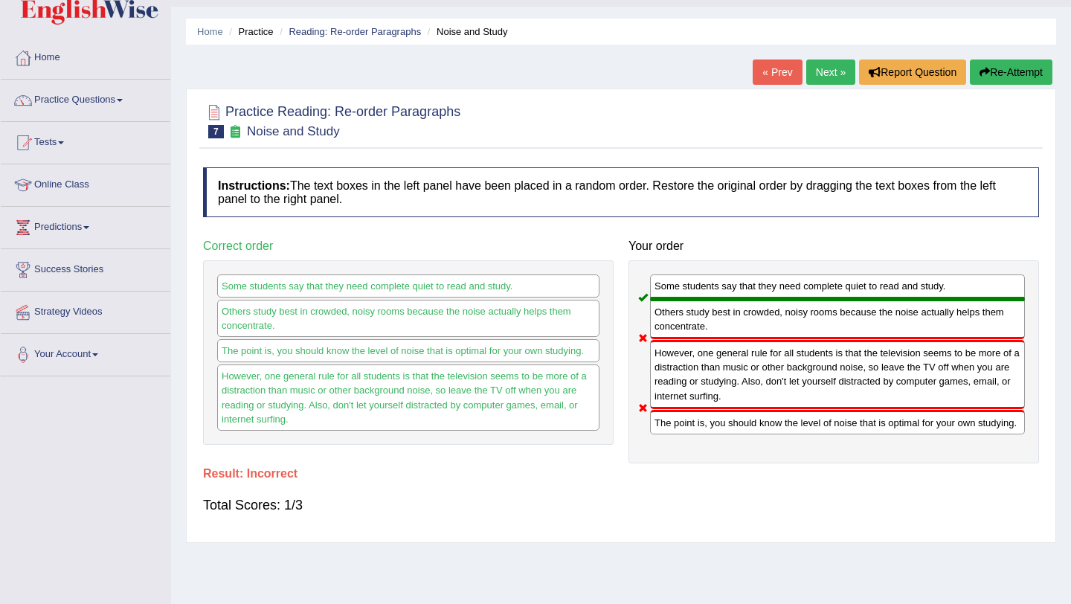
scroll to position [0, 0]
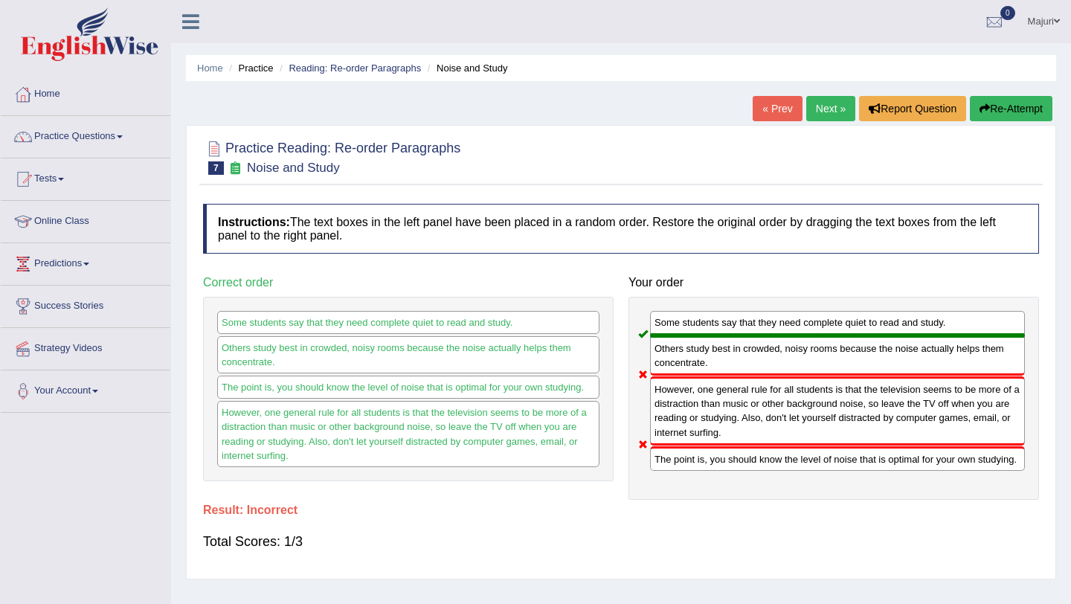
click at [992, 112] on button "Re-Attempt" at bounding box center [1011, 108] width 83 height 25
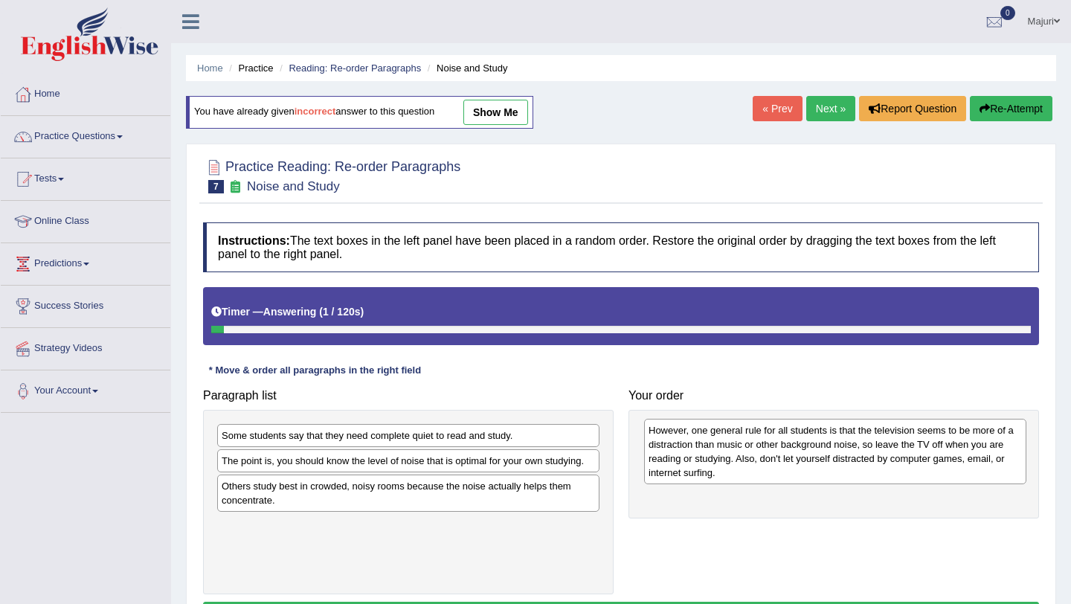
drag, startPoint x: 421, startPoint y: 460, endPoint x: 842, endPoint y: 454, distance: 421.2
click at [841, 454] on div "However, one general rule for all students is that the television seems to be m…" at bounding box center [835, 451] width 382 height 65
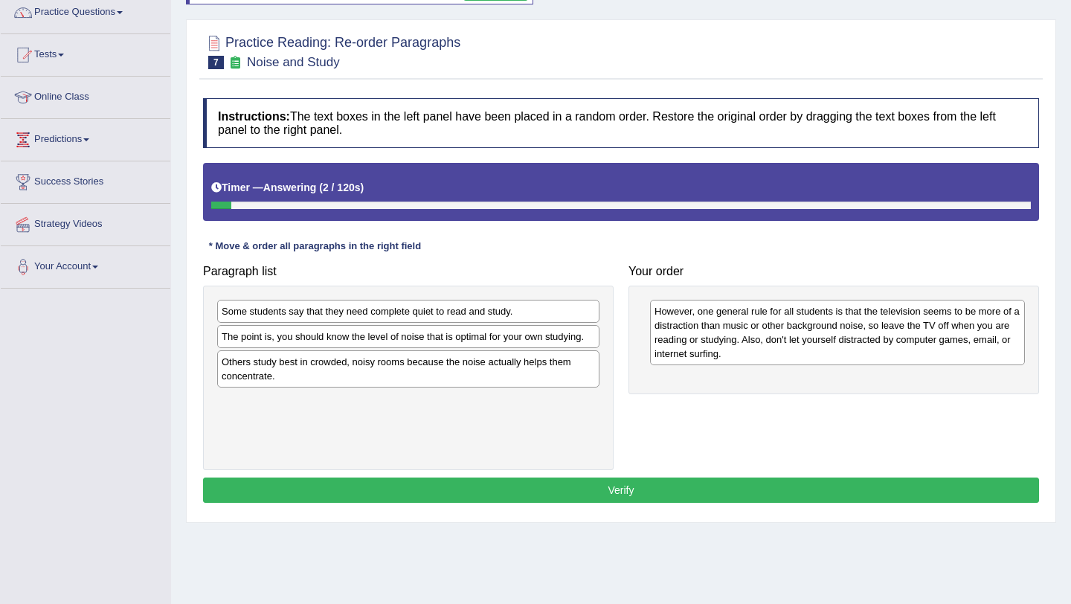
scroll to position [177, 0]
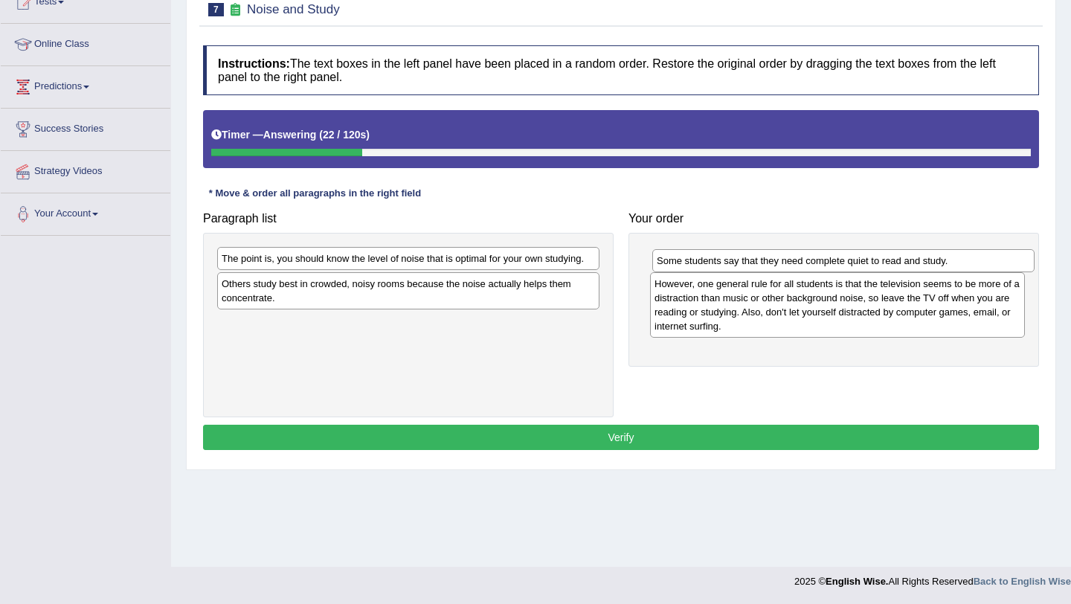
drag, startPoint x: 368, startPoint y: 261, endPoint x: 805, endPoint y: 262, distance: 436.8
click at [804, 263] on div "Some students say that they need complete quiet to read and study." at bounding box center [844, 260] width 382 height 23
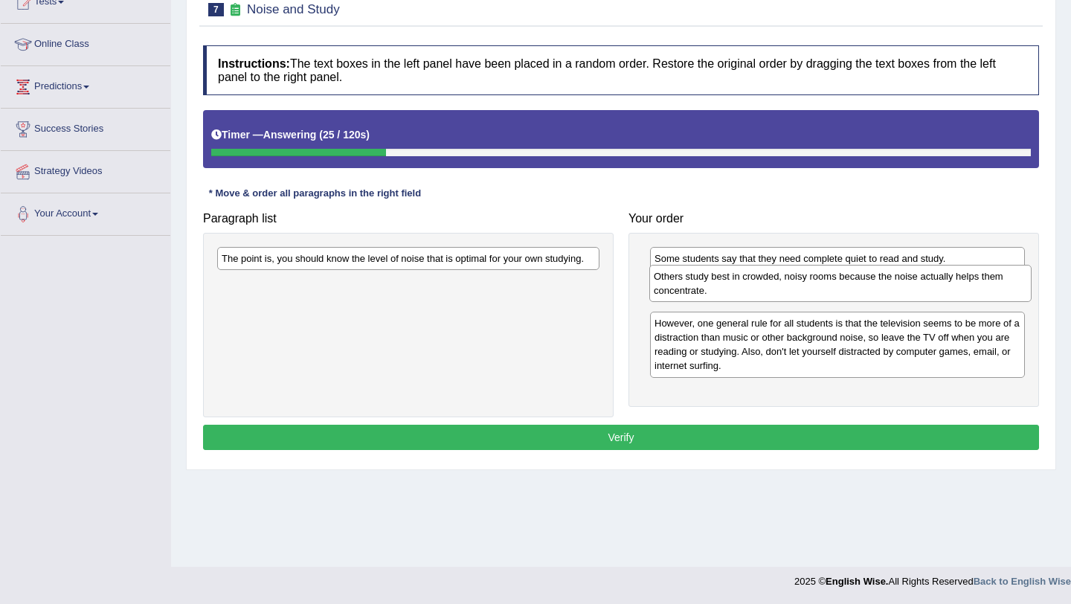
drag, startPoint x: 305, startPoint y: 292, endPoint x: 737, endPoint y: 284, distance: 432.4
click at [737, 284] on div "Others study best in crowded, noisy rooms because the noise actually helps them…" at bounding box center [841, 283] width 382 height 37
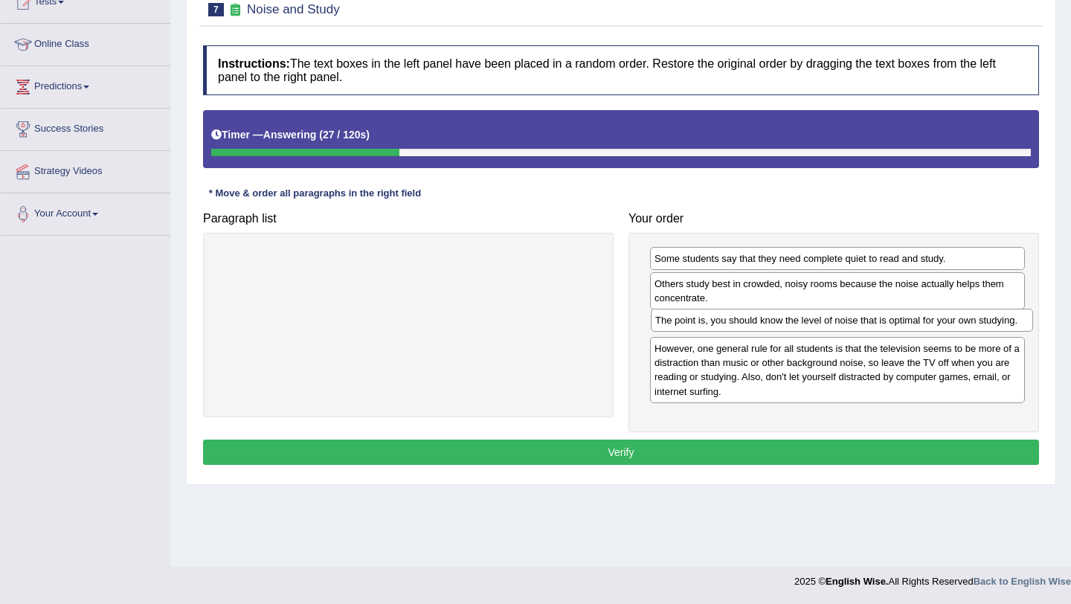
drag, startPoint x: 435, startPoint y: 260, endPoint x: 869, endPoint y: 322, distance: 438.2
click at [869, 322] on div "The point is, you should know the level of noise that is optimal for your own s…" at bounding box center [842, 320] width 382 height 23
click at [688, 463] on button "Verify" at bounding box center [621, 452] width 836 height 25
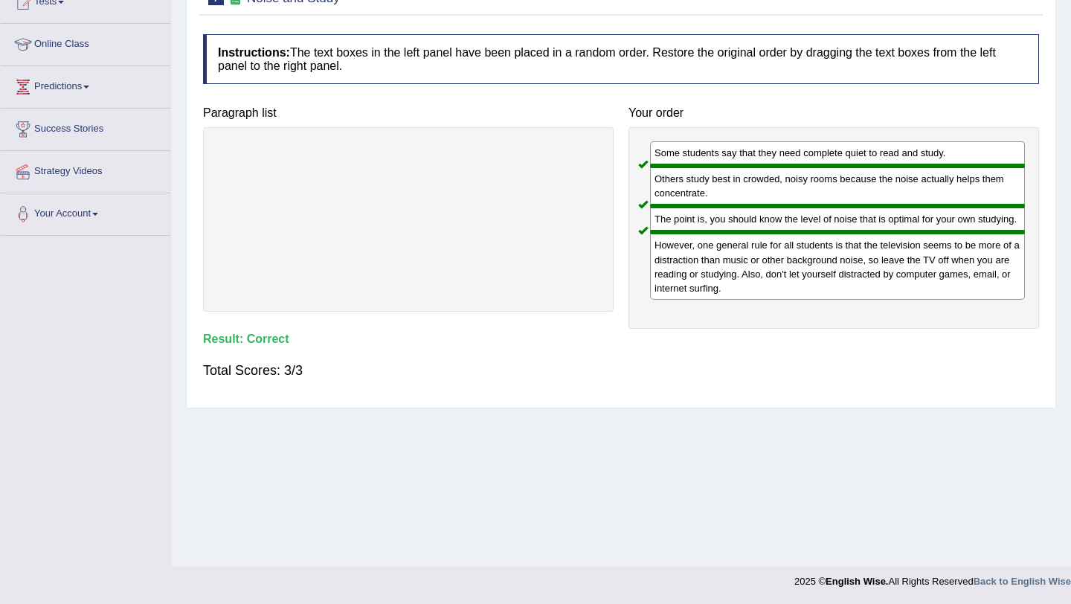
scroll to position [0, 0]
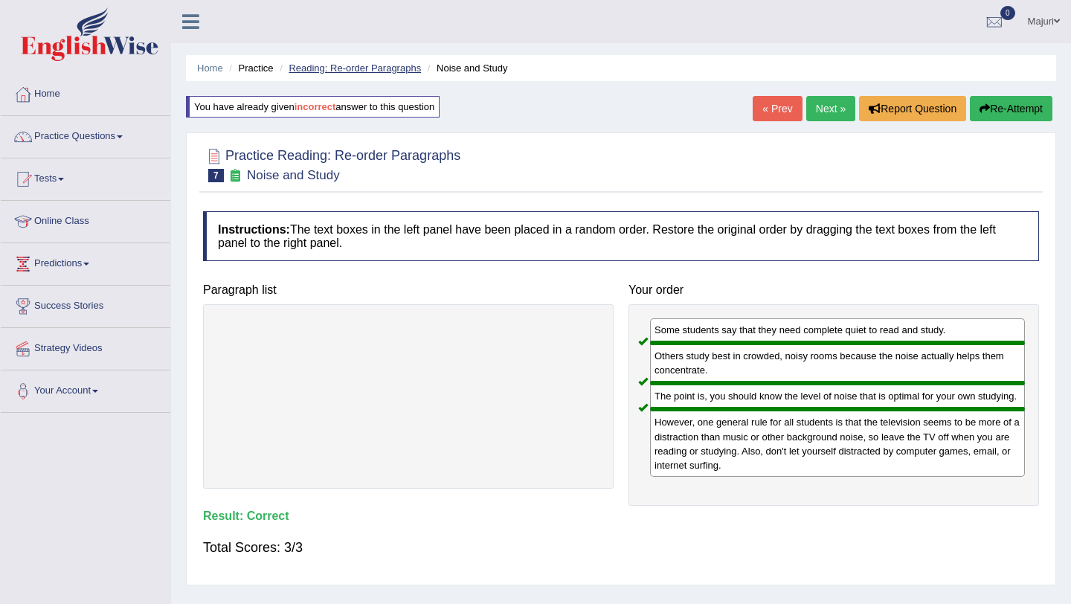
click at [318, 67] on link "Reading: Re-order Paragraphs" at bounding box center [355, 68] width 132 height 11
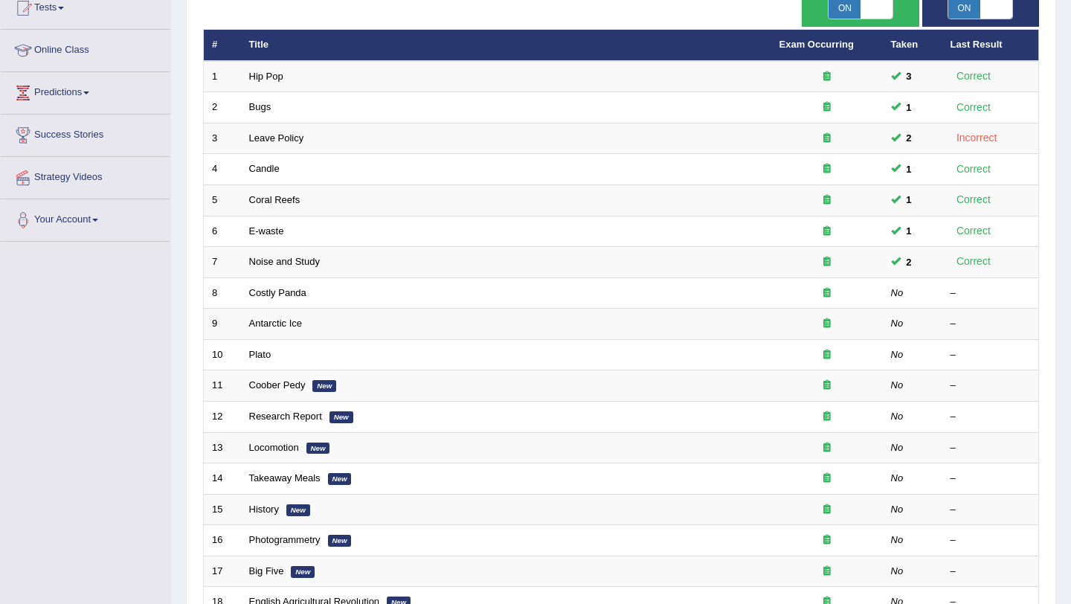
scroll to position [172, 0]
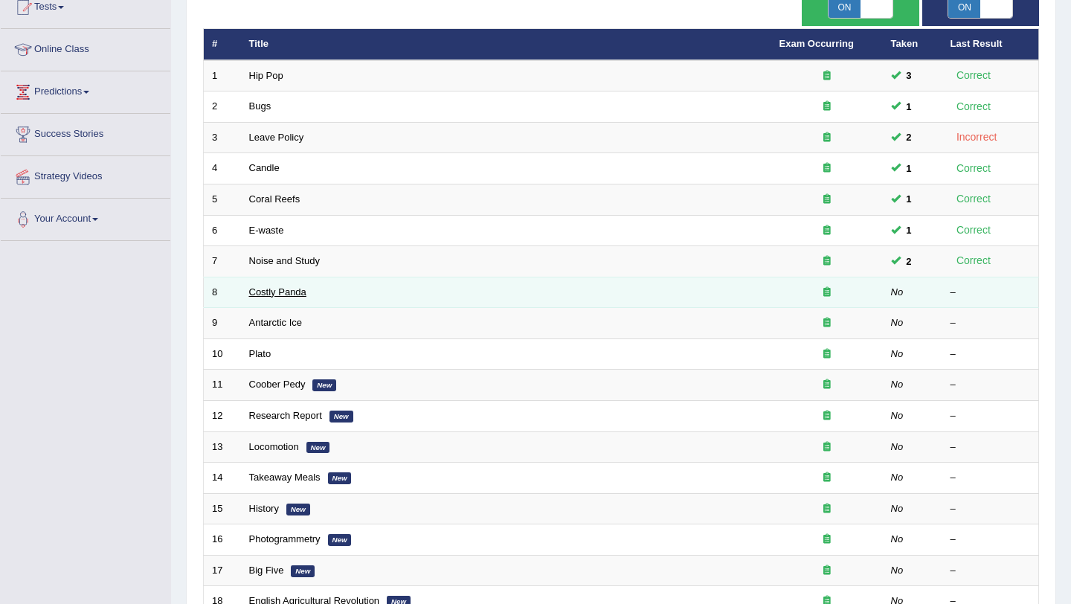
click at [263, 290] on link "Costly Panda" at bounding box center [277, 291] width 57 height 11
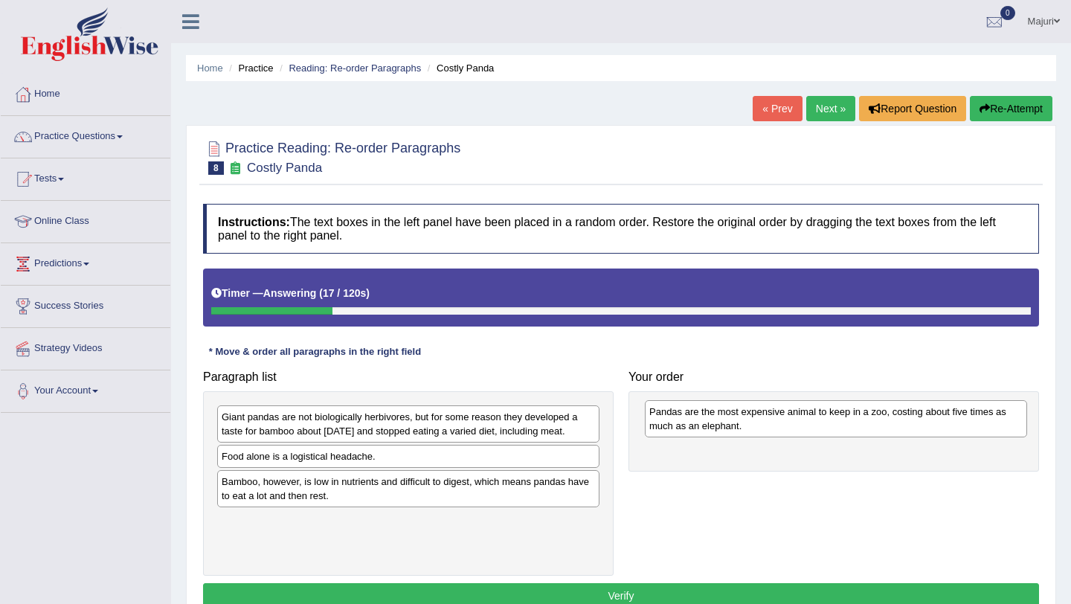
drag, startPoint x: 338, startPoint y: 469, endPoint x: 766, endPoint y: 410, distance: 431.9
click at [766, 410] on div "Pandas are the most expensive animal to keep in a zoo, costing about five times…" at bounding box center [836, 418] width 382 height 37
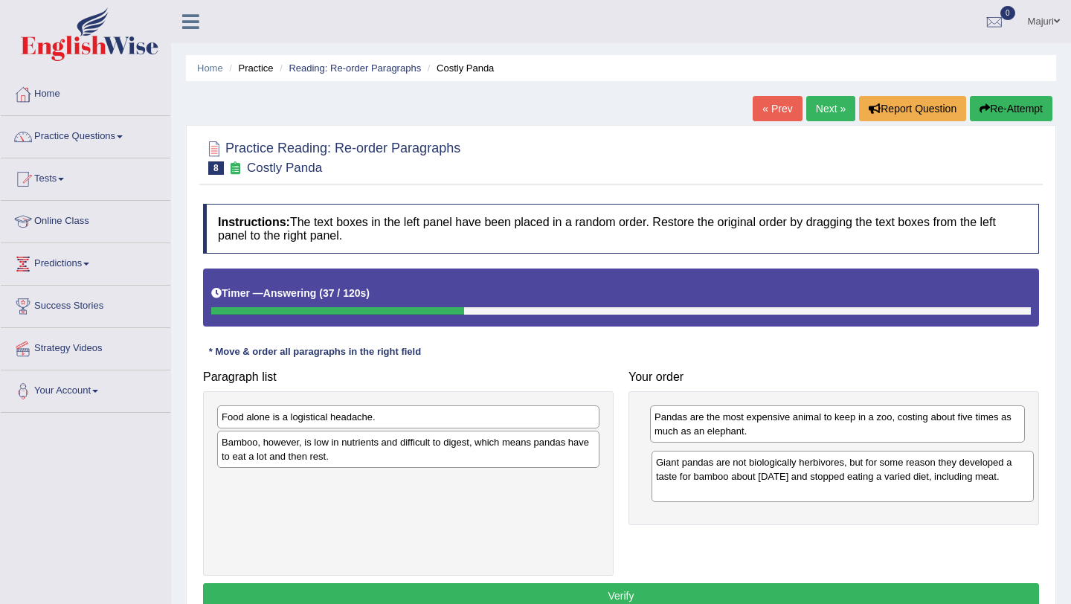
drag, startPoint x: 277, startPoint y: 425, endPoint x: 711, endPoint y: 470, distance: 436.9
click at [711, 470] on div "Giant pandas are not biologically herbivores, but for some reason they develope…" at bounding box center [843, 476] width 382 height 51
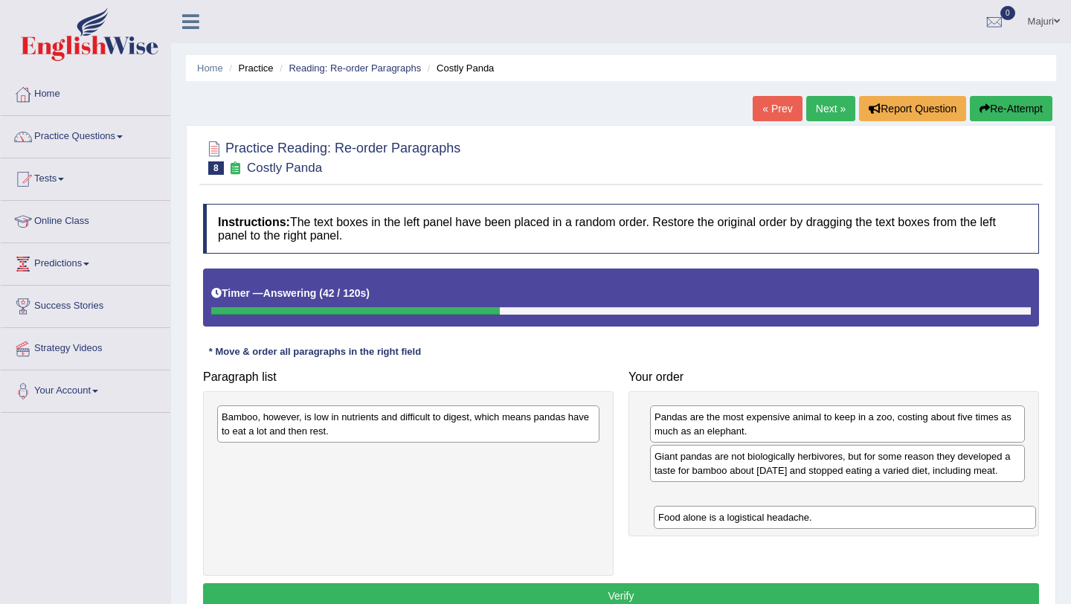
drag, startPoint x: 430, startPoint y: 425, endPoint x: 867, endPoint y: 525, distance: 448.2
click at [867, 525] on div "Food alone is a logistical headache." at bounding box center [845, 517] width 382 height 23
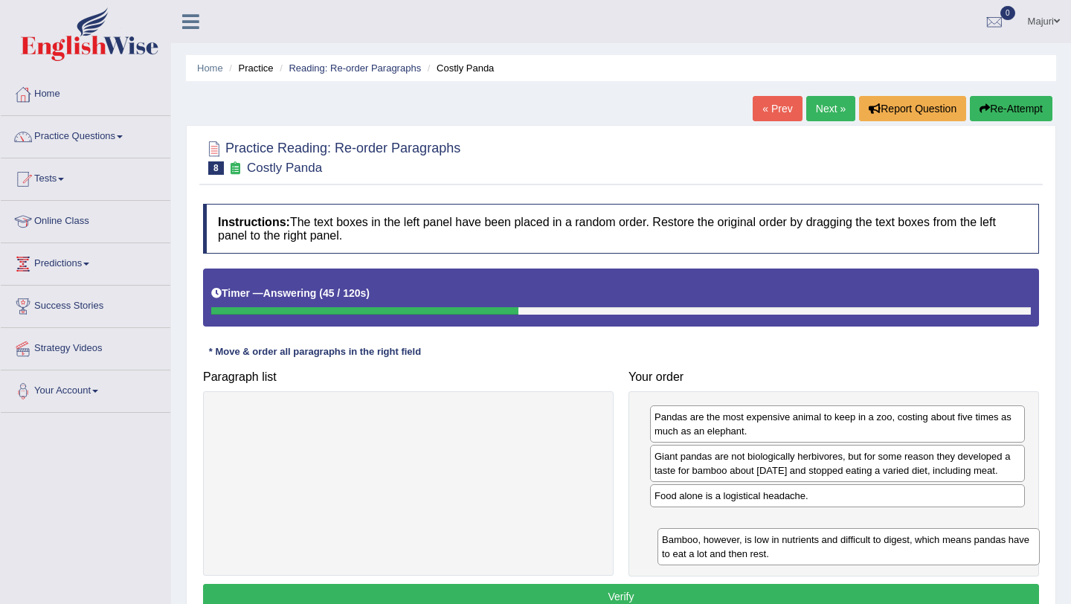
drag, startPoint x: 399, startPoint y: 422, endPoint x: 839, endPoint y: 545, distance: 457.3
click at [839, 545] on div "Bamboo, however, is low in nutrients and difficult to digest, which means panda…" at bounding box center [849, 546] width 382 height 37
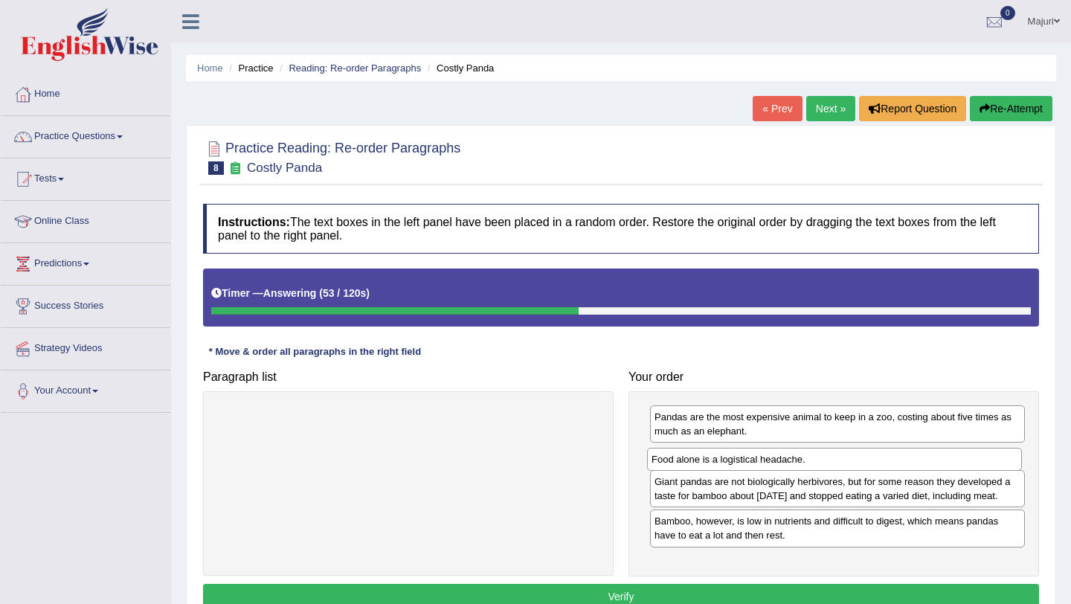
drag, startPoint x: 789, startPoint y: 512, endPoint x: 786, endPoint y: 461, distance: 50.7
click at [786, 461] on div "Food alone is a logistical headache." at bounding box center [834, 459] width 375 height 23
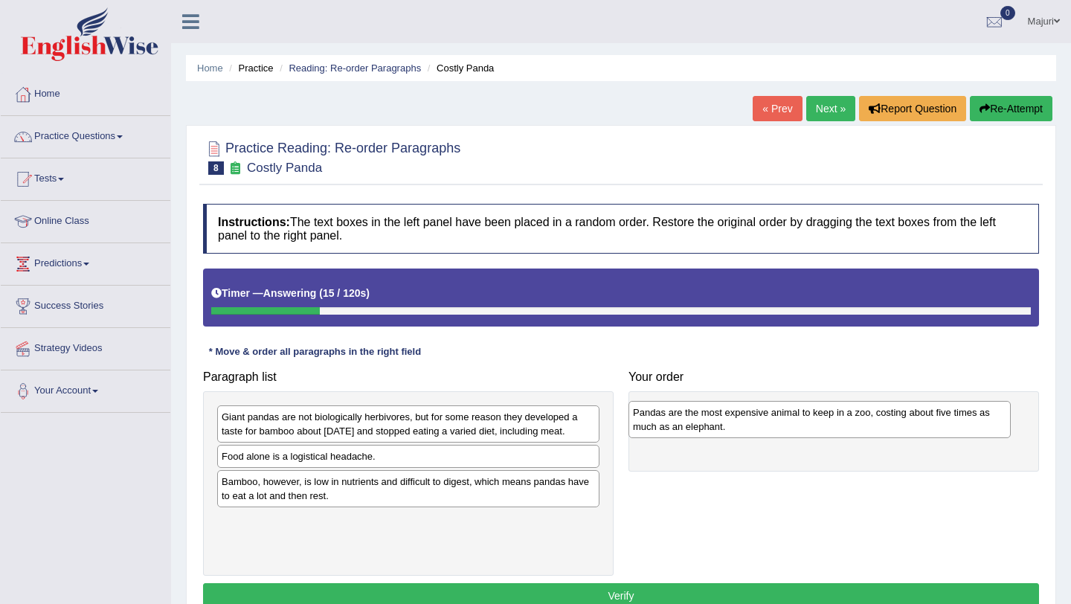
drag, startPoint x: 466, startPoint y: 483, endPoint x: 880, endPoint y: 423, distance: 418.8
click at [880, 423] on div "Pandas are the most expensive animal to keep in a zoo, costing about five times…" at bounding box center [820, 419] width 382 height 37
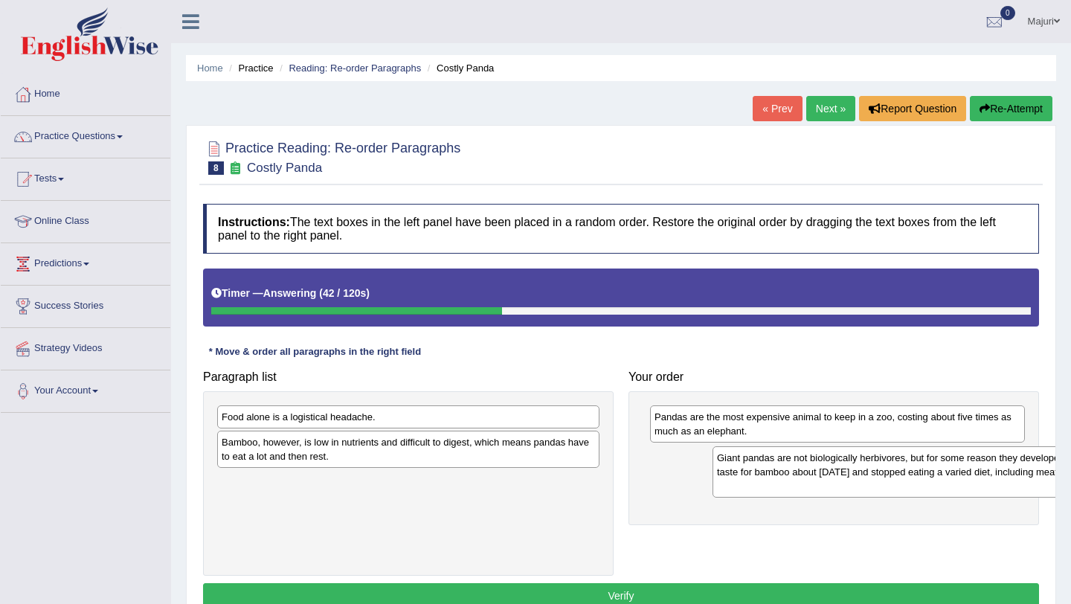
drag, startPoint x: 251, startPoint y: 426, endPoint x: 752, endPoint y: 467, distance: 502.4
click at [752, 467] on div "Giant pandas are not biologically herbivores, but for some reason they develope…" at bounding box center [904, 471] width 382 height 51
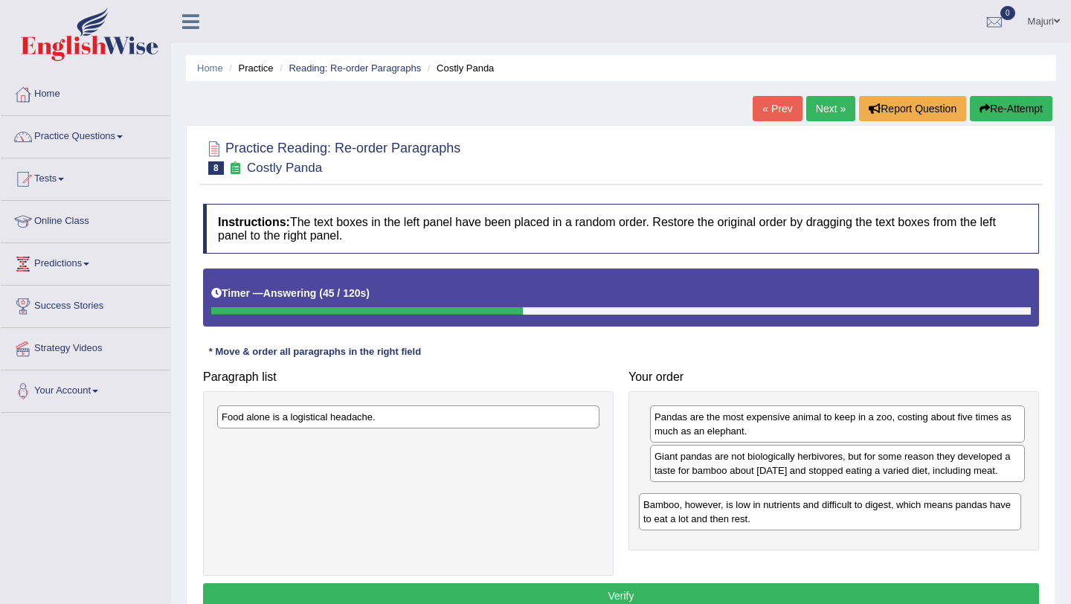
drag, startPoint x: 359, startPoint y: 439, endPoint x: 781, endPoint y: 503, distance: 426.7
click at [781, 503] on div "Bamboo, however, is low in nutrients and difficult to digest, which means panda…" at bounding box center [830, 511] width 382 height 37
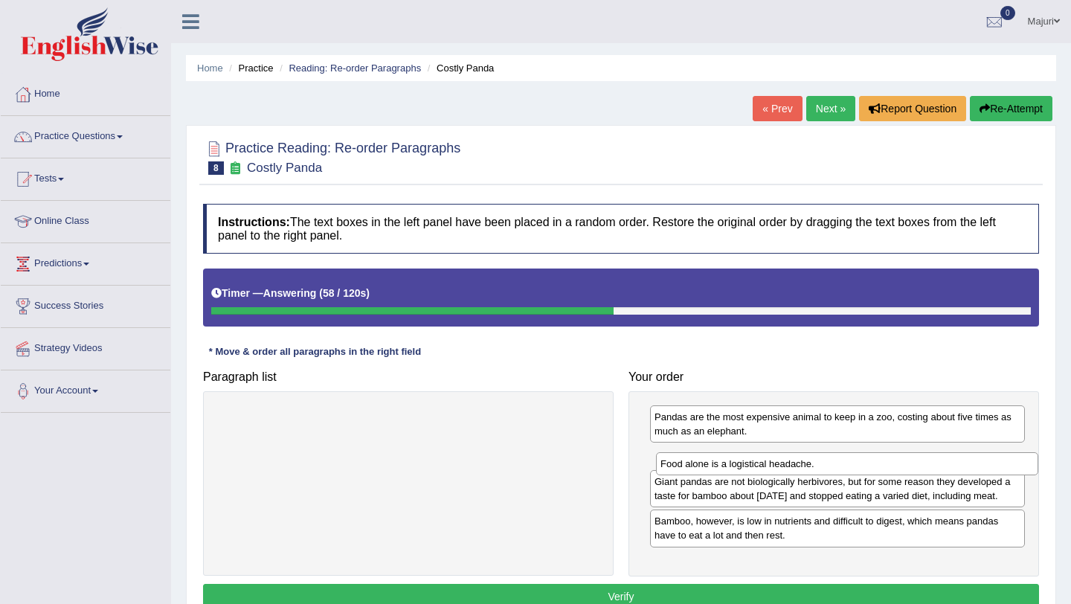
drag, startPoint x: 417, startPoint y: 418, endPoint x: 856, endPoint y: 465, distance: 441.5
click at [856, 465] on div "Food alone is a logistical headache." at bounding box center [847, 463] width 382 height 23
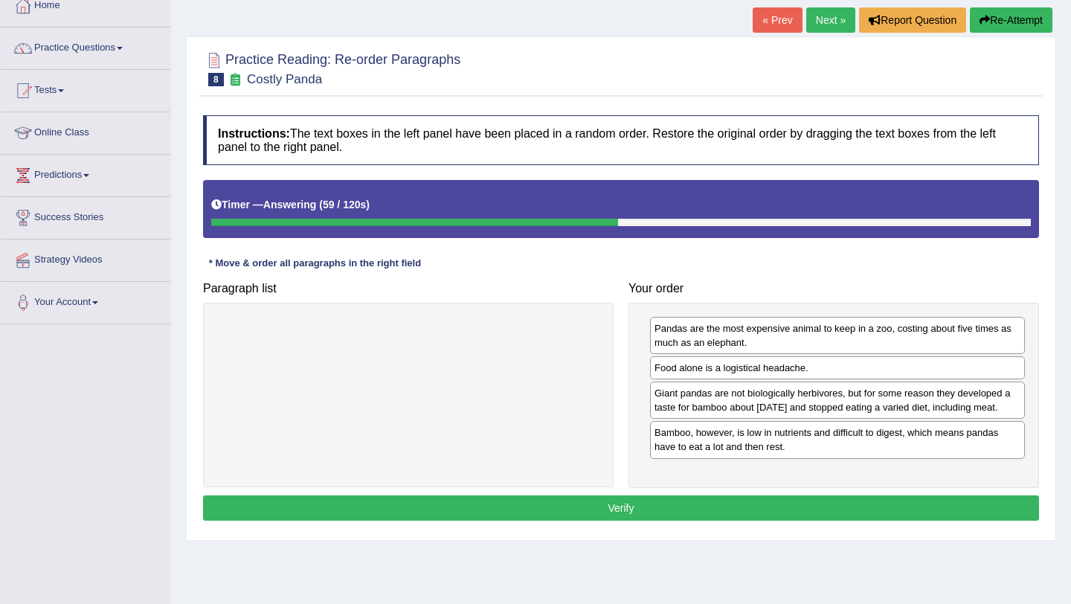
scroll to position [177, 0]
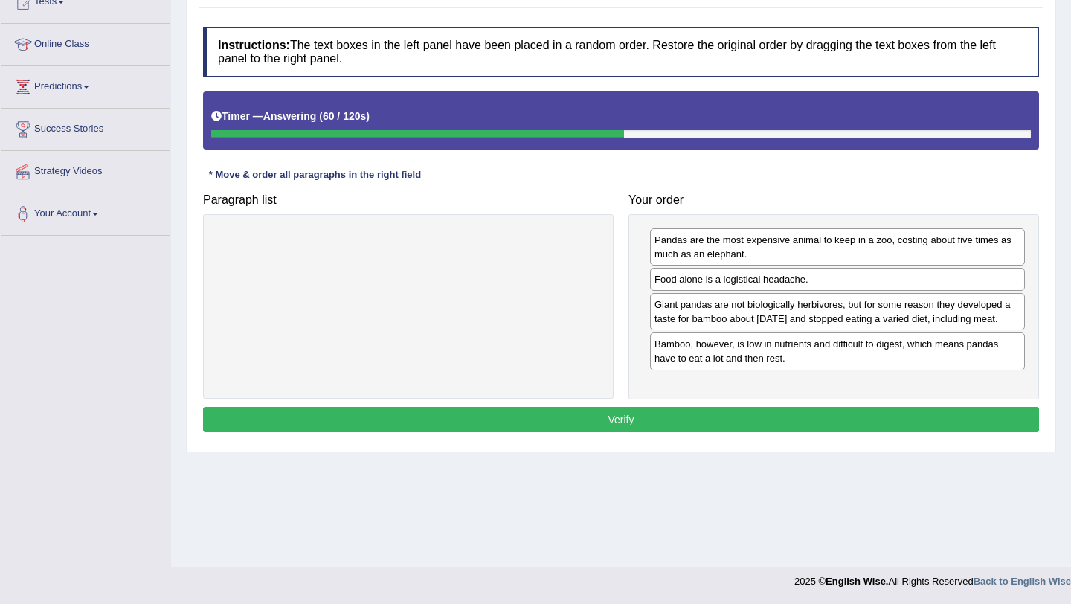
click at [807, 432] on button "Verify" at bounding box center [621, 419] width 836 height 25
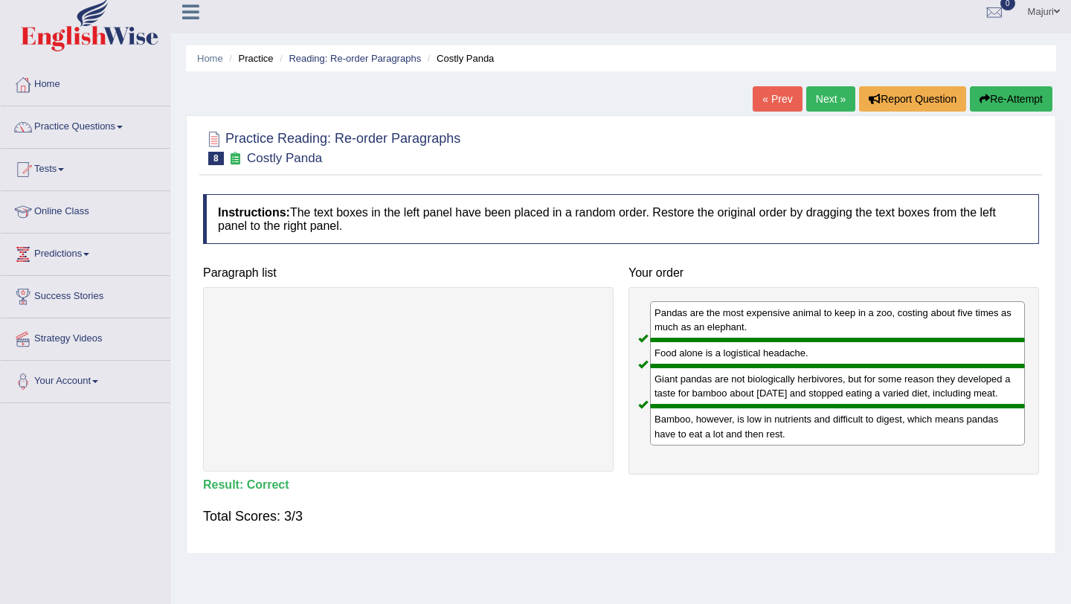
scroll to position [0, 0]
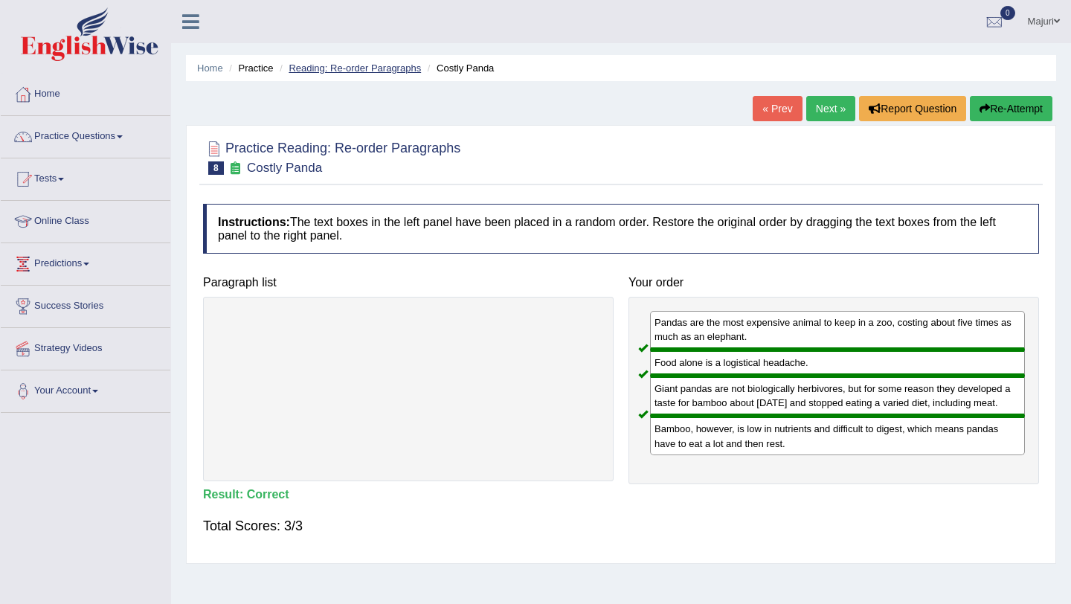
click at [365, 72] on link "Reading: Re-order Paragraphs" at bounding box center [355, 68] width 132 height 11
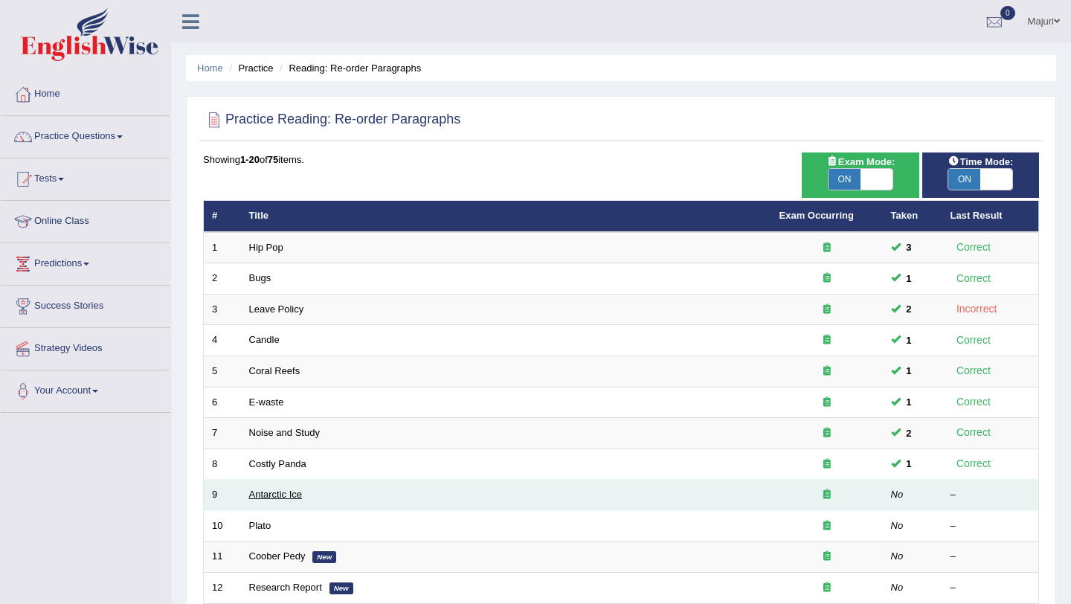
click at [266, 498] on link "Antarctic Ice" at bounding box center [276, 494] width 54 height 11
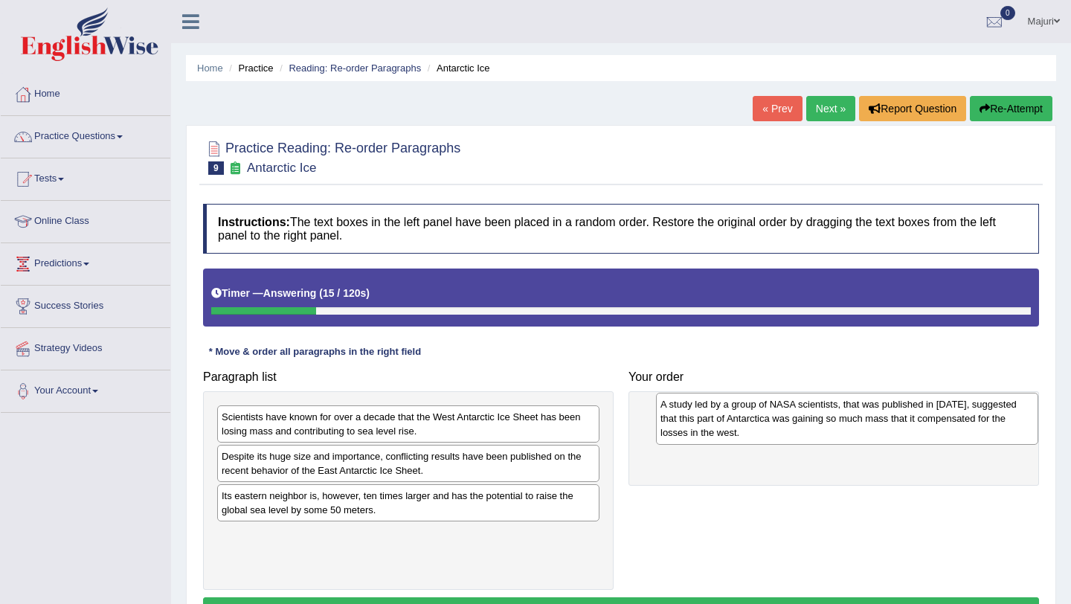
drag, startPoint x: 358, startPoint y: 513, endPoint x: 795, endPoint y: 423, distance: 446.8
click at [795, 423] on div "A study led by a group of NASA scientists, that was published in 2015, suggeste…" at bounding box center [847, 418] width 382 height 51
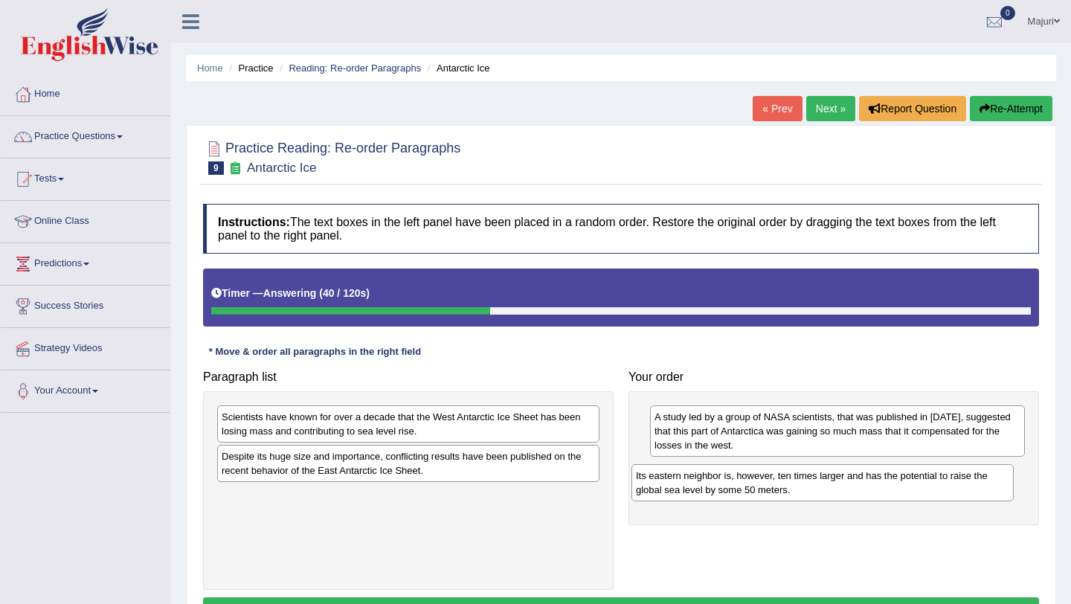
drag, startPoint x: 531, startPoint y: 507, endPoint x: 965, endPoint y: 481, distance: 434.6
click at [965, 481] on div "Its eastern neighbor is, however, ten times larger and has the potential to rai…" at bounding box center [823, 482] width 382 height 37
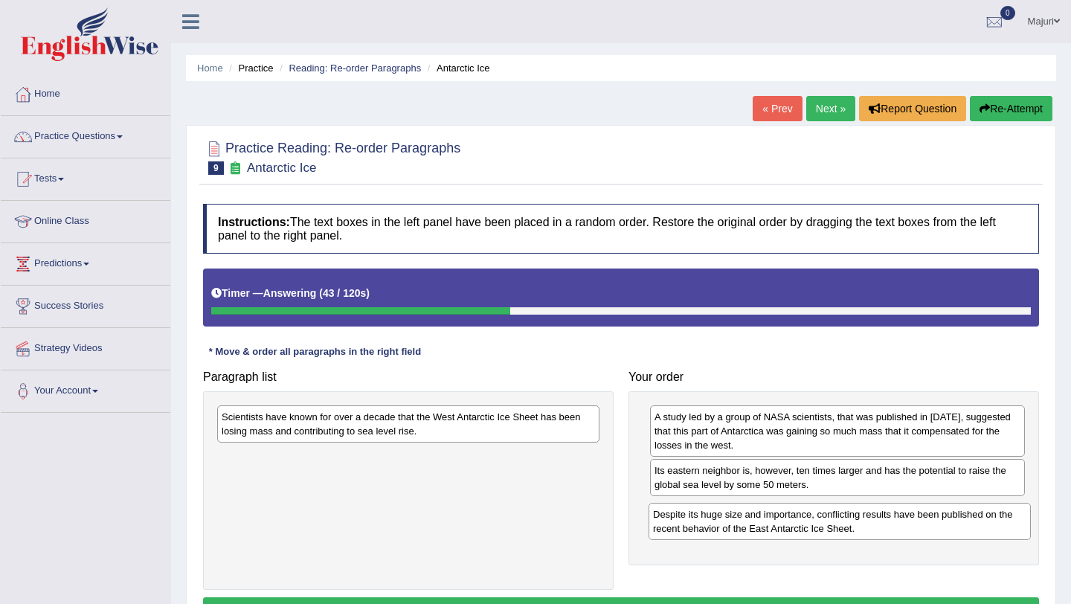
drag, startPoint x: 495, startPoint y: 459, endPoint x: 926, endPoint y: 517, distance: 435.4
click at [926, 517] on div "Despite its huge size and importance, conflicting results have been published o…" at bounding box center [840, 521] width 382 height 37
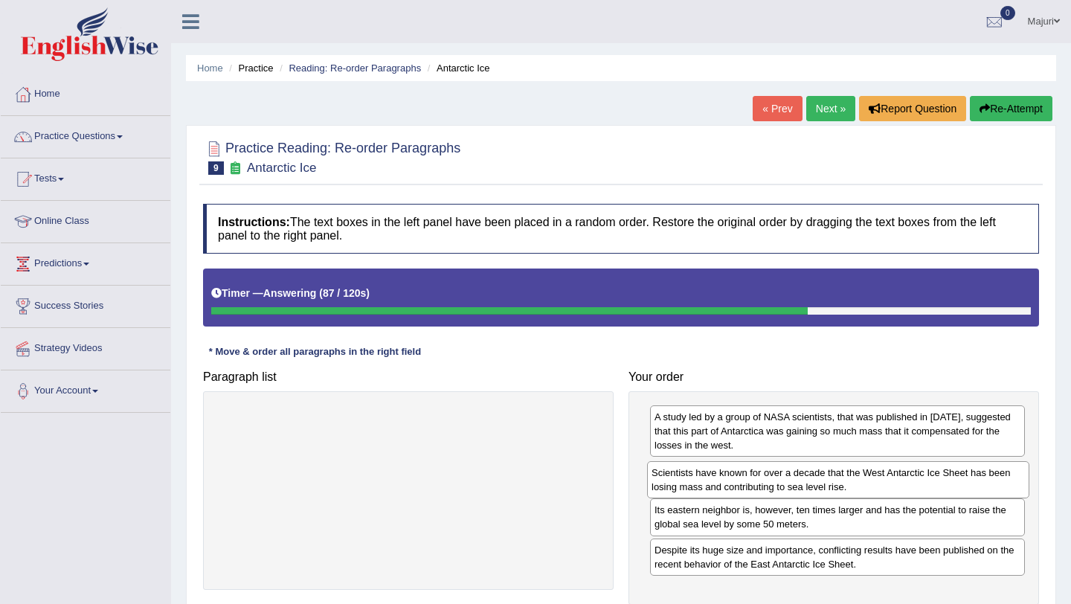
drag, startPoint x: 410, startPoint y: 430, endPoint x: 840, endPoint y: 486, distance: 433.7
click at [840, 486] on div "Scientists have known for over a decade that the West Antarctic Ice Sheet has b…" at bounding box center [838, 479] width 382 height 37
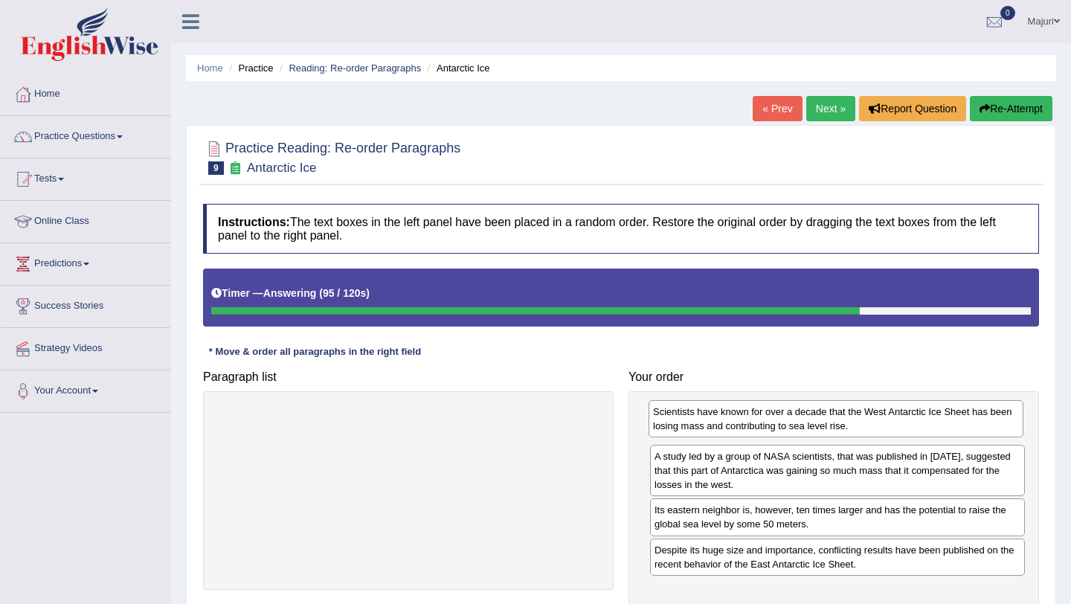
drag, startPoint x: 840, startPoint y: 487, endPoint x: 838, endPoint y: 430, distance: 56.6
click at [838, 430] on div "Scientists have known for over a decade that the West Antarctic Ice Sheet has b…" at bounding box center [836, 418] width 375 height 37
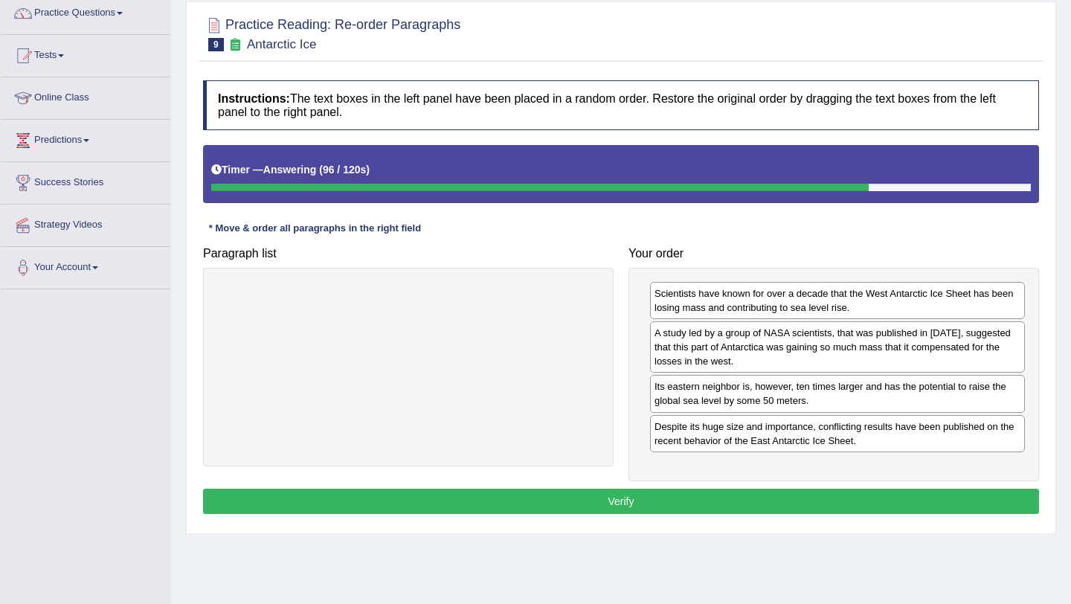
scroll to position [129, 0]
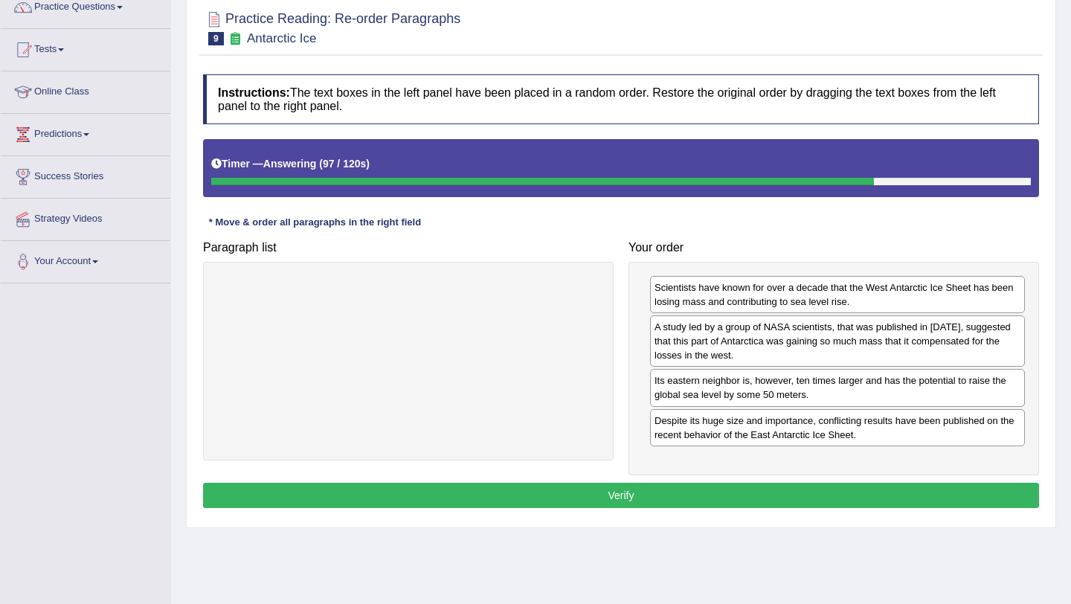
click at [691, 494] on button "Verify" at bounding box center [621, 495] width 836 height 25
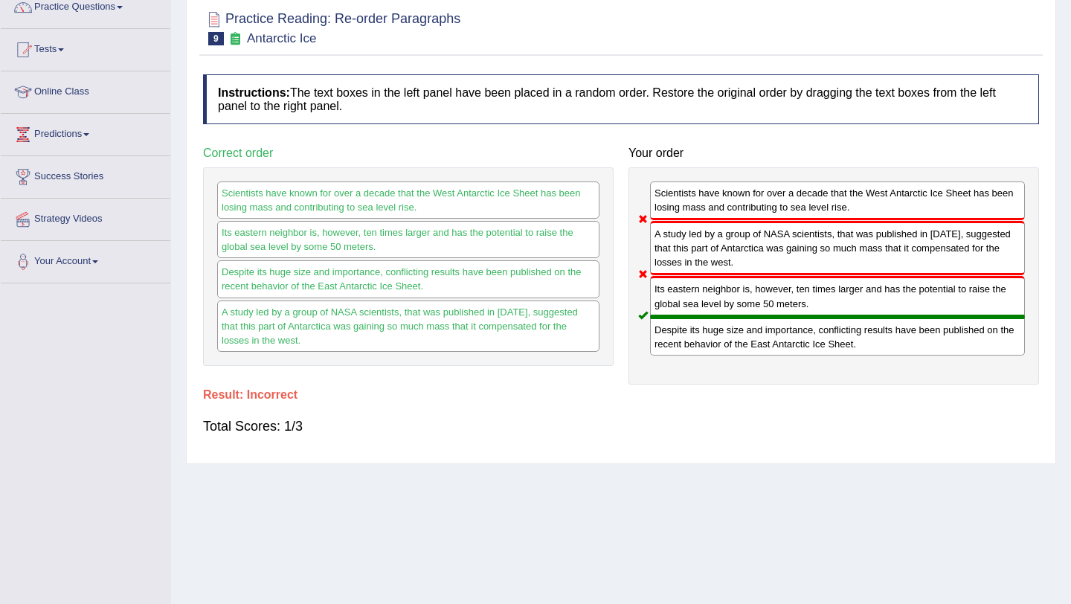
scroll to position [0, 0]
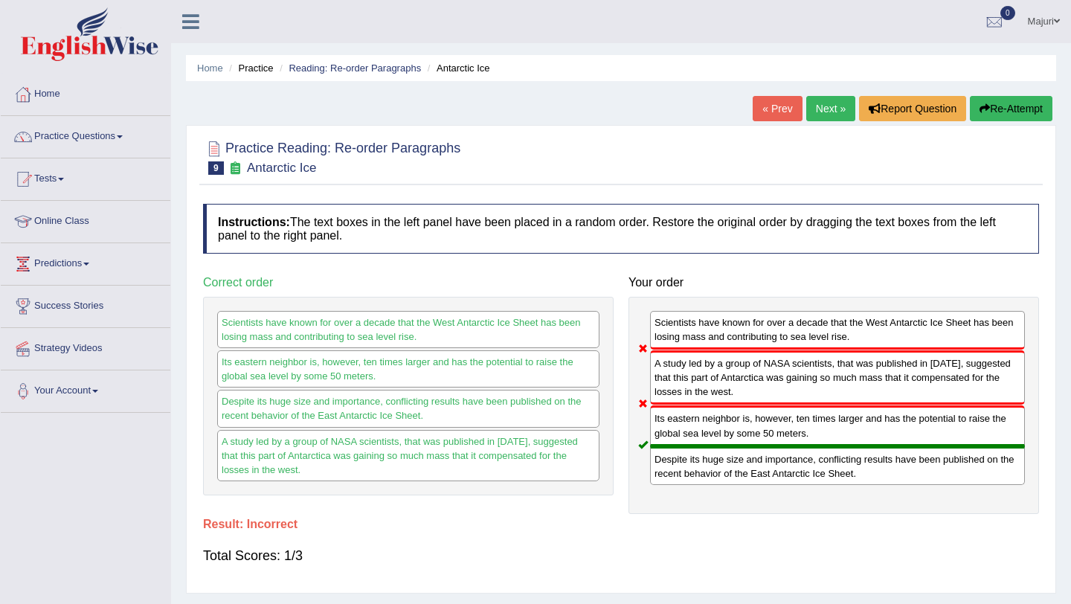
click at [999, 110] on button "Re-Attempt" at bounding box center [1011, 108] width 83 height 25
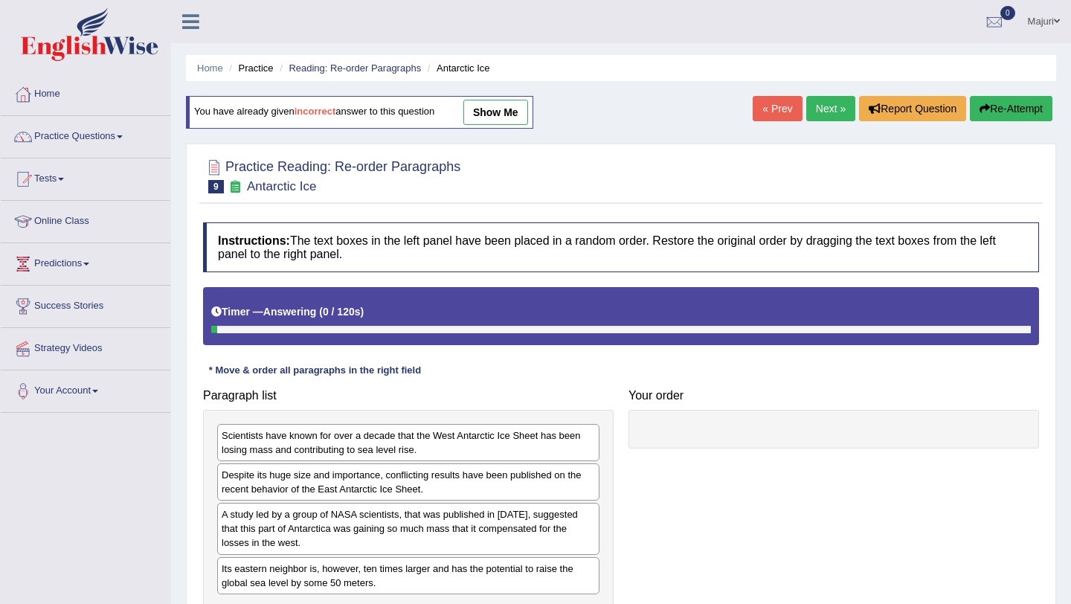
scroll to position [177, 0]
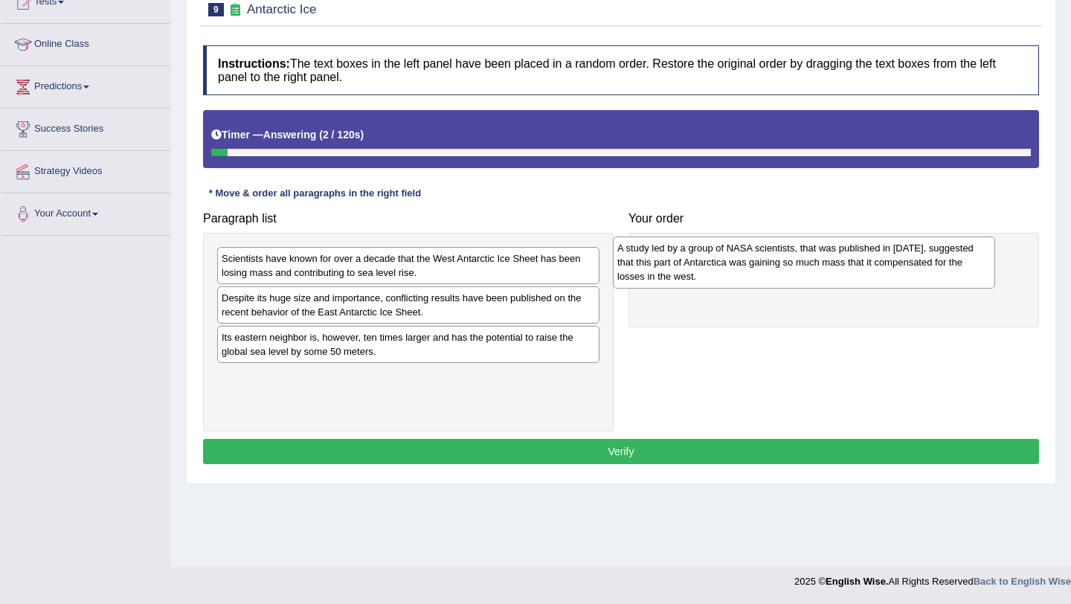
drag, startPoint x: 434, startPoint y: 352, endPoint x: 830, endPoint y: 259, distance: 406.6
click at [830, 259] on div "A study led by a group of NASA scientists, that was published in [DATE], sugges…" at bounding box center [804, 262] width 382 height 51
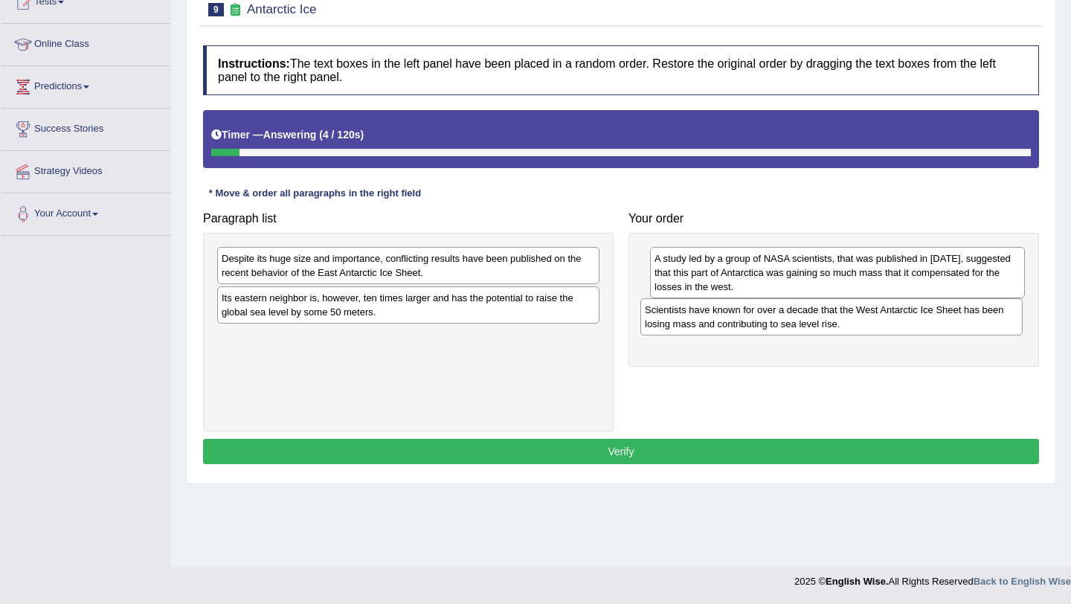
drag, startPoint x: 430, startPoint y: 262, endPoint x: 853, endPoint y: 313, distance: 425.7
click at [853, 313] on div "Scientists have known for over a decade that the West Antarctic Ice Sheet has b…" at bounding box center [832, 316] width 382 height 37
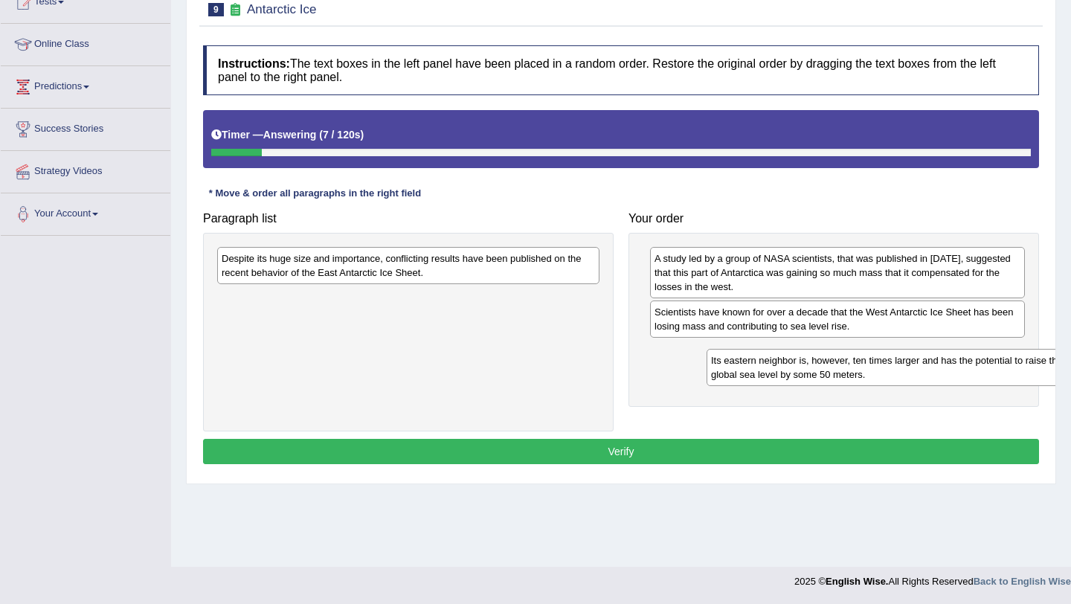
drag, startPoint x: 458, startPoint y: 289, endPoint x: 931, endPoint y: 353, distance: 476.8
click at [931, 351] on div "Its eastern neighbor is, however, ten times larger and has the potential to rai…" at bounding box center [898, 367] width 382 height 37
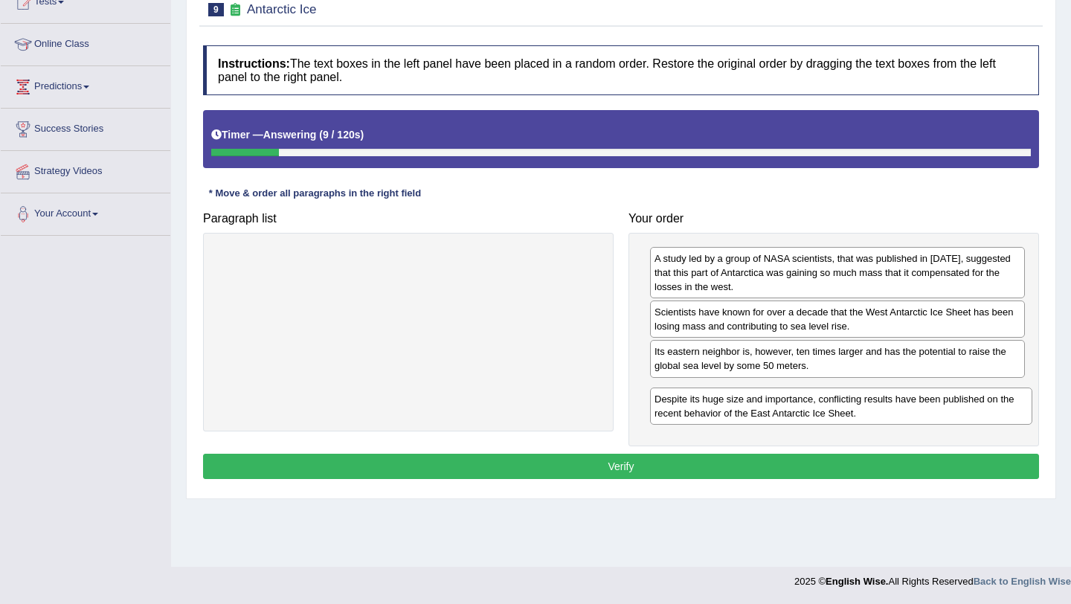
drag, startPoint x: 454, startPoint y: 261, endPoint x: 887, endPoint y: 402, distance: 455.3
click at [887, 402] on div "Despite its huge size and importance, conflicting results have been published o…" at bounding box center [841, 406] width 382 height 37
click at [874, 479] on div "Instructions: The text boxes in the left panel have been placed in a random ord…" at bounding box center [621, 264] width 844 height 453
click at [871, 458] on button "Verify" at bounding box center [621, 466] width 836 height 25
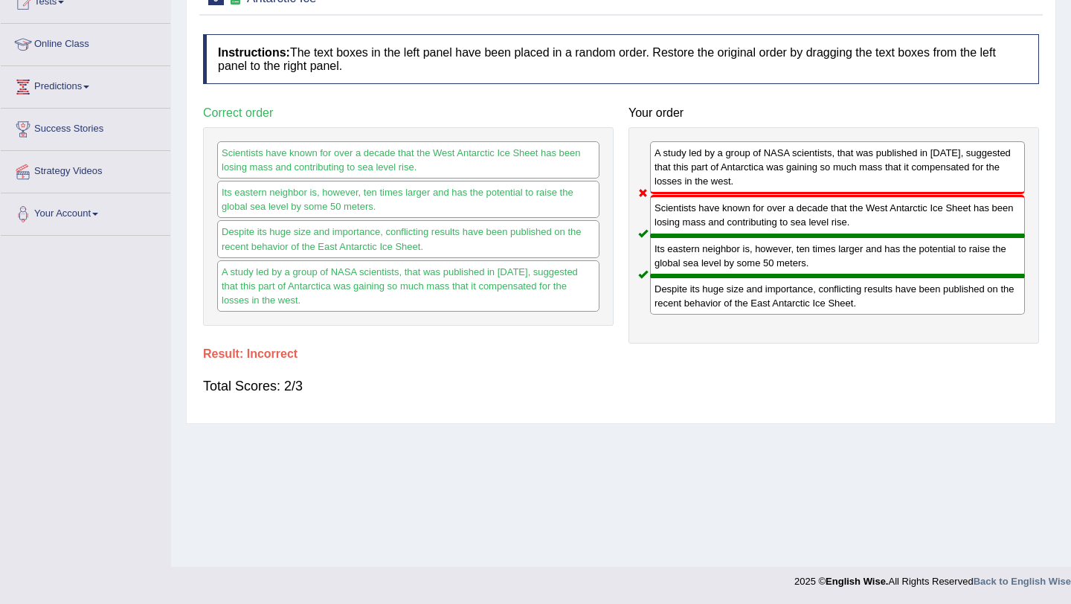
scroll to position [0, 0]
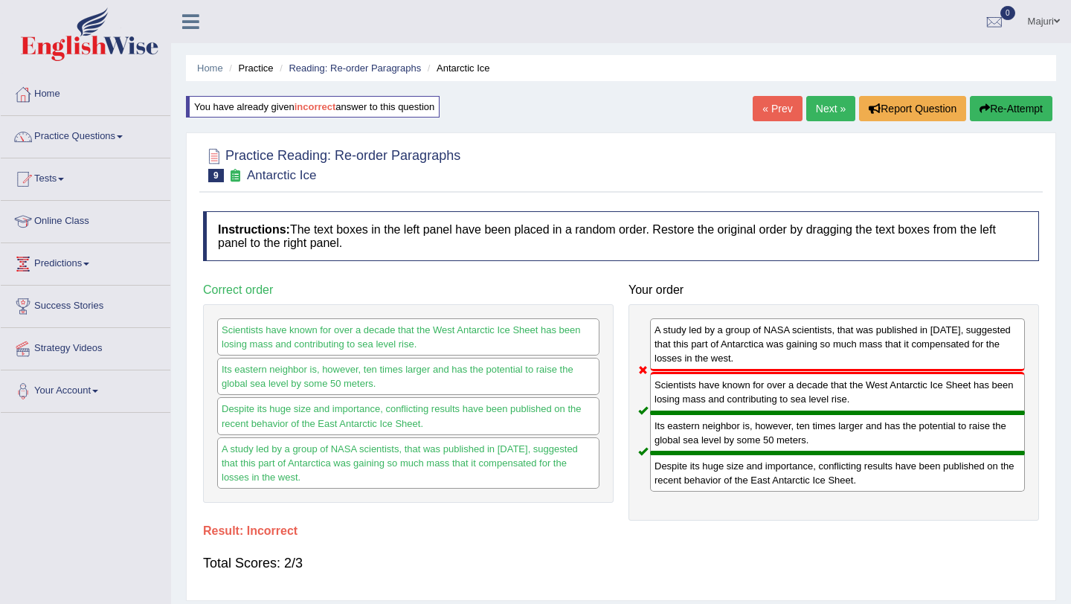
click at [383, 75] on ul "Home Practice Reading: Re-order Paragraphs Antarctic Ice" at bounding box center [621, 68] width 871 height 26
click at [384, 67] on link "Reading: Re-order Paragraphs" at bounding box center [355, 68] width 132 height 11
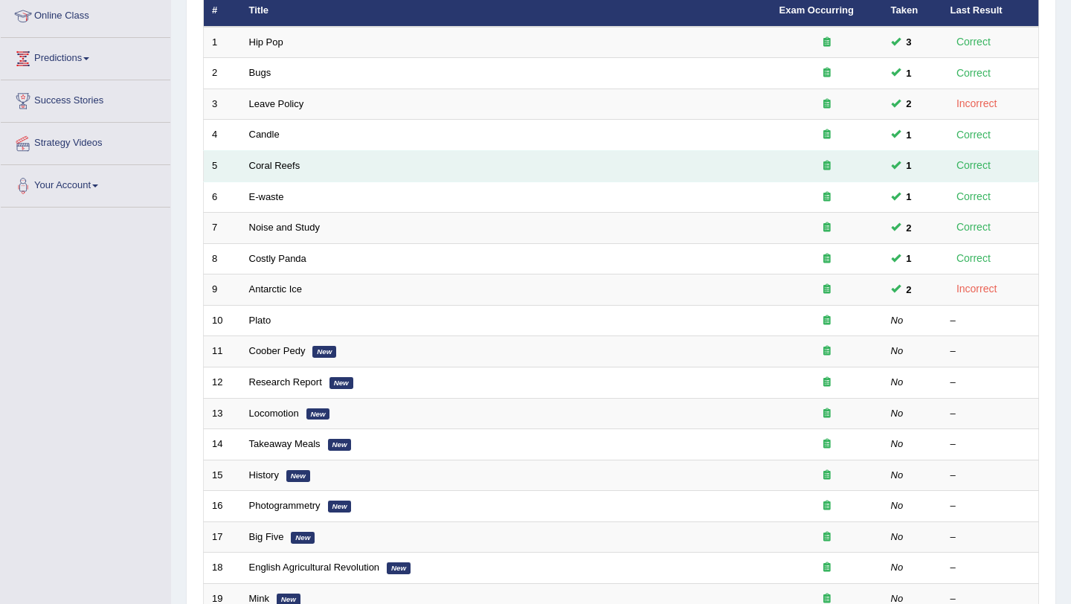
scroll to position [206, 0]
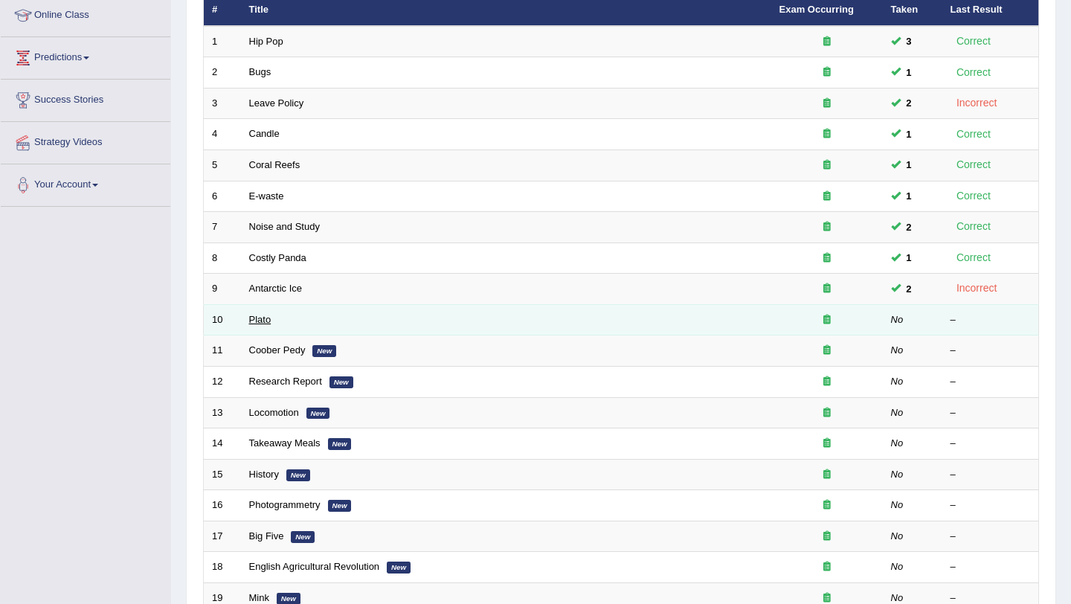
click at [253, 324] on link "Plato" at bounding box center [260, 319] width 22 height 11
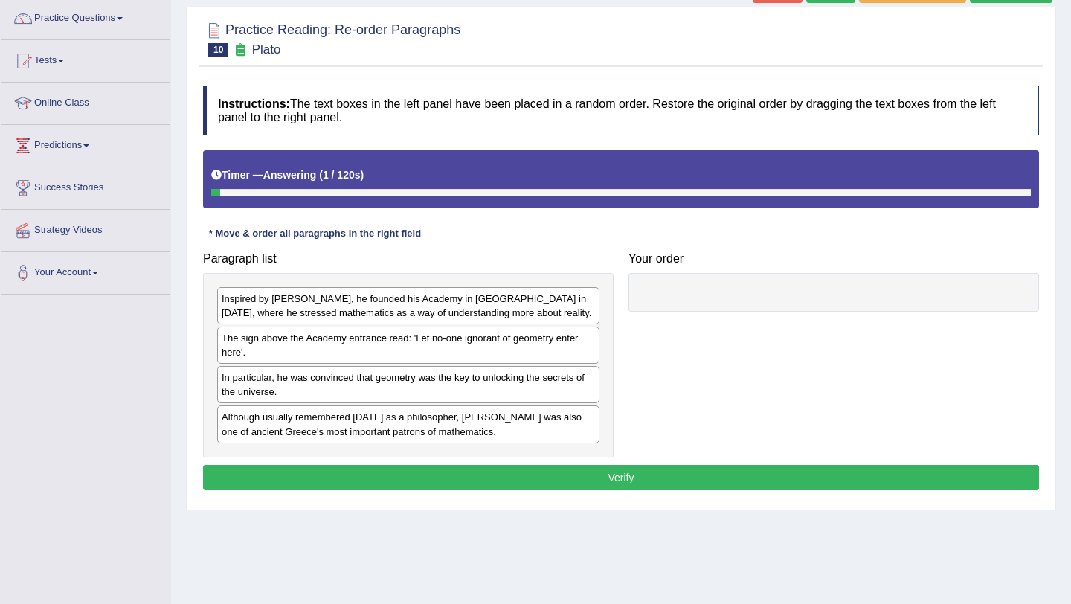
scroll to position [177, 0]
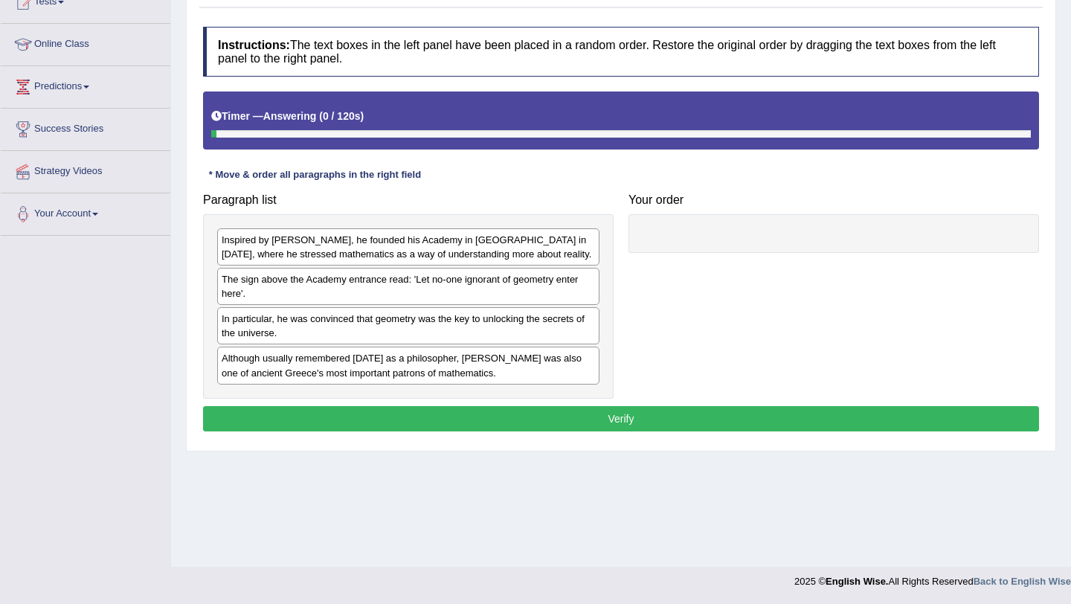
scroll to position [177, 0]
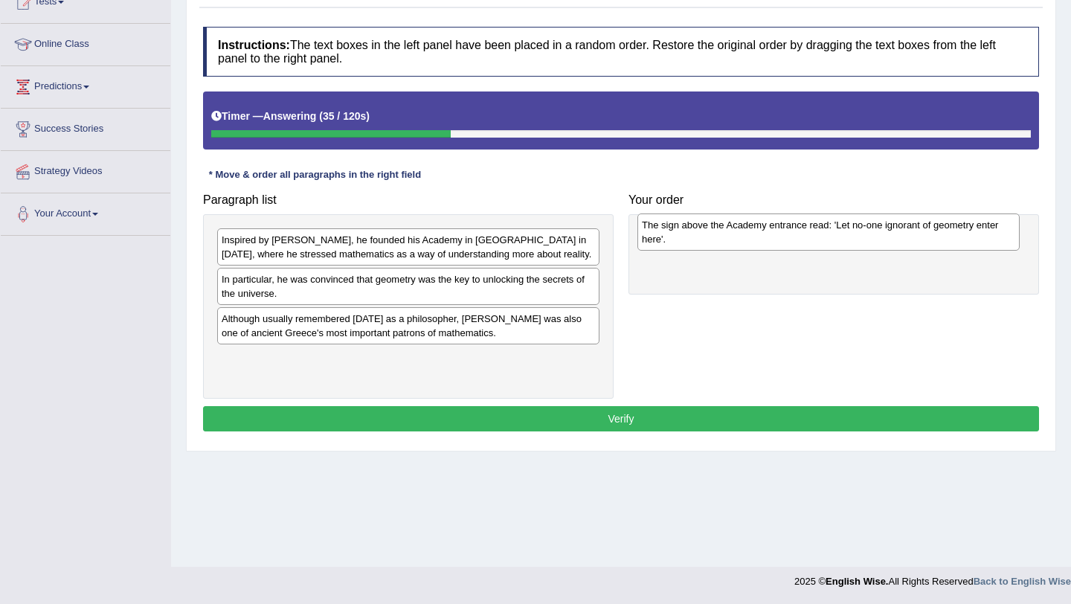
drag, startPoint x: 276, startPoint y: 286, endPoint x: 696, endPoint y: 232, distance: 423.1
click at [696, 231] on div "The sign above the Academy entrance read: 'Let no-one ignorant of geometry ente…" at bounding box center [829, 232] width 382 height 37
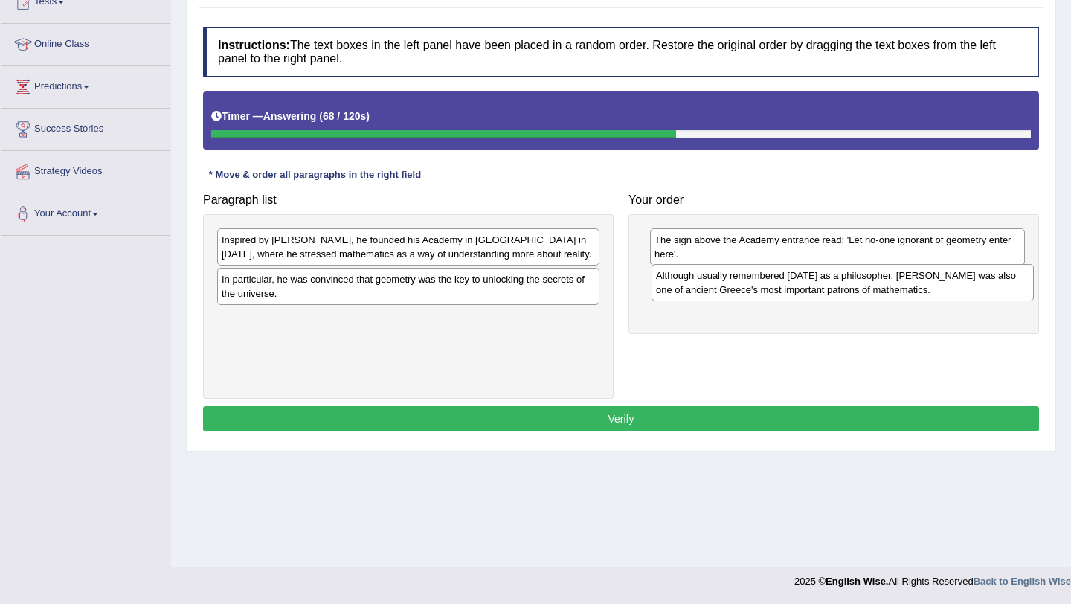
drag, startPoint x: 368, startPoint y: 326, endPoint x: 802, endPoint y: 283, distance: 436.7
click at [802, 283] on div "Although usually remembered [DATE] as a philosopher, [PERSON_NAME] was also one…" at bounding box center [843, 282] width 382 height 37
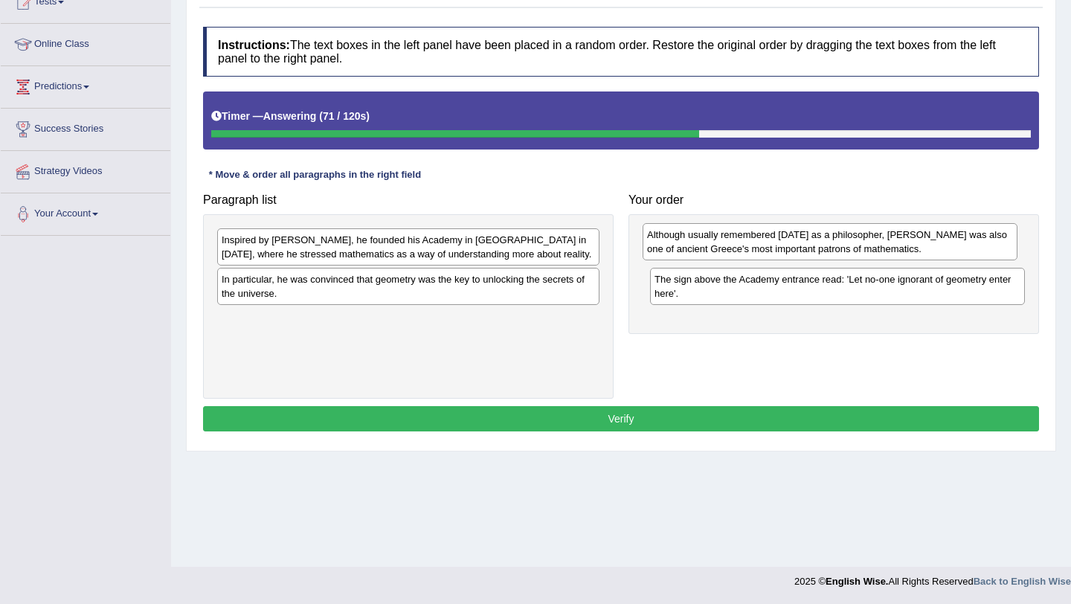
drag, startPoint x: 775, startPoint y: 290, endPoint x: 768, endPoint y: 246, distance: 45.3
click at [768, 246] on div "Although usually remembered [DATE] as a philosopher, [PERSON_NAME] was also one…" at bounding box center [830, 241] width 375 height 37
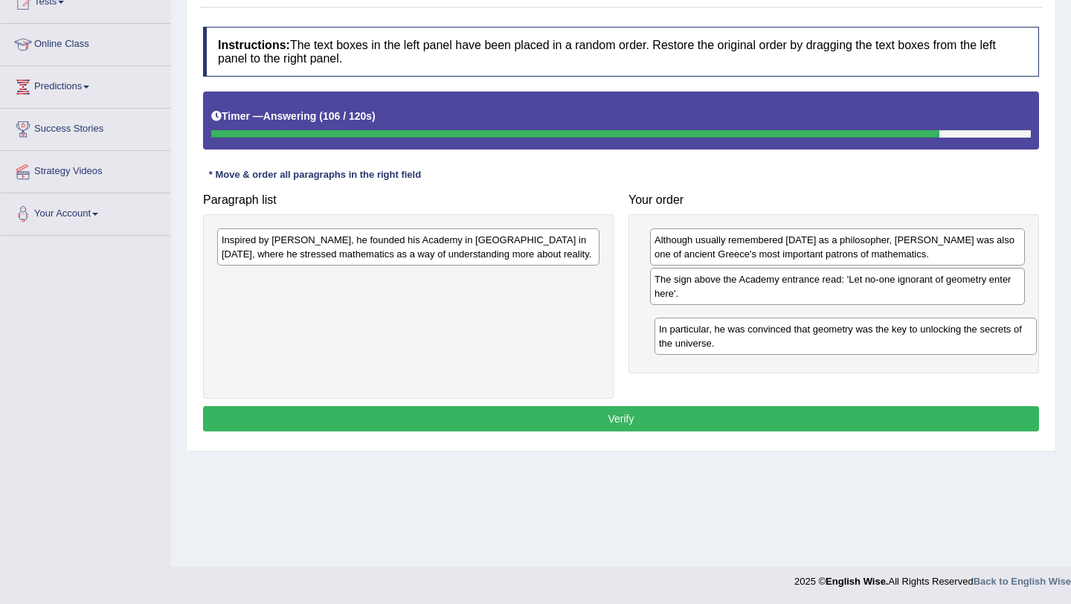
drag, startPoint x: 330, startPoint y: 292, endPoint x: 766, endPoint y: 341, distance: 439.4
click at [767, 342] on div "In particular, he was convinced that geometry was the key to unlocking the secr…" at bounding box center [846, 336] width 382 height 37
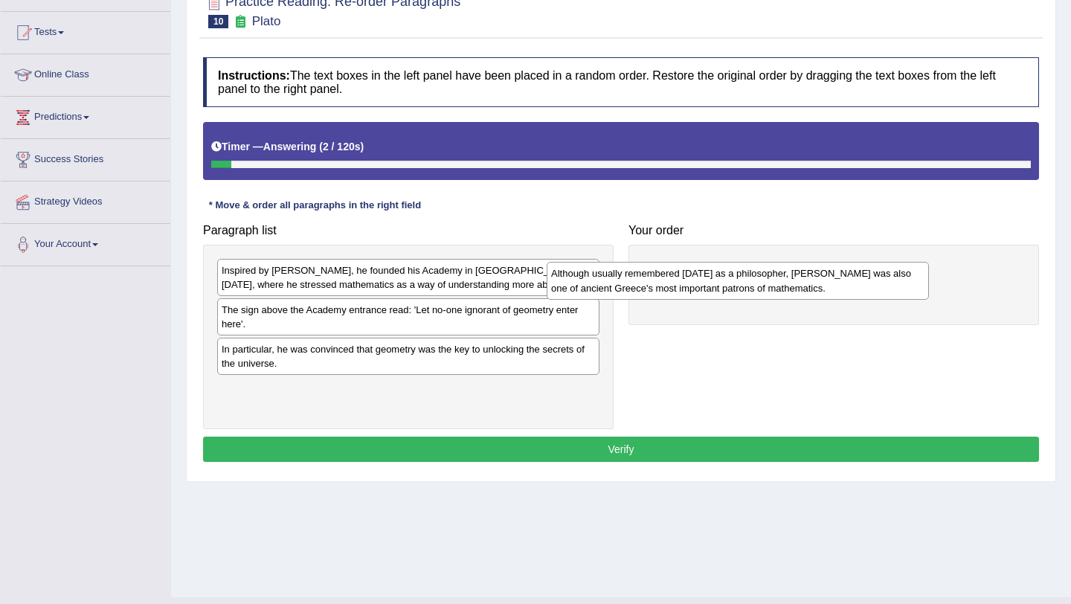
drag, startPoint x: 372, startPoint y: 391, endPoint x: 702, endPoint y: 275, distance: 349.2
click at [702, 275] on div "Although usually remembered [DATE] as a philosopher, [PERSON_NAME] was also one…" at bounding box center [738, 280] width 382 height 37
drag, startPoint x: 702, startPoint y: 275, endPoint x: 702, endPoint y: 286, distance: 11.2
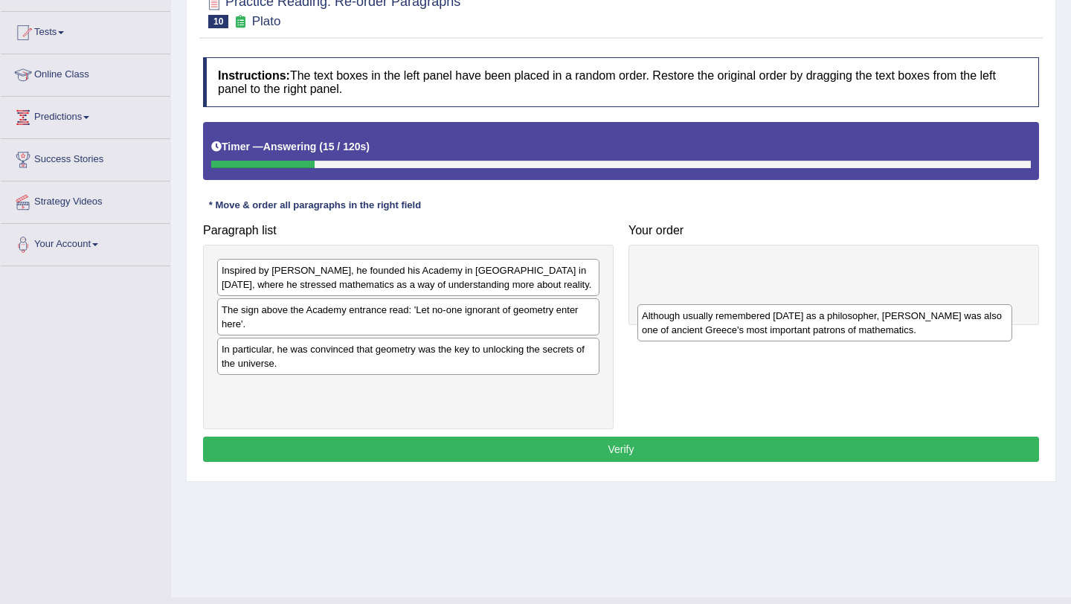
drag, startPoint x: 778, startPoint y: 283, endPoint x: 753, endPoint y: 321, distance: 46.2
click at [753, 321] on div "Although usually remembered [DATE] as a philosopher, [PERSON_NAME] was also one…" at bounding box center [825, 322] width 375 height 37
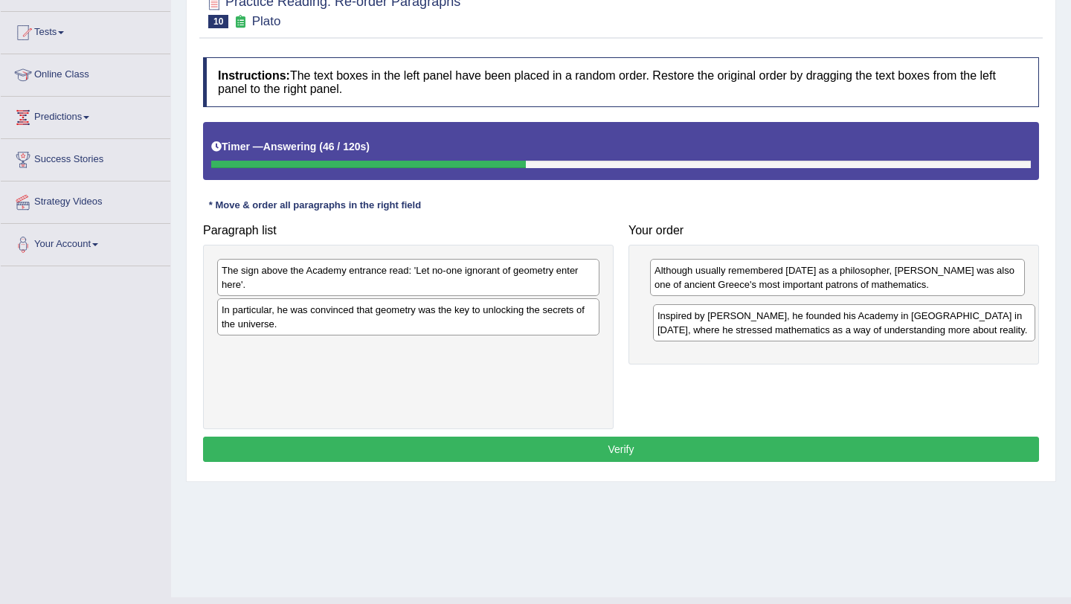
drag, startPoint x: 337, startPoint y: 276, endPoint x: 773, endPoint y: 321, distance: 438.4
click at [773, 321] on div "Inspired by [PERSON_NAME], he founded his Academy in [GEOGRAPHIC_DATA] in [DATE…" at bounding box center [844, 322] width 382 height 37
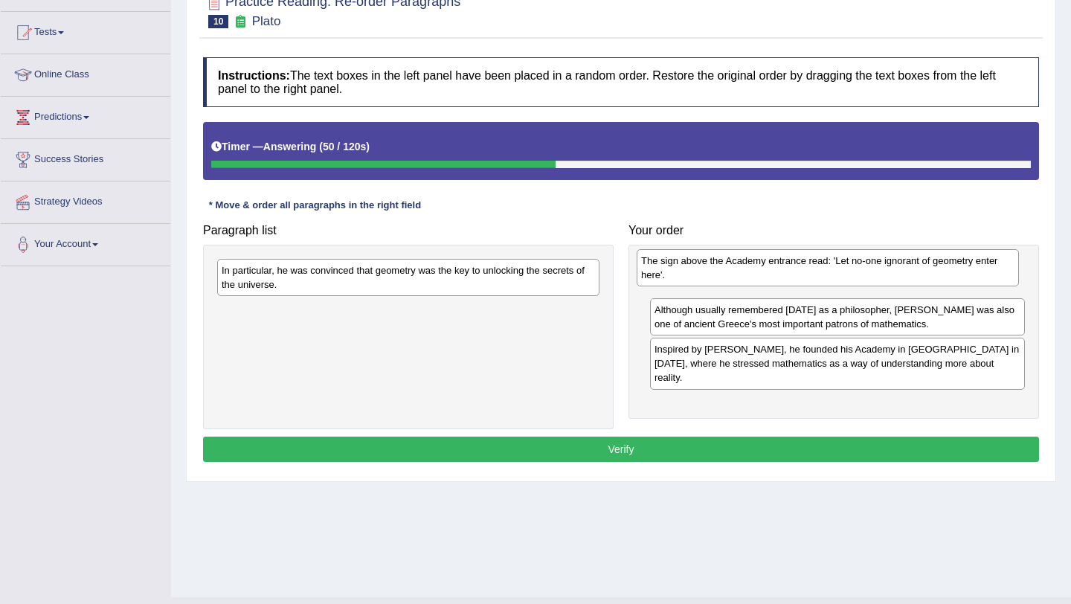
drag, startPoint x: 434, startPoint y: 272, endPoint x: 853, endPoint y: 261, distance: 419.8
click at [853, 261] on div "The sign above the Academy entrance read: 'Let no-one ignorant of geometry ente…" at bounding box center [828, 267] width 382 height 37
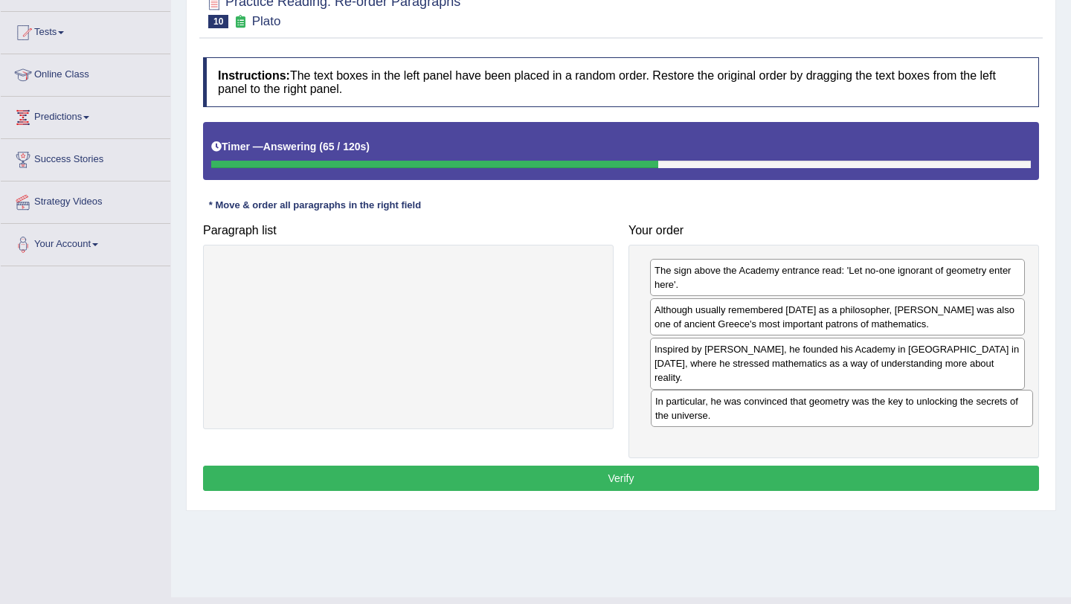
drag, startPoint x: 338, startPoint y: 278, endPoint x: 774, endPoint y: 408, distance: 455.3
click at [774, 408] on div "In particular, he was convinced that geometry was the key to unlocking the secr…" at bounding box center [842, 408] width 382 height 37
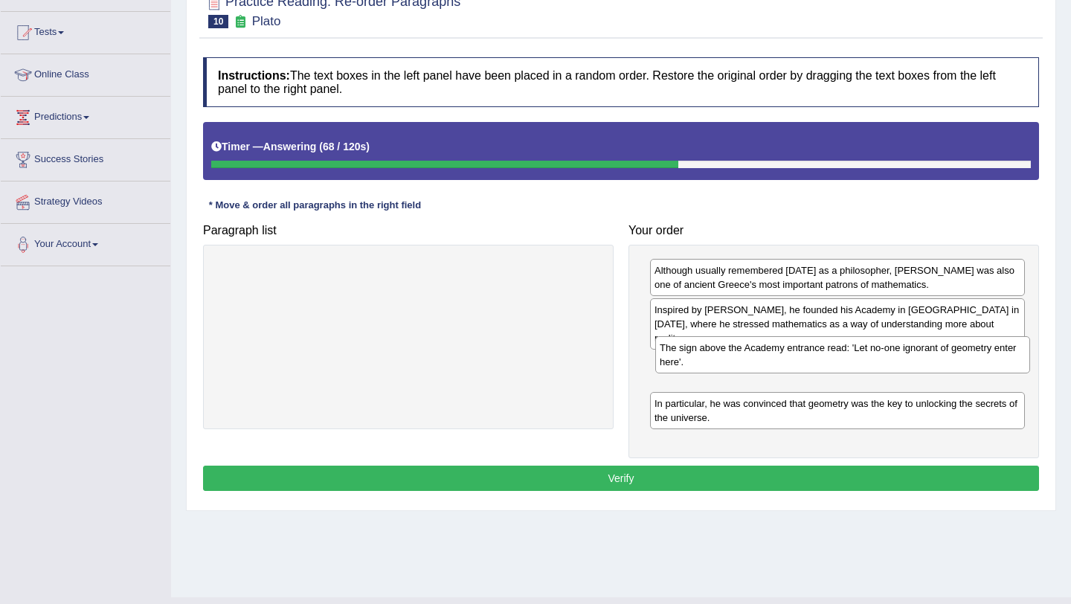
drag, startPoint x: 769, startPoint y: 278, endPoint x: 775, endPoint y: 354, distance: 76.8
click at [775, 354] on div "The sign above the Academy entrance read: 'Let no-one ignorant of geometry ente…" at bounding box center [843, 354] width 375 height 37
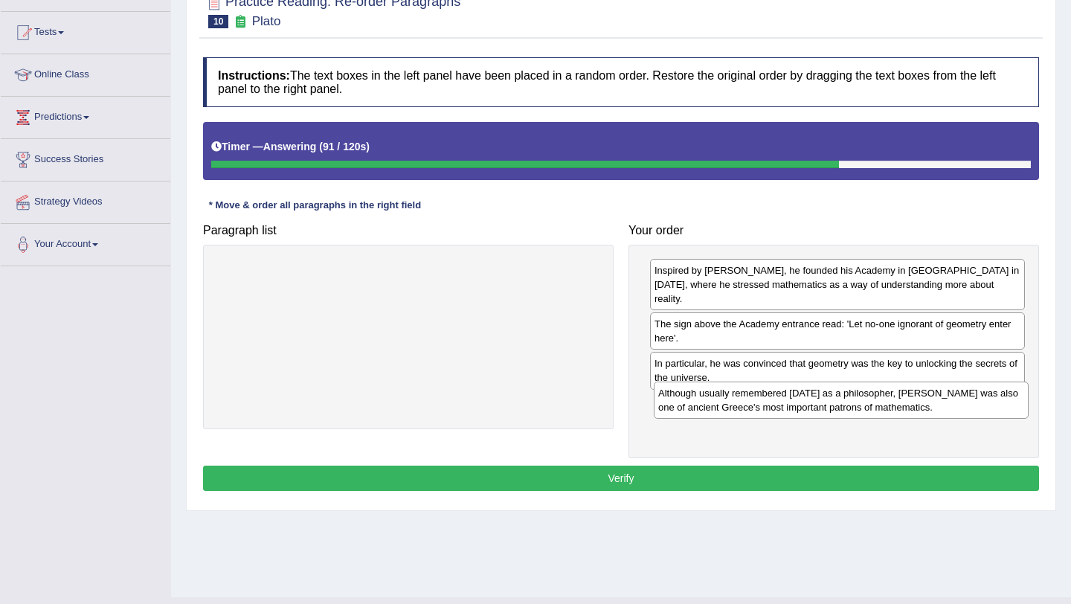
drag, startPoint x: 784, startPoint y: 280, endPoint x: 787, endPoint y: 402, distance: 122.1
click at [787, 402] on div "Although usually remembered [DATE] as a philosopher, [PERSON_NAME] was also one…" at bounding box center [841, 400] width 375 height 37
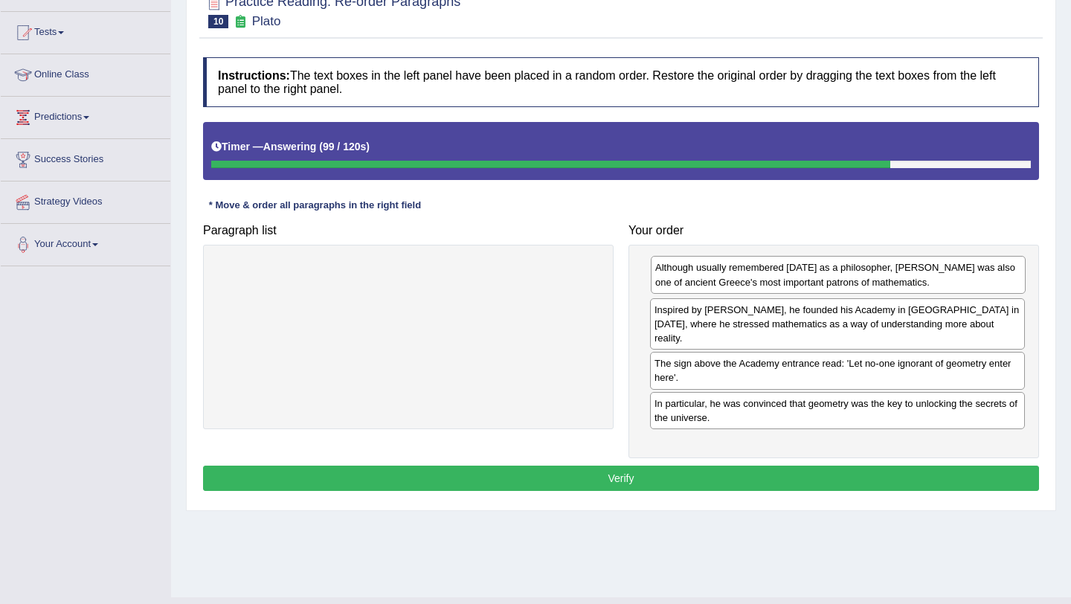
drag, startPoint x: 789, startPoint y: 411, endPoint x: 789, endPoint y: 289, distance: 122.0
click at [789, 289] on div "Although usually remembered [DATE] as a philosopher, [PERSON_NAME] was also one…" at bounding box center [838, 274] width 375 height 37
click at [773, 364] on div "The sign above the Academy entrance read: 'Let no-one ignorant of geometry ente…" at bounding box center [837, 370] width 375 height 37
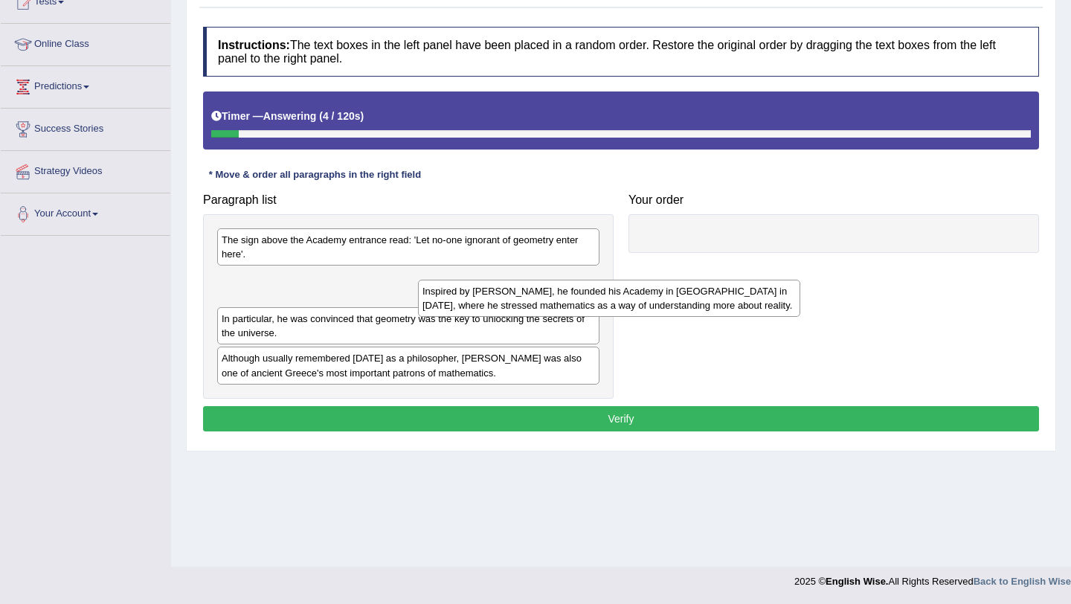
drag, startPoint x: 327, startPoint y: 251, endPoint x: 709, endPoint y: 304, distance: 386.2
click at [691, 308] on div "Inspired by [PERSON_NAME], he founded his Academy in [GEOGRAPHIC_DATA] in [DATE…" at bounding box center [609, 298] width 382 height 37
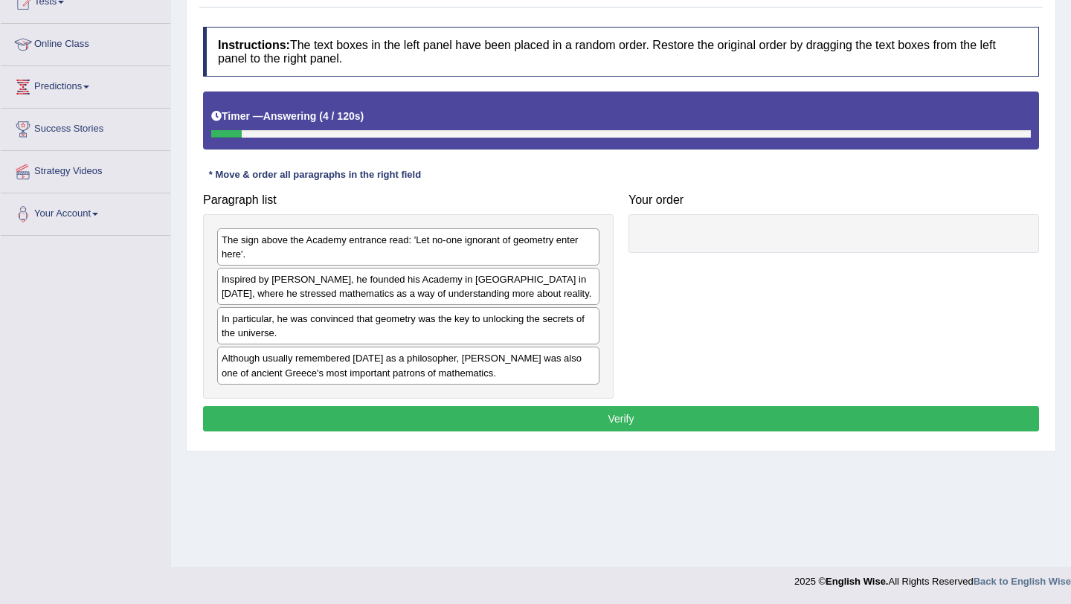
click at [709, 301] on div "Paragraph list The sign above the Academy entrance read: 'Let no-one ignorant o…" at bounding box center [621, 292] width 851 height 213
click at [357, 288] on div "Inspired by [PERSON_NAME], he founded his Academy in [GEOGRAPHIC_DATA] in [DATE…" at bounding box center [407, 286] width 382 height 37
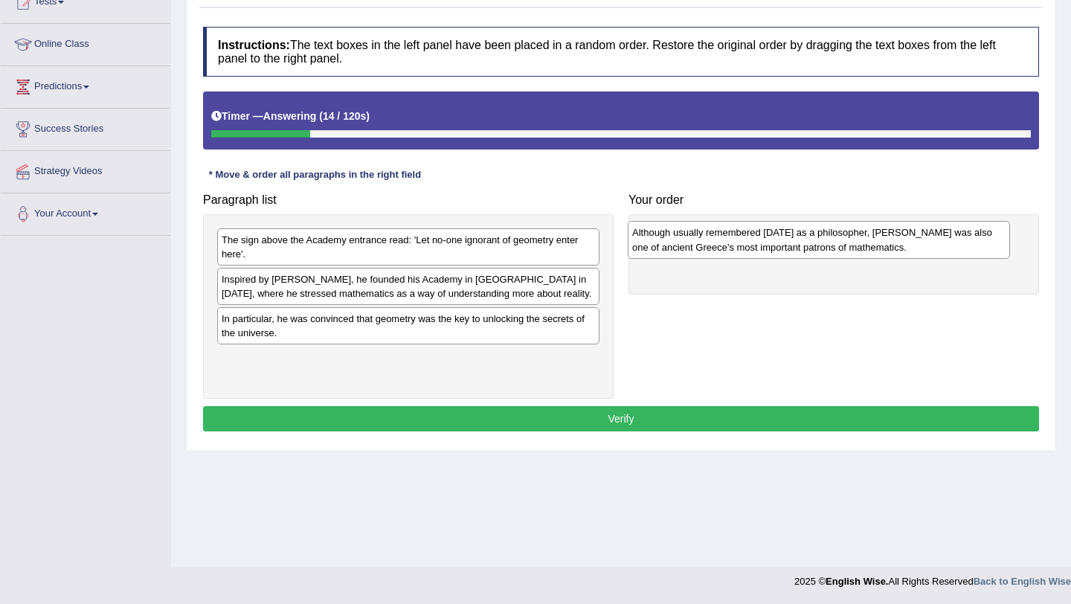
drag, startPoint x: 321, startPoint y: 365, endPoint x: 731, endPoint y: 236, distance: 429.9
click at [732, 237] on div "Although usually remembered [DATE] as a philosopher, [PERSON_NAME] was also one…" at bounding box center [819, 239] width 382 height 37
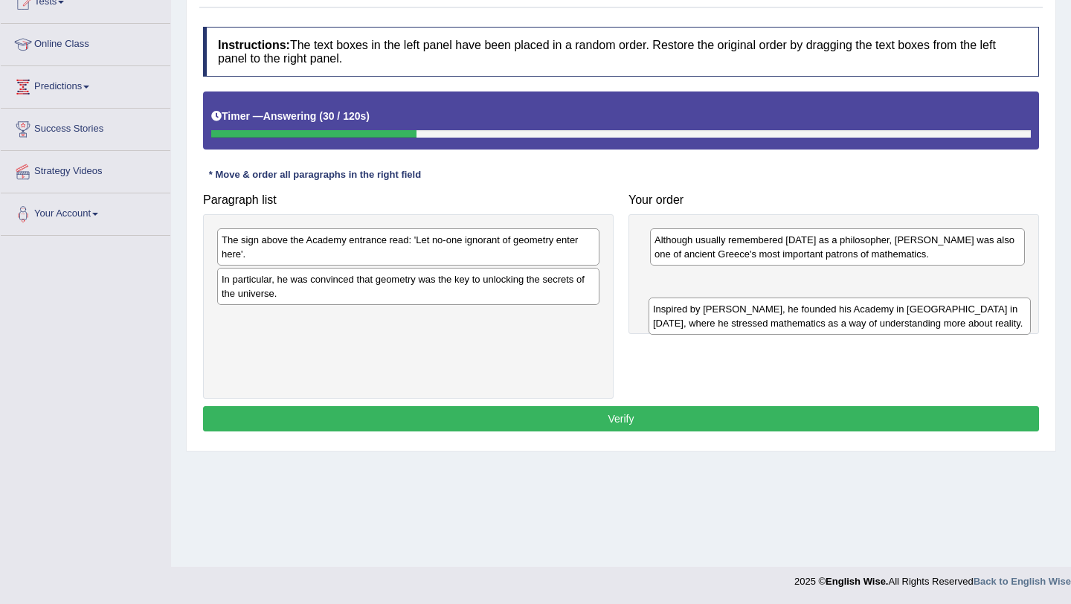
drag, startPoint x: 347, startPoint y: 286, endPoint x: 779, endPoint y: 315, distance: 432.6
click at [779, 315] on div "Inspired by [PERSON_NAME], he founded his Academy in [GEOGRAPHIC_DATA] in [DATE…" at bounding box center [840, 316] width 382 height 37
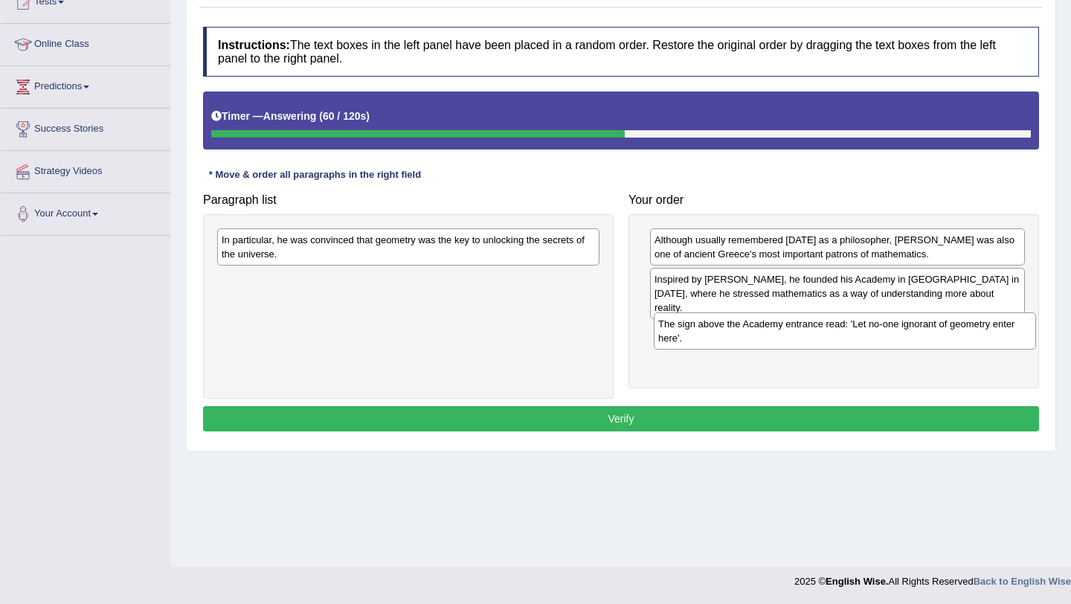
drag, startPoint x: 354, startPoint y: 256, endPoint x: 791, endPoint y: 339, distance: 444.5
click at [791, 340] on div "The sign above the Academy entrance read: 'Let no-one ignorant of geometry ente…" at bounding box center [845, 331] width 382 height 37
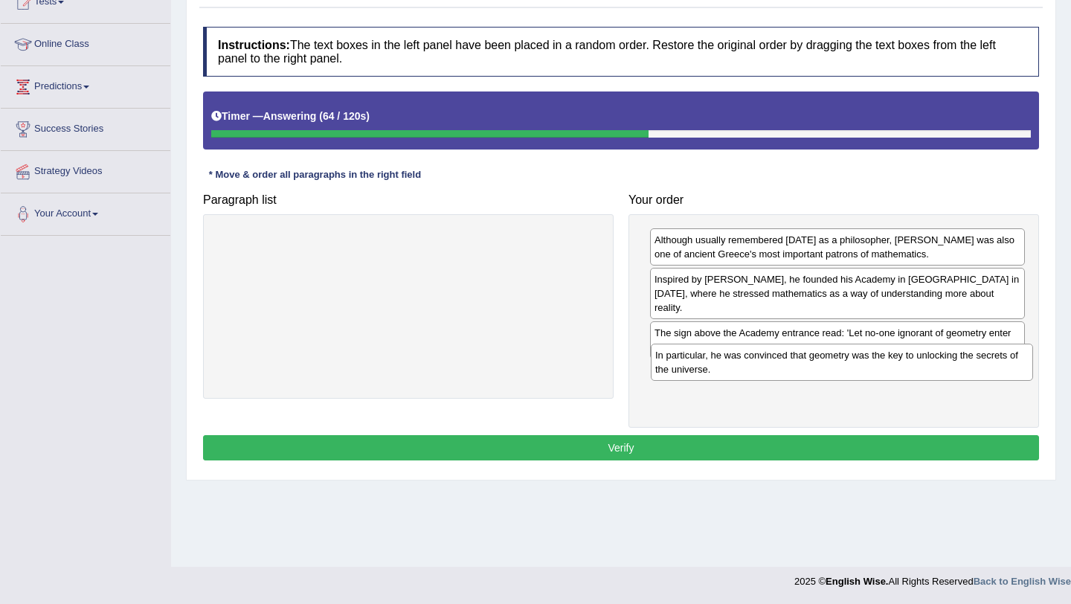
drag, startPoint x: 466, startPoint y: 246, endPoint x: 900, endPoint y: 361, distance: 448.9
click at [900, 361] on div "In particular, he was convinced that geometry was the key to unlocking the secr…" at bounding box center [842, 362] width 382 height 37
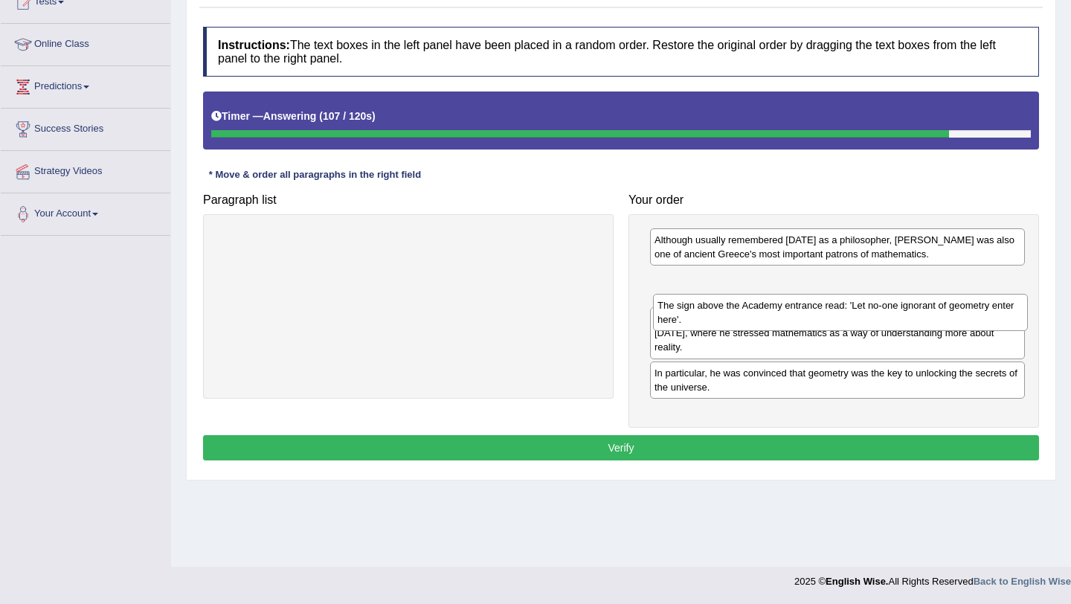
click at [804, 331] on div "The sign above the Academy entrance read: 'Let no-one ignorant of geometry ente…" at bounding box center [840, 312] width 375 height 37
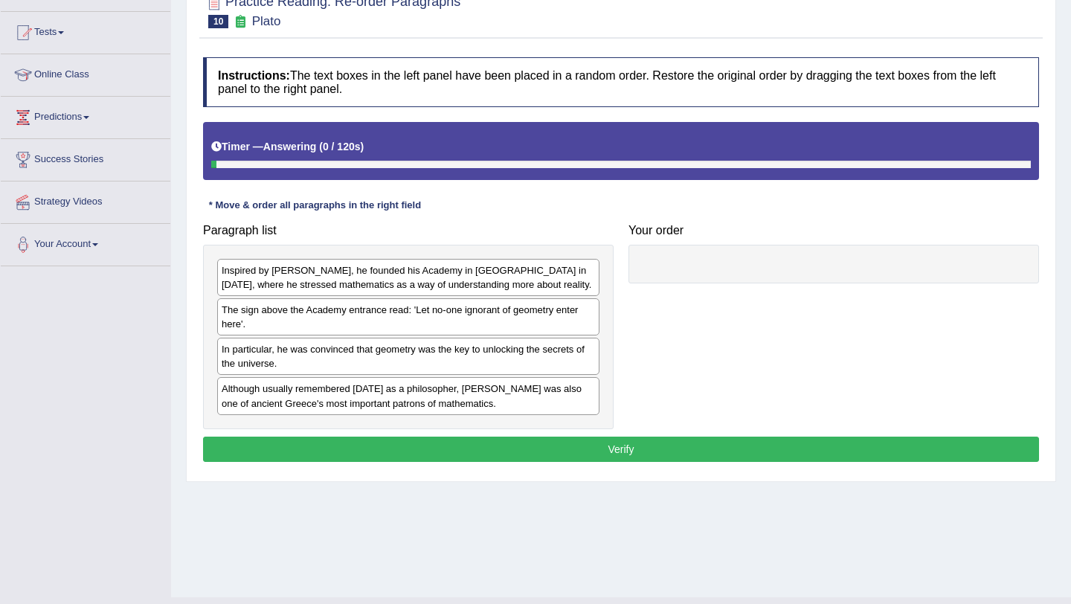
scroll to position [147, 0]
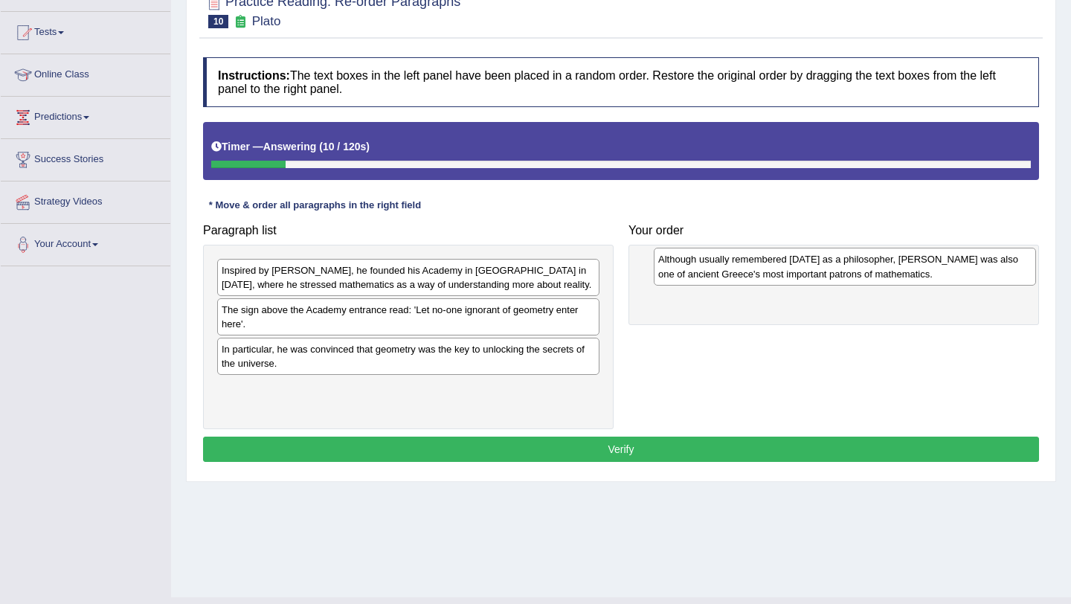
drag, startPoint x: 414, startPoint y: 401, endPoint x: 851, endPoint y: 269, distance: 456.2
click at [851, 271] on div "Although usually remembered [DATE] as a philosopher, [PERSON_NAME] was also one…" at bounding box center [845, 266] width 382 height 37
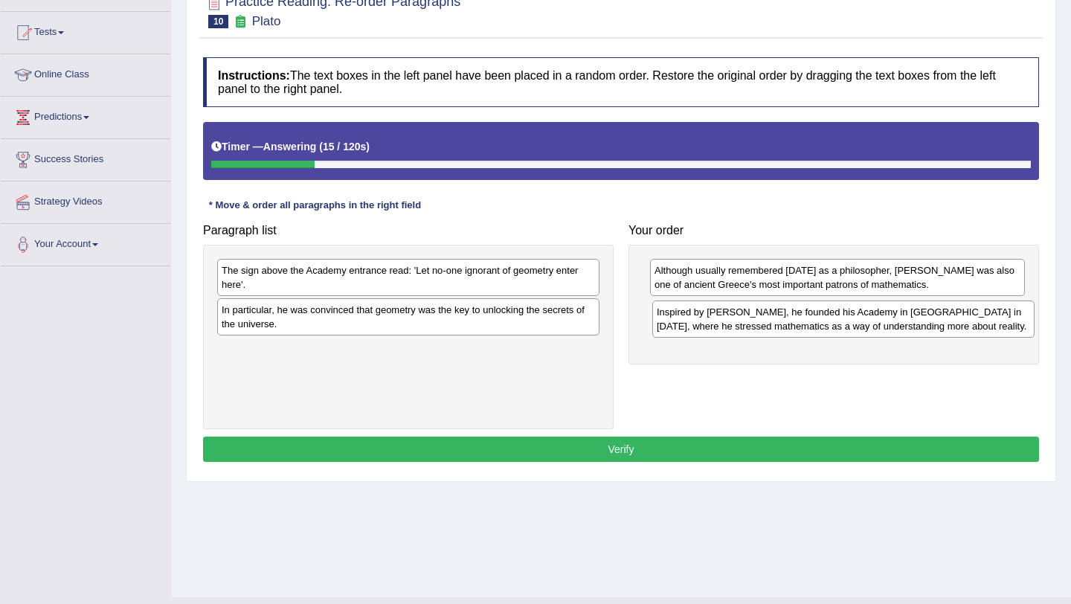
drag, startPoint x: 451, startPoint y: 279, endPoint x: 886, endPoint y: 320, distance: 437.2
click at [886, 320] on div "Inspired by Pythagoras, he founded his Academy in Athens in 387 BC, where he st…" at bounding box center [844, 319] width 382 height 37
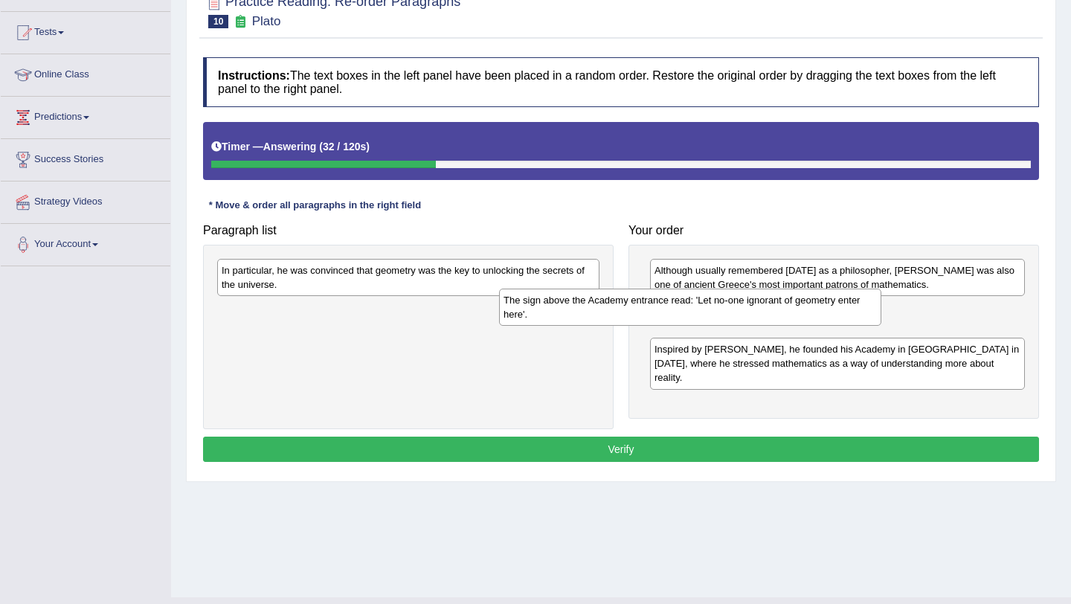
drag, startPoint x: 458, startPoint y: 272, endPoint x: 740, endPoint y: 303, distance: 283.7
click at [740, 303] on div "The sign above the Academy entrance read: 'Let no-one ignorant of geometry ente…" at bounding box center [690, 307] width 382 height 37
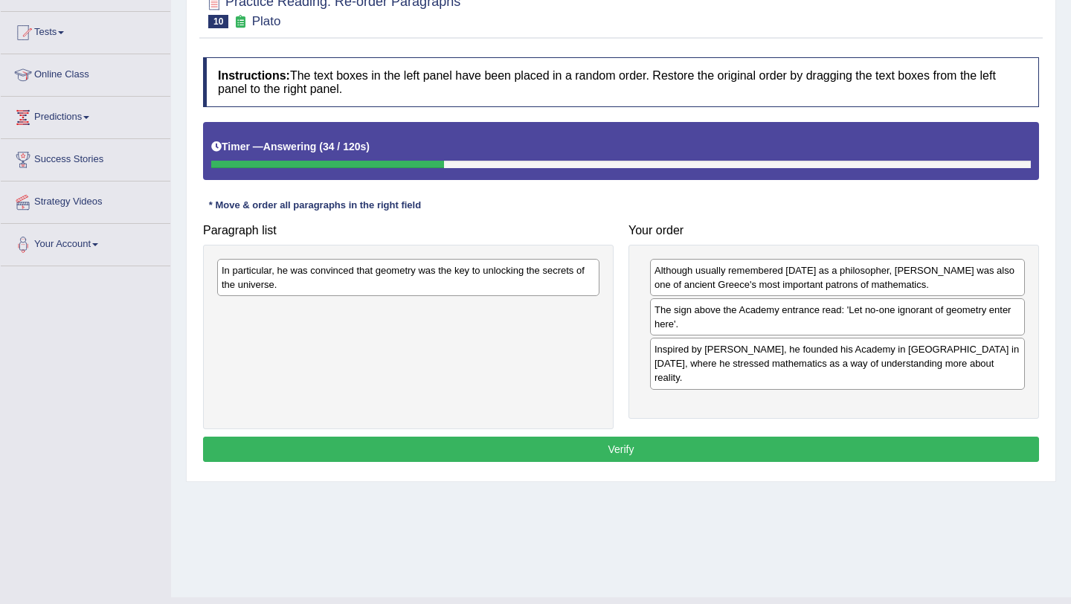
drag, startPoint x: 740, startPoint y: 303, endPoint x: 697, endPoint y: 402, distance: 107.7
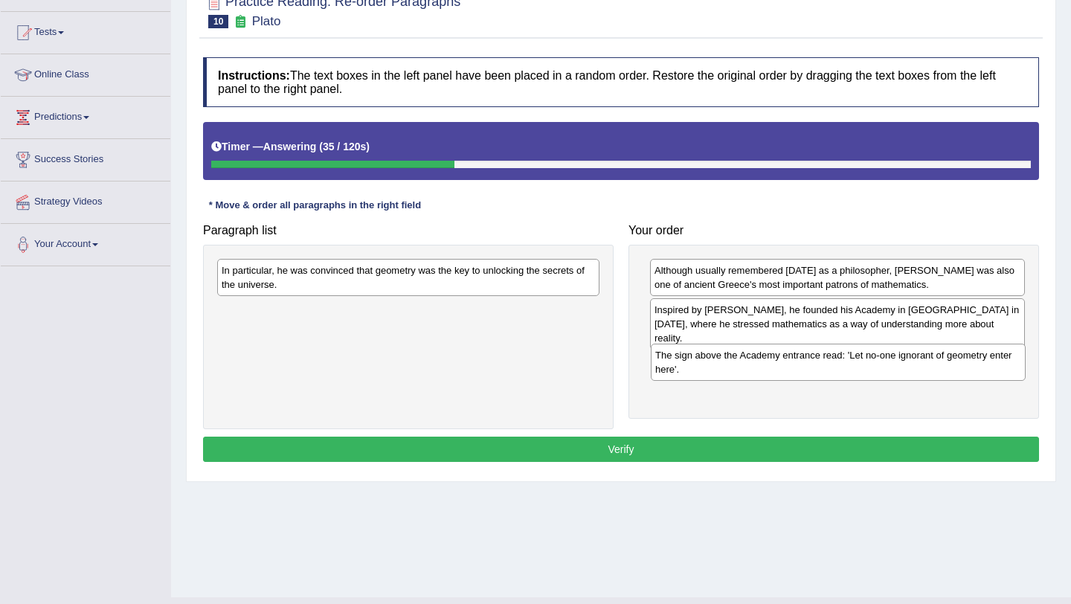
drag, startPoint x: 710, startPoint y: 326, endPoint x: 711, endPoint y: 370, distance: 43.9
click at [711, 370] on div "The sign above the Academy entrance read: 'Let no-one ignorant of geometry ente…" at bounding box center [838, 362] width 375 height 37
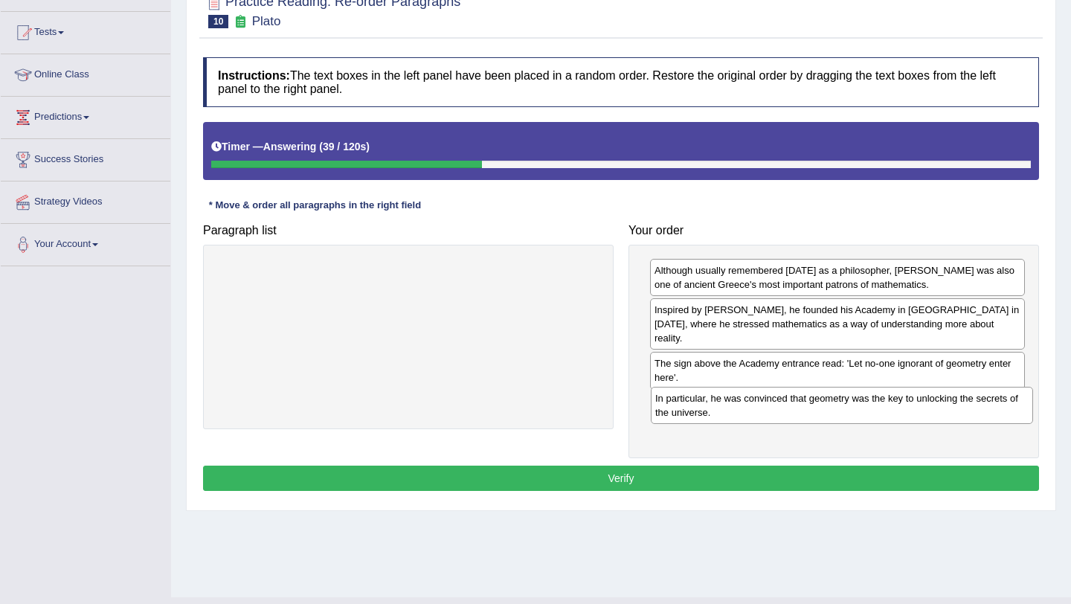
drag, startPoint x: 516, startPoint y: 273, endPoint x: 952, endPoint y: 401, distance: 453.7
click at [950, 401] on div "In particular, he was convinced that geometry was the key to unlocking the secr…" at bounding box center [842, 405] width 382 height 37
click at [918, 466] on button "Verify" at bounding box center [621, 478] width 836 height 25
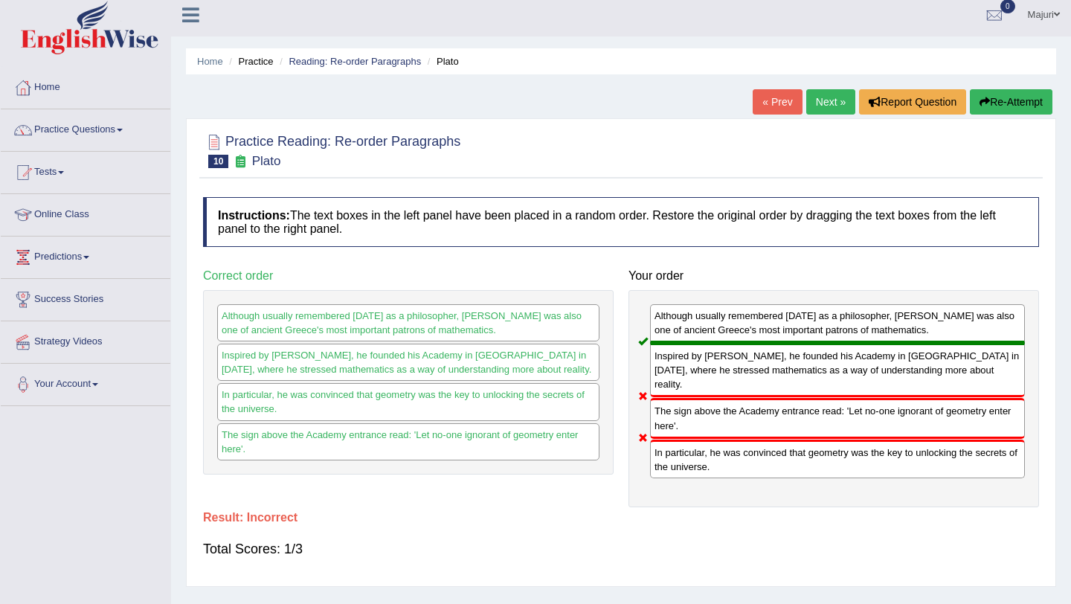
scroll to position [0, 0]
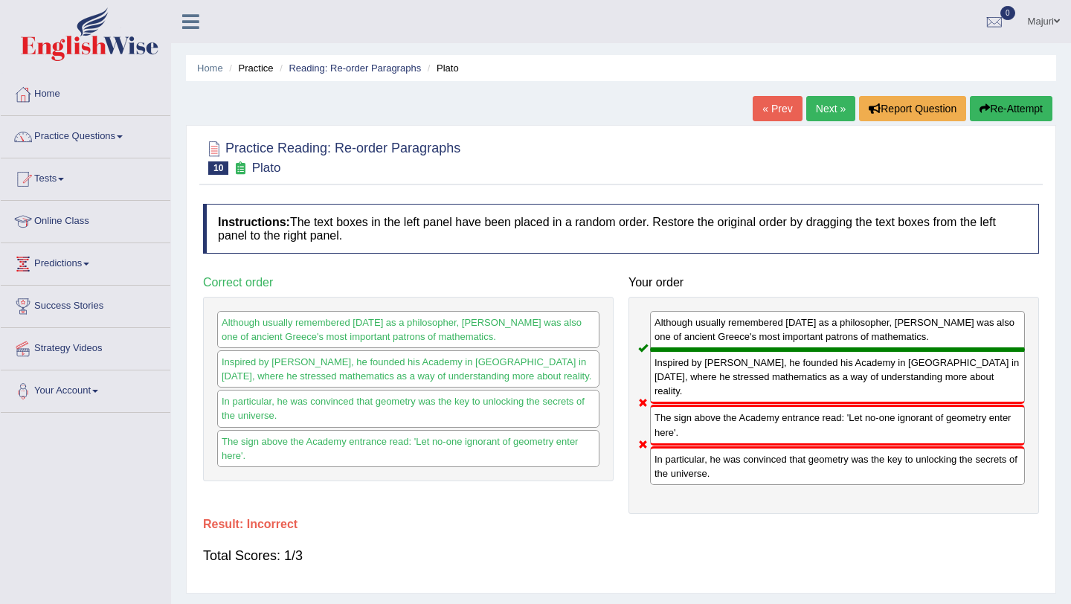
click at [1007, 112] on button "Re-Attempt" at bounding box center [1011, 108] width 83 height 25
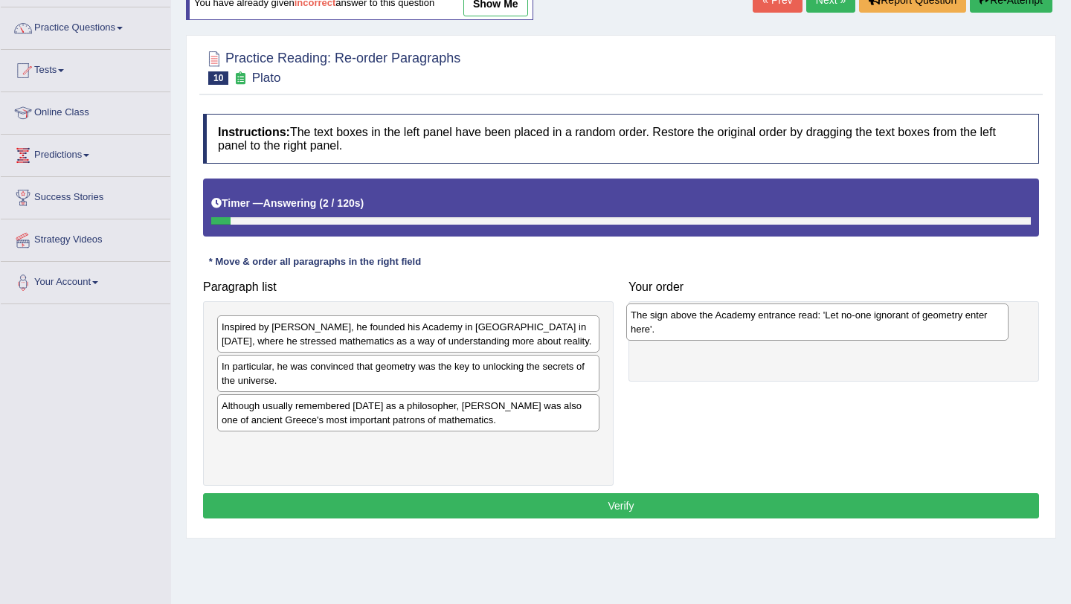
drag, startPoint x: 353, startPoint y: 374, endPoint x: 760, endPoint y: 324, distance: 410.1
click at [760, 324] on div "The sign above the Academy entrance read: 'Let no-one ignorant of geometry ente…" at bounding box center [818, 322] width 382 height 37
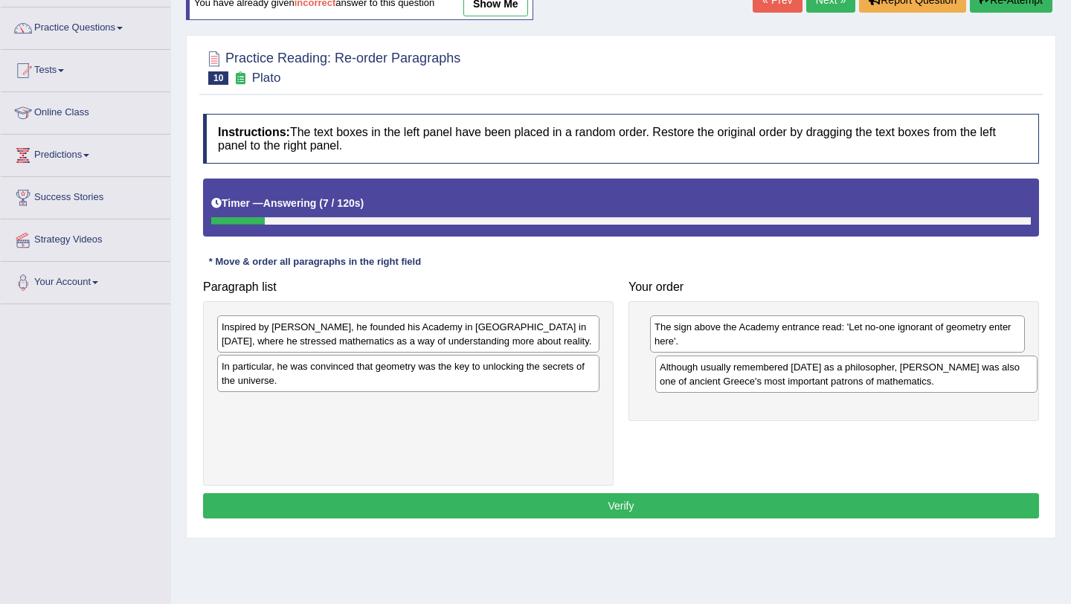
drag, startPoint x: 351, startPoint y: 416, endPoint x: 778, endPoint y: 376, distance: 429.0
click at [779, 377] on div "Although usually remembered [DATE] as a philosopher, [PERSON_NAME] was also one…" at bounding box center [847, 374] width 382 height 37
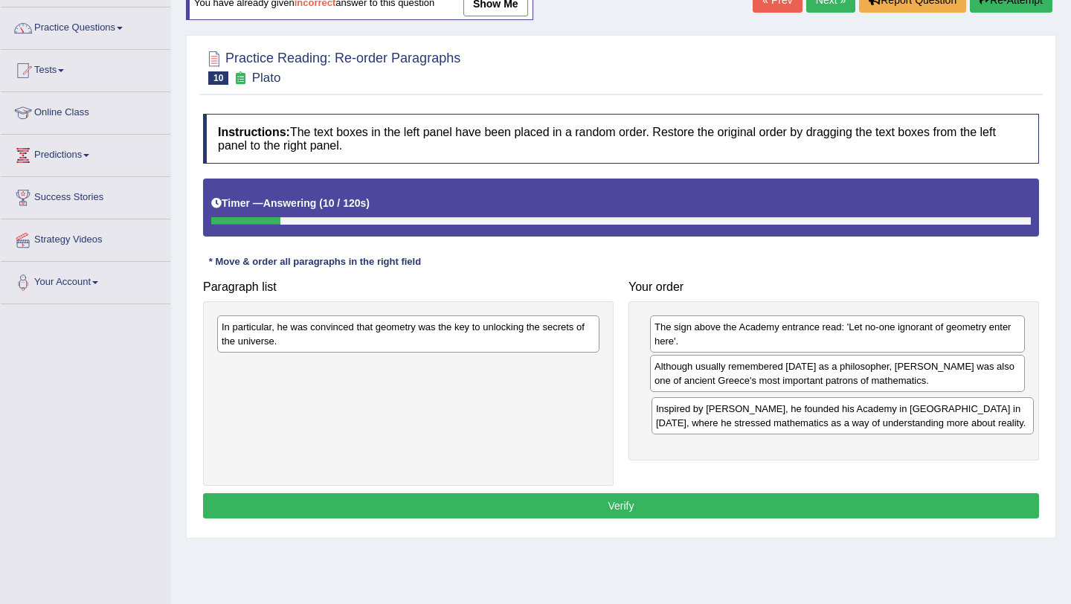
drag, startPoint x: 378, startPoint y: 329, endPoint x: 812, endPoint y: 411, distance: 441.4
click at [812, 411] on div "Inspired by [PERSON_NAME], he founded his Academy in [GEOGRAPHIC_DATA] in [DATE…" at bounding box center [843, 415] width 382 height 37
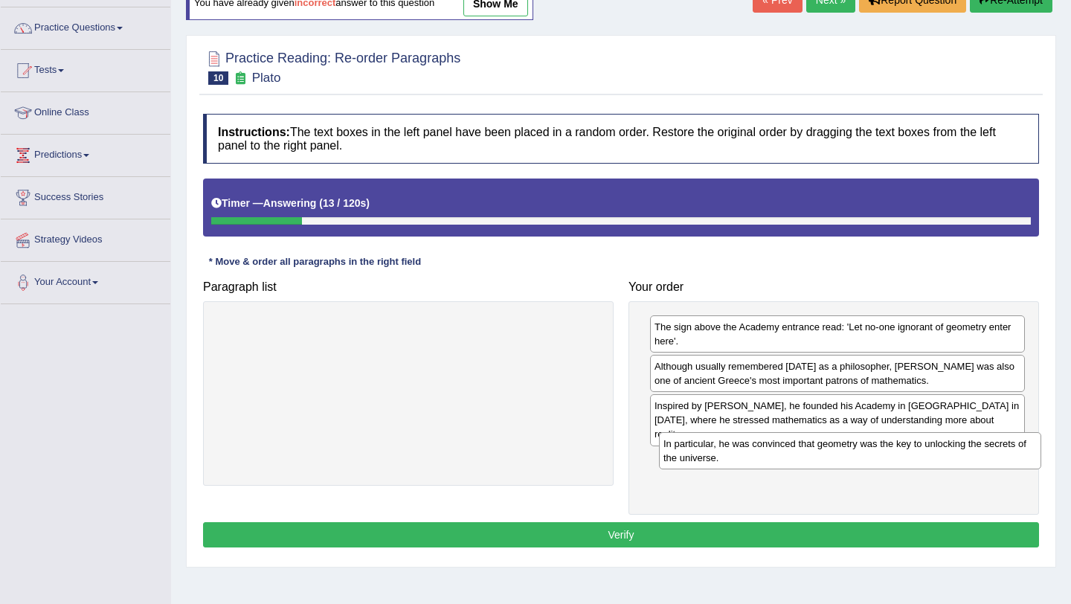
drag, startPoint x: 474, startPoint y: 333, endPoint x: 916, endPoint y: 450, distance: 457.2
click at [916, 450] on div "In particular, he was convinced that geometry was the key to unlocking the secr…" at bounding box center [850, 450] width 382 height 37
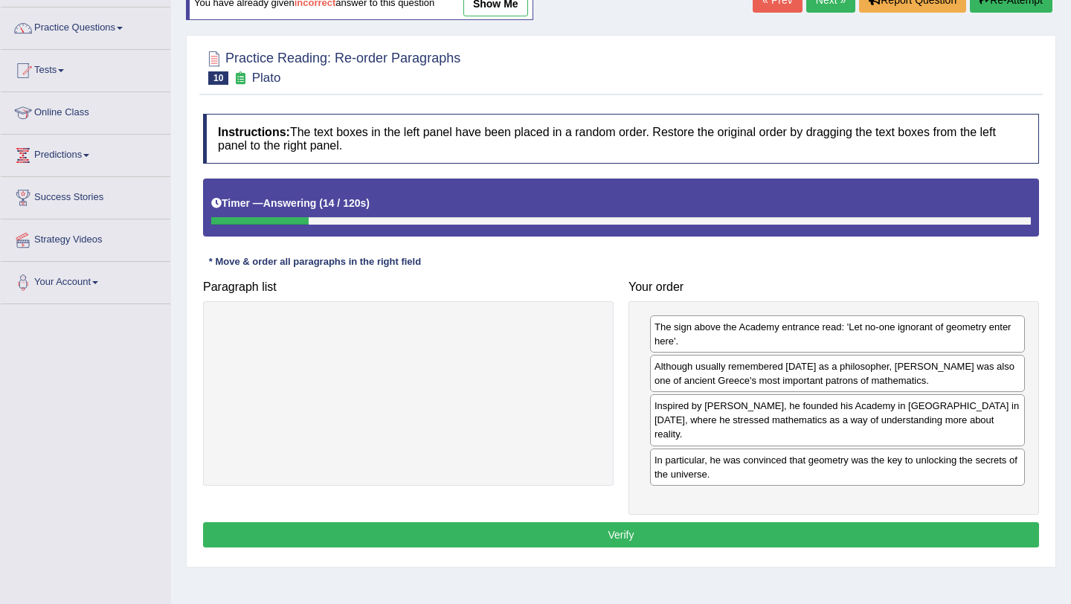
click at [847, 522] on button "Verify" at bounding box center [621, 534] width 836 height 25
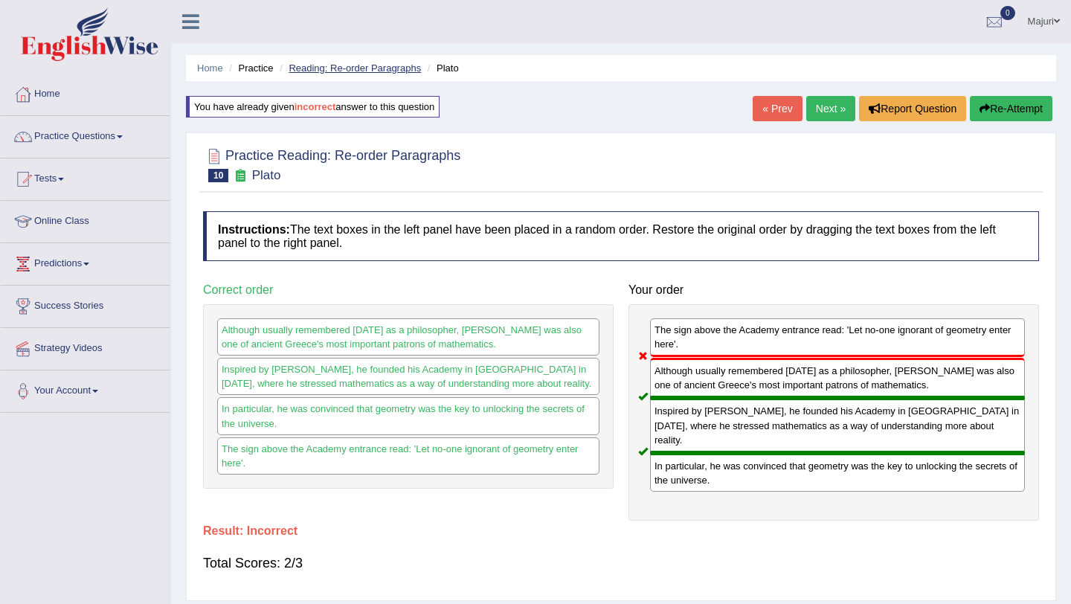
click at [354, 66] on link "Reading: Re-order Paragraphs" at bounding box center [355, 68] width 132 height 11
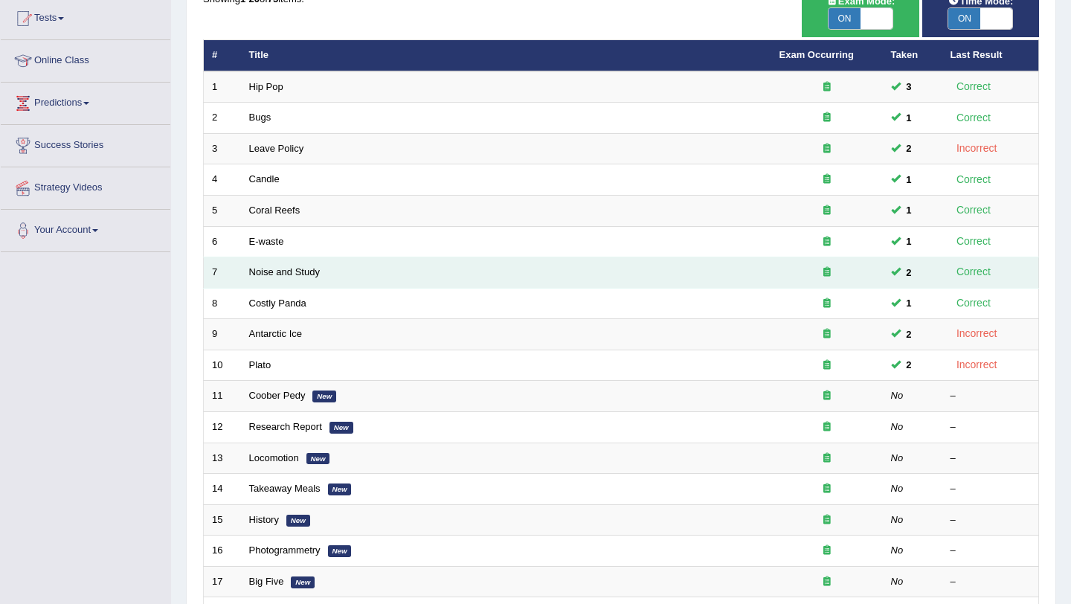
scroll to position [167, 0]
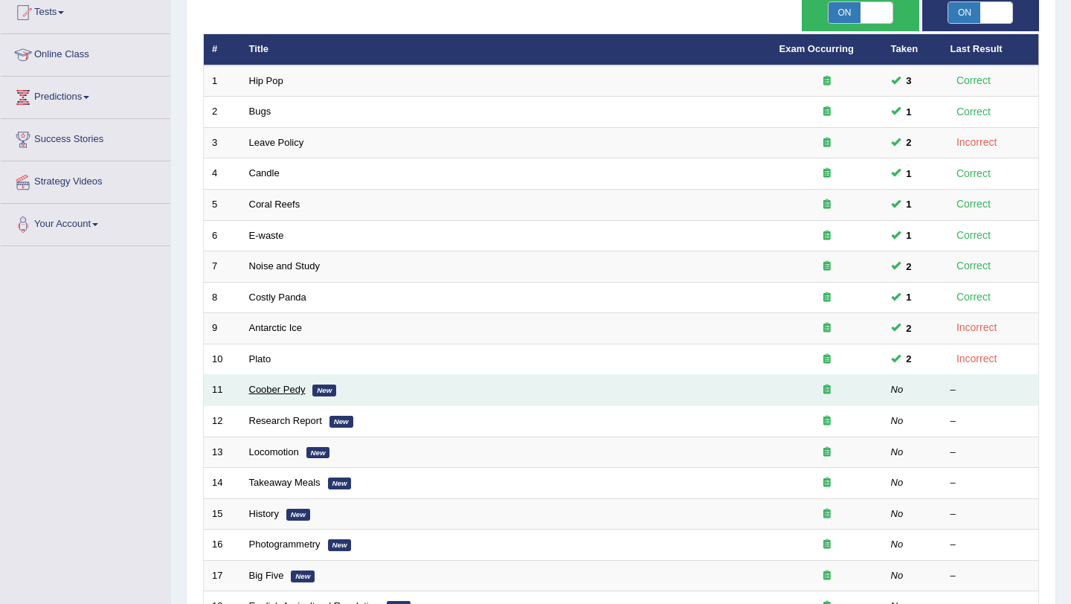
click at [268, 392] on link "Coober Pedy" at bounding box center [277, 389] width 57 height 11
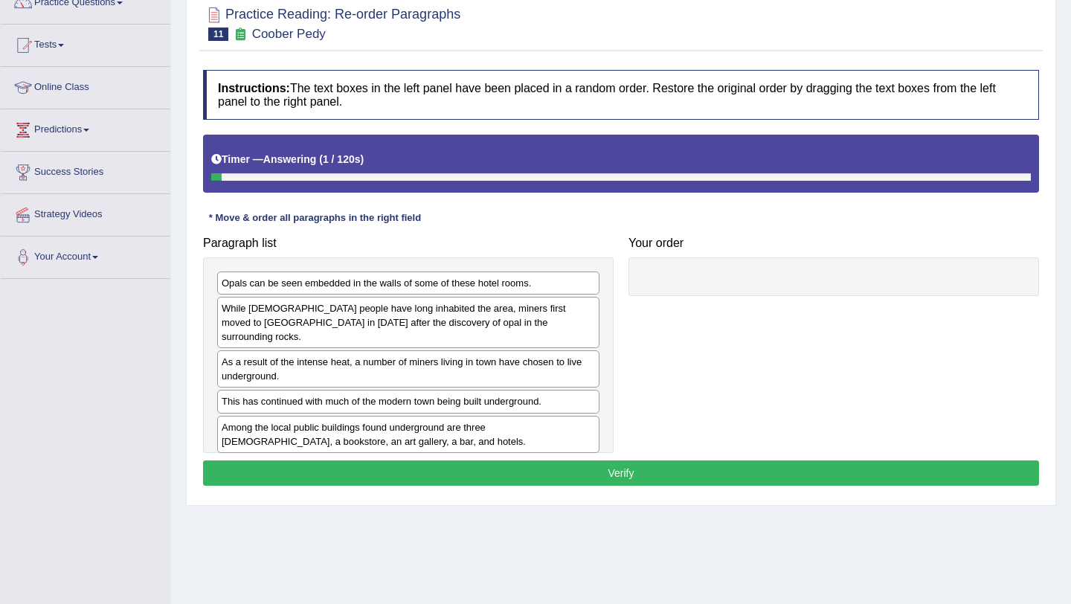
scroll to position [137, 0]
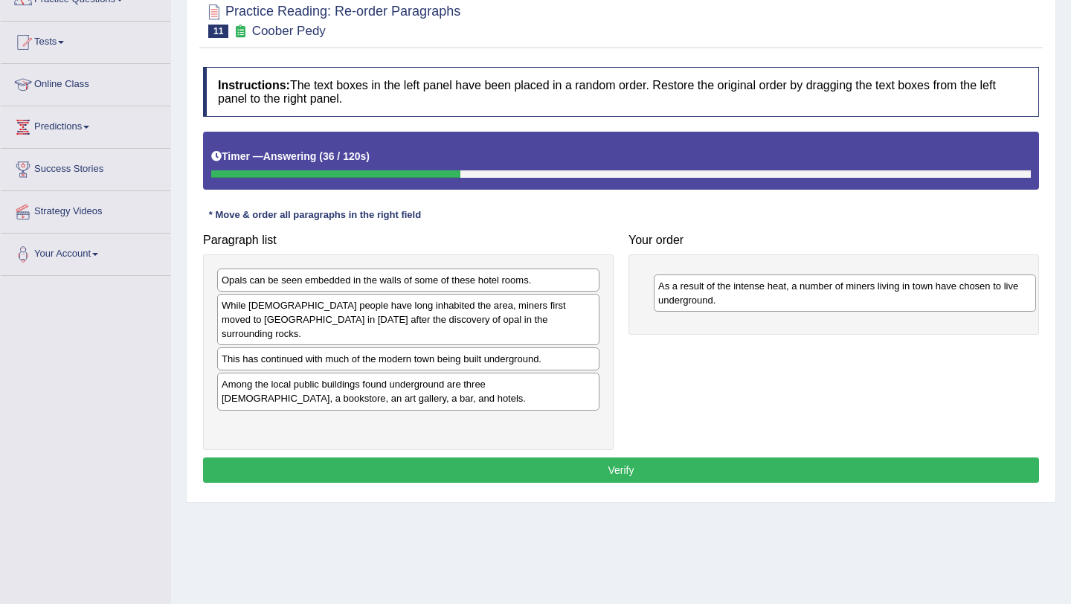
drag, startPoint x: 269, startPoint y: 354, endPoint x: 707, endPoint y: 294, distance: 441.6
click at [707, 294] on div "As a result of the intense heat, a number of miners living in town have chosen …" at bounding box center [845, 293] width 382 height 37
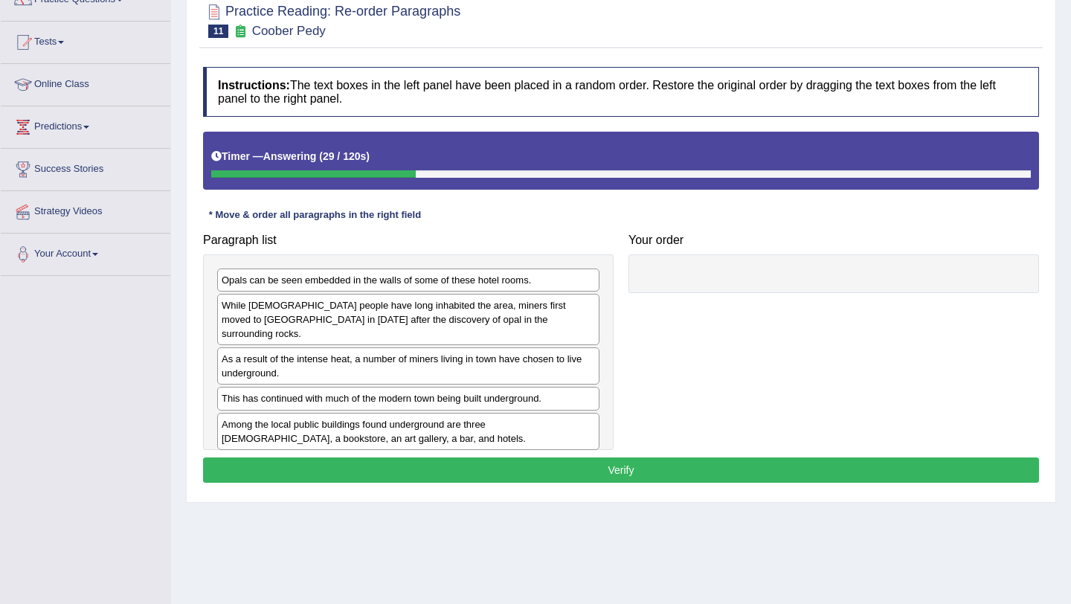
click at [302, 387] on div "This has continued with much of the modern town being built underground." at bounding box center [408, 398] width 382 height 23
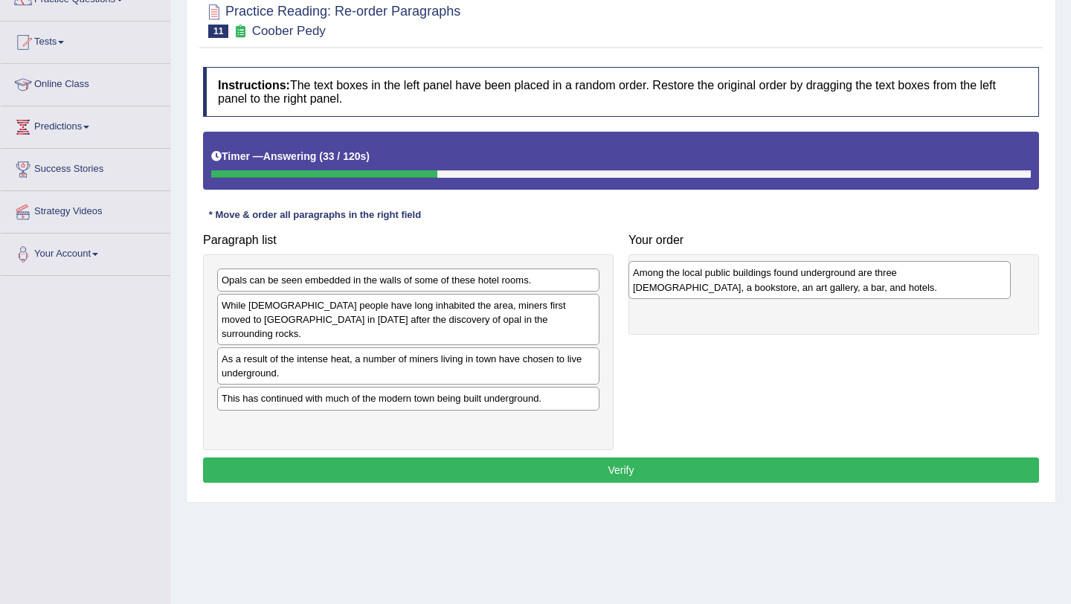
drag, startPoint x: 285, startPoint y: 419, endPoint x: 696, endPoint y: 281, distance: 433.2
click at [696, 281] on div "Among the local public buildings found underground are three [DEMOGRAPHIC_DATA]…" at bounding box center [820, 279] width 382 height 37
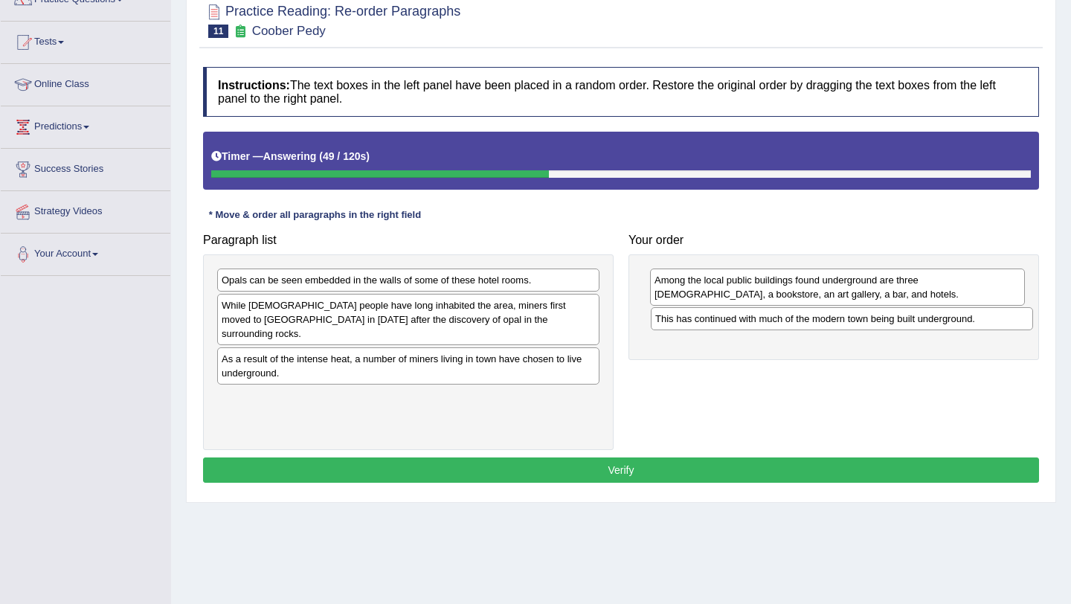
drag, startPoint x: 379, startPoint y: 385, endPoint x: 813, endPoint y: 319, distance: 438.7
click at [813, 319] on div "This has continued with much of the modern town being built underground." at bounding box center [842, 318] width 382 height 23
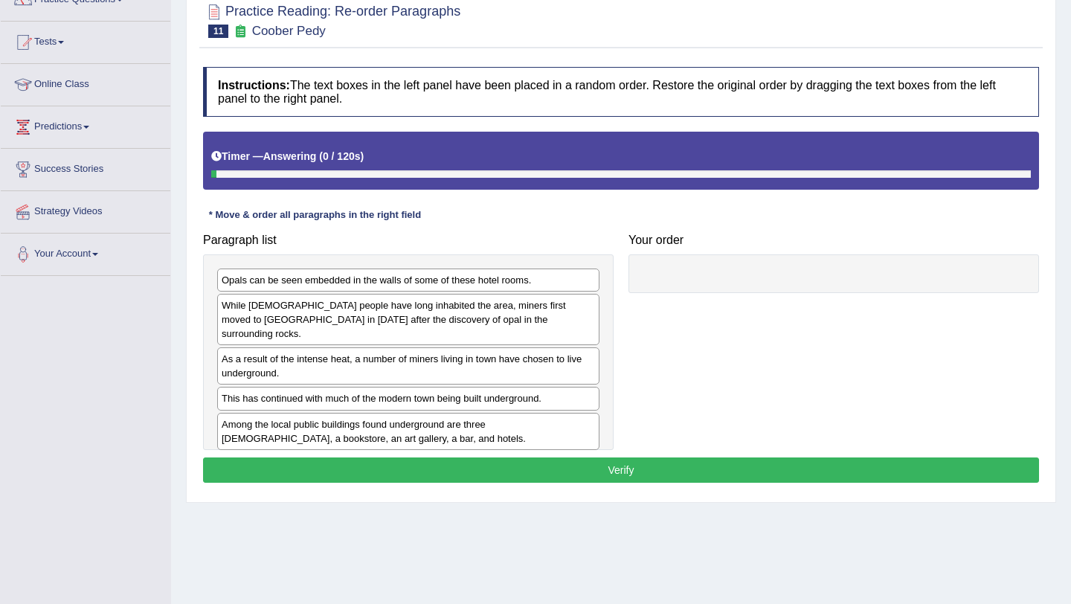
scroll to position [137, 0]
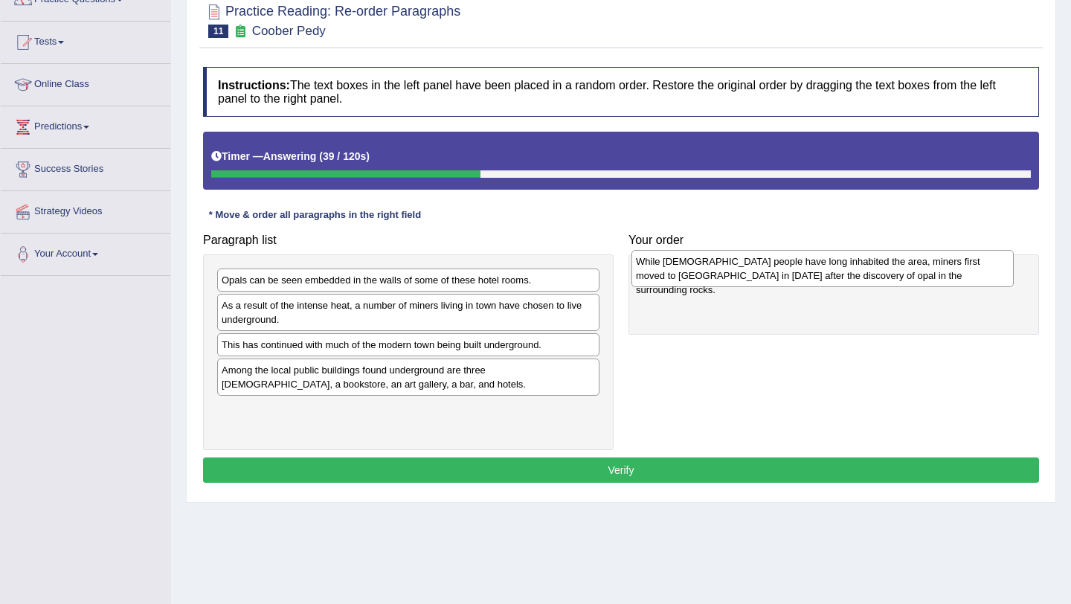
drag, startPoint x: 377, startPoint y: 317, endPoint x: 791, endPoint y: 273, distance: 416.8
click at [791, 273] on div "While [DEMOGRAPHIC_DATA] people have long inhabited the area, miners first move…" at bounding box center [823, 268] width 382 height 37
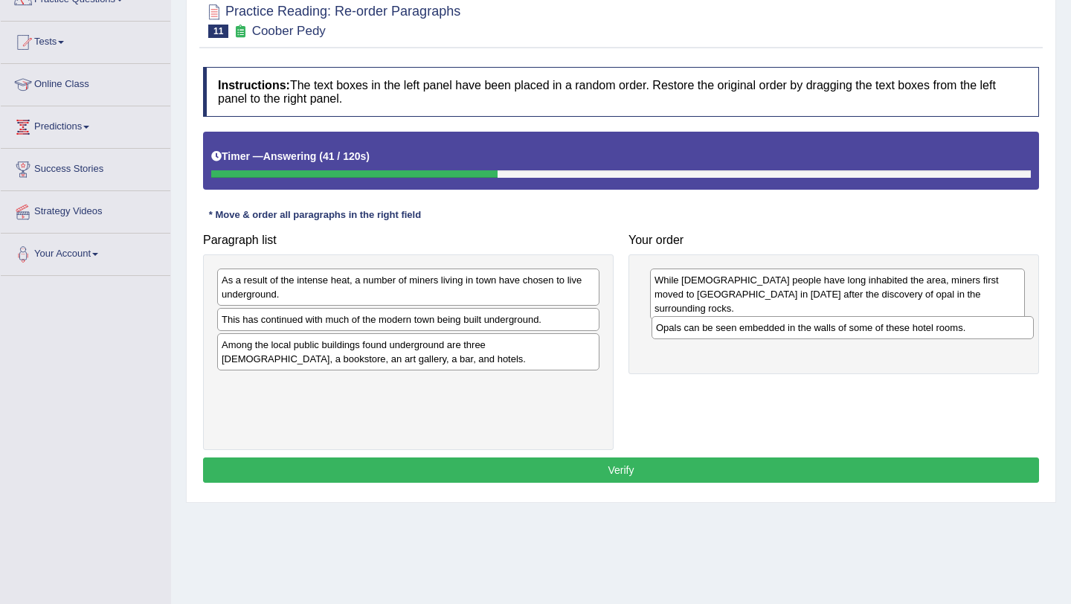
drag, startPoint x: 470, startPoint y: 283, endPoint x: 907, endPoint y: 328, distance: 439.9
click at [906, 329] on div "Opals can be seen embedded in the walls of some of these hotel rooms." at bounding box center [843, 327] width 382 height 23
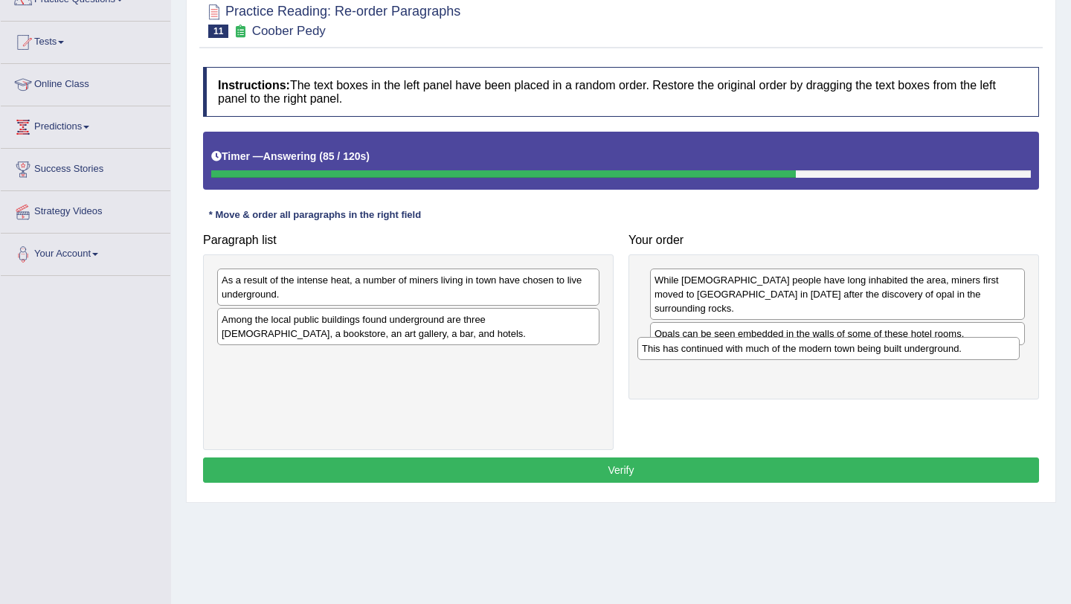
drag, startPoint x: 403, startPoint y: 321, endPoint x: 824, endPoint y: 350, distance: 422.1
click at [824, 350] on div "This has continued with much of the modern town being built underground." at bounding box center [829, 348] width 382 height 23
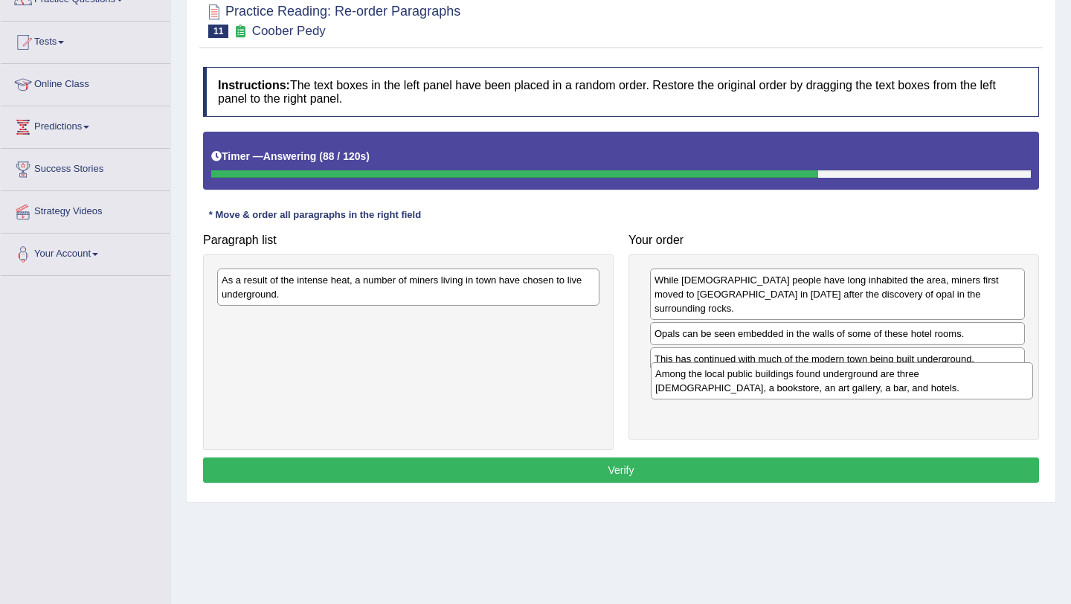
drag, startPoint x: 417, startPoint y: 326, endPoint x: 852, endPoint y: 380, distance: 437.9
click at [852, 380] on div "Among the local public buildings found underground are three churches, a bookst…" at bounding box center [842, 380] width 382 height 37
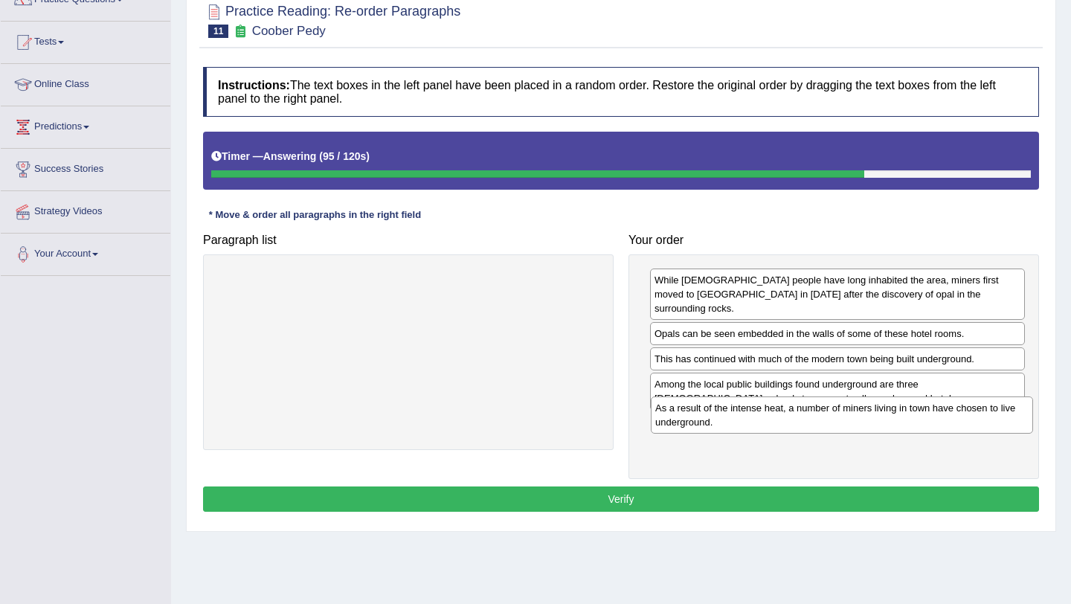
drag, startPoint x: 436, startPoint y: 283, endPoint x: 870, endPoint y: 411, distance: 452.3
click at [870, 411] on div "As a result of the intense heat, a number of miners living in town have chosen …" at bounding box center [842, 415] width 382 height 37
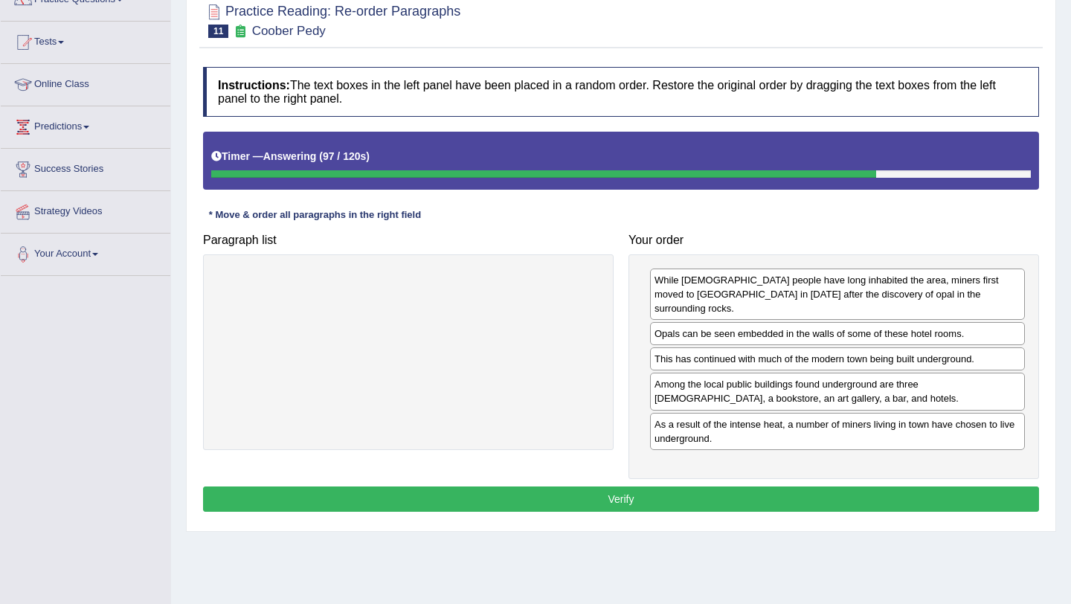
click at [810, 488] on button "Verify" at bounding box center [621, 499] width 836 height 25
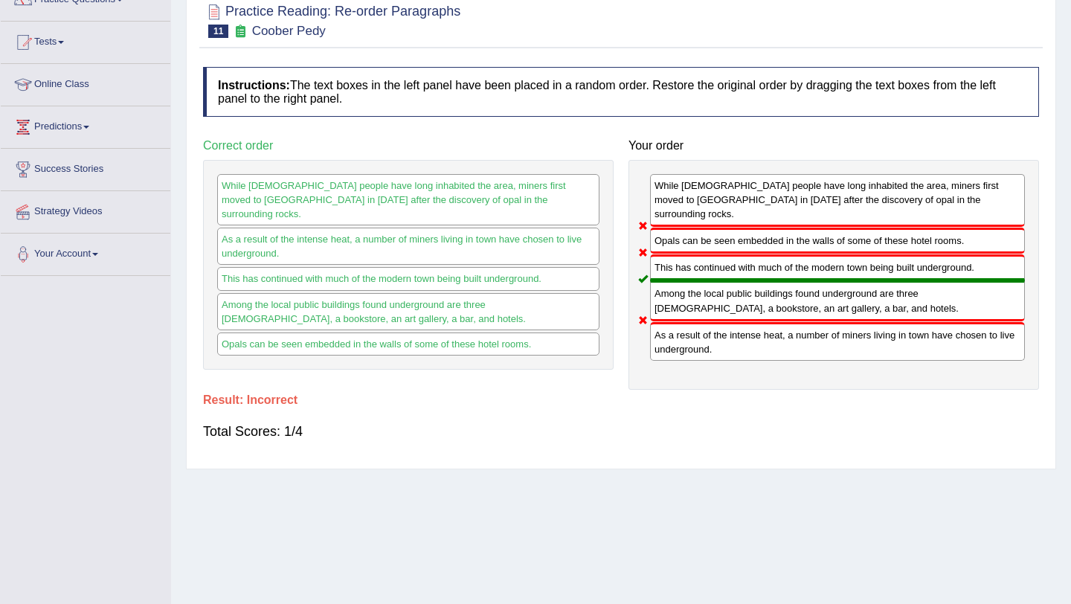
scroll to position [0, 0]
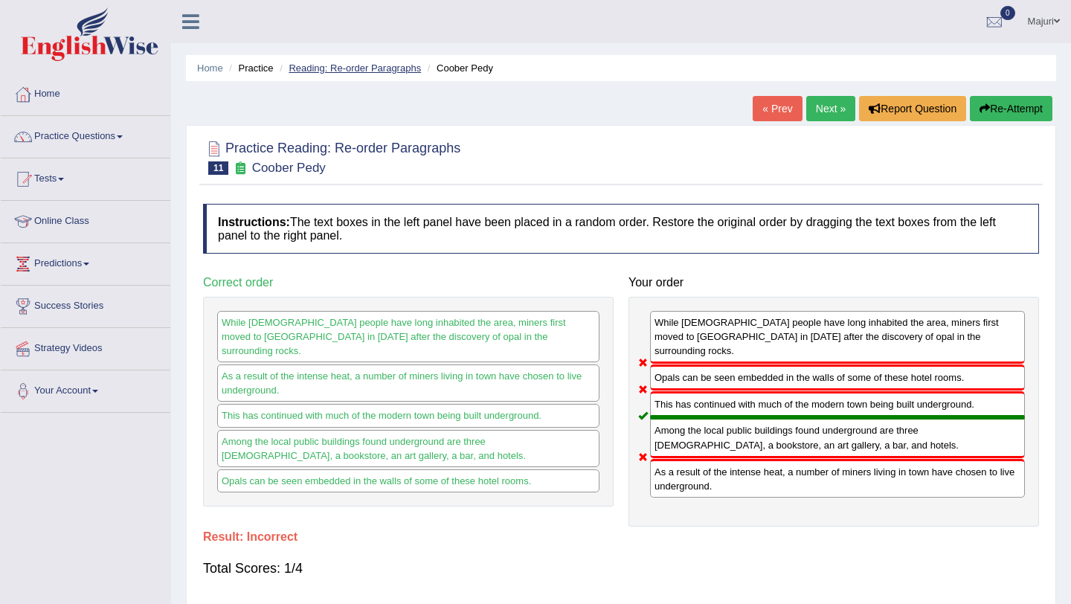
click at [366, 71] on link "Reading: Re-order Paragraphs" at bounding box center [355, 68] width 132 height 11
